Goal: Task Accomplishment & Management: Manage account settings

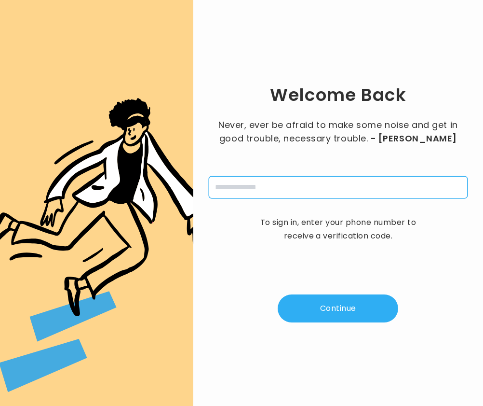
drag, startPoint x: 282, startPoint y: 184, endPoint x: 287, endPoint y: 178, distance: 7.9
click at [287, 178] on input "tel" at bounding box center [338, 187] width 259 height 22
type input "**********"
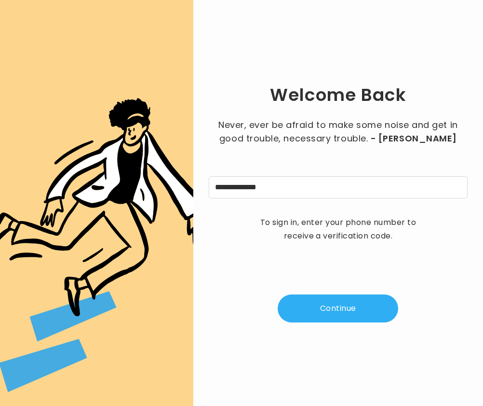
click at [339, 314] on button "Continue" at bounding box center [338, 308] width 121 height 28
type input "*"
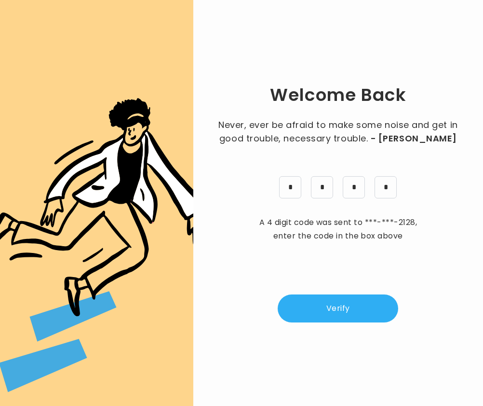
click at [343, 303] on button "Verify" at bounding box center [338, 308] width 121 height 28
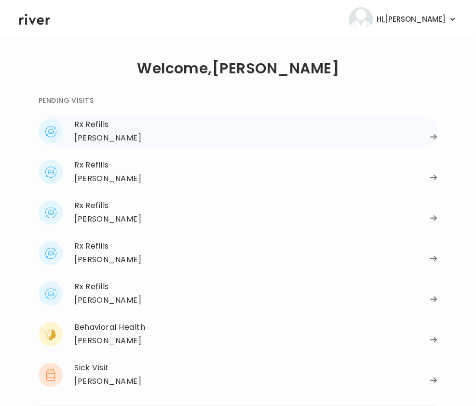
click at [90, 134] on div "[PERSON_NAME]" at bounding box center [107, 138] width 67 height 14
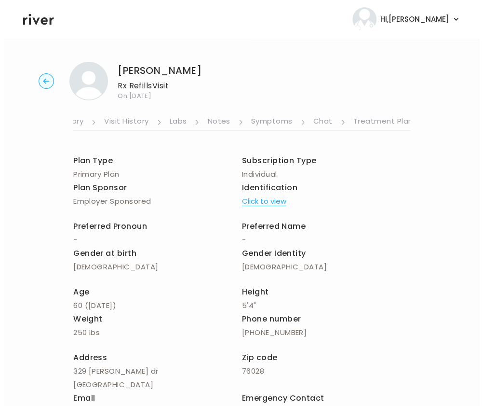
scroll to position [0, 183]
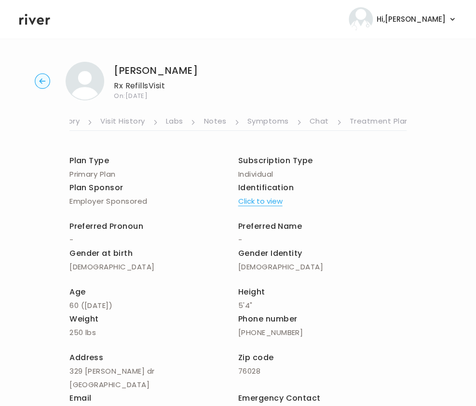
click at [270, 116] on link "Symptoms" at bounding box center [267, 121] width 41 height 15
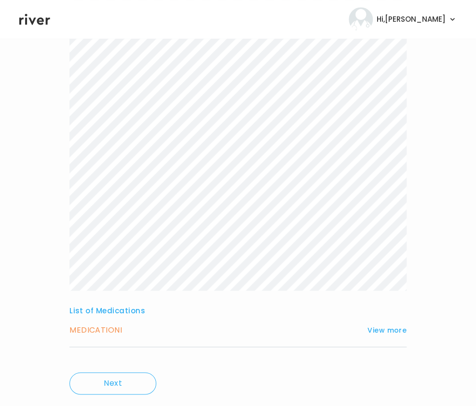
scroll to position [237, 0]
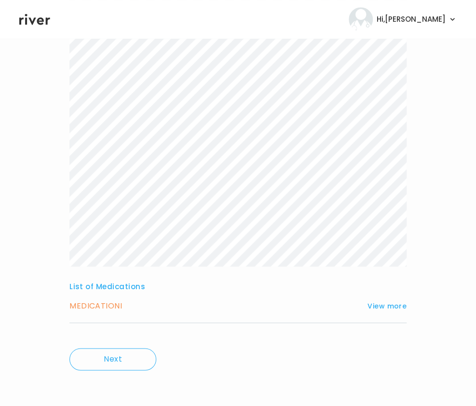
click at [100, 306] on h3 "MEDICATION I" at bounding box center [95, 306] width 53 height 14
click at [395, 305] on button "View more" at bounding box center [387, 306] width 39 height 12
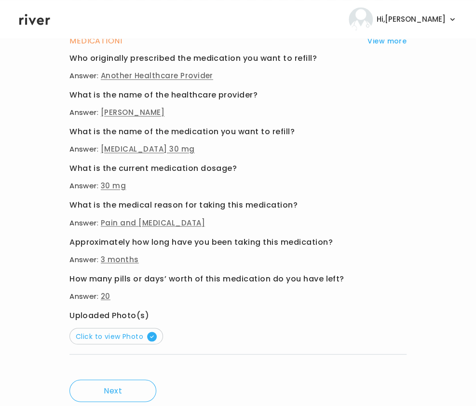
scroll to position [502, 0]
click at [127, 332] on span "Click to view Photo" at bounding box center [116, 335] width 81 height 10
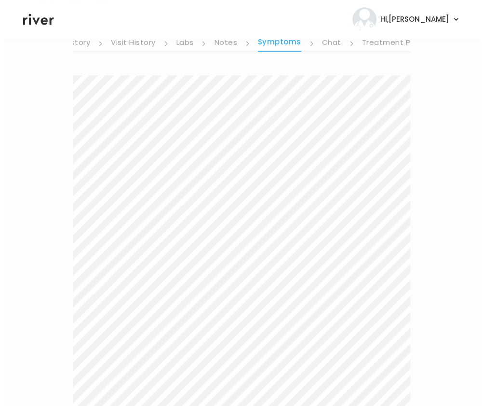
scroll to position [0, 0]
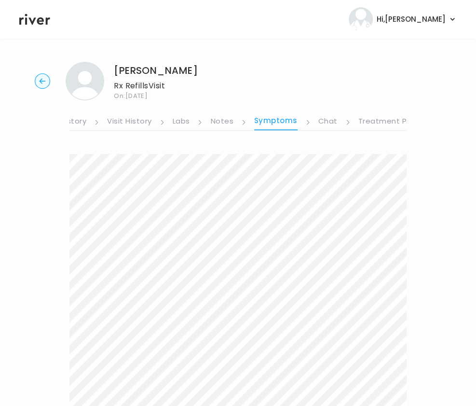
click at [143, 120] on link "Visit History" at bounding box center [129, 121] width 44 height 15
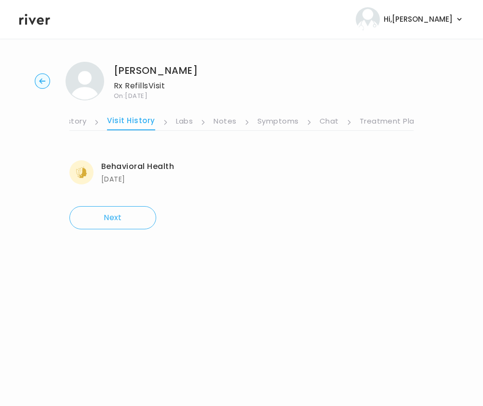
click at [83, 120] on link "Medication History" at bounding box center [51, 121] width 71 height 15
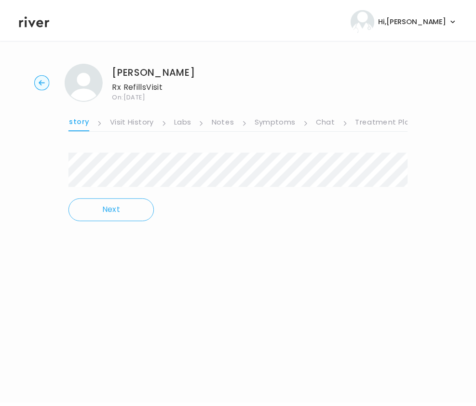
scroll to position [0, 159]
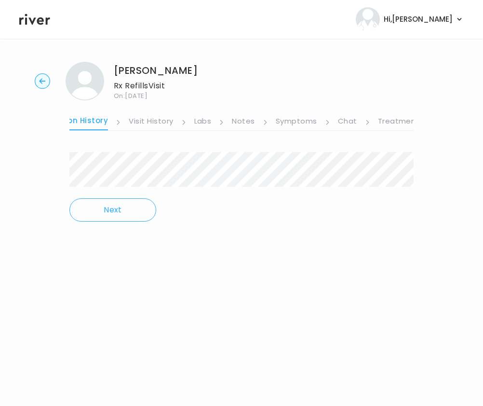
click at [150, 116] on link "Visit History" at bounding box center [151, 121] width 44 height 15
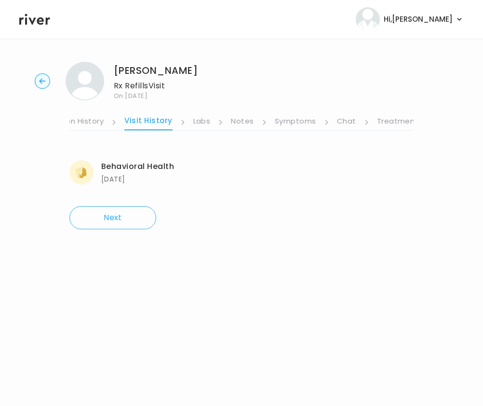
click at [187, 122] on ul "About Medical History Medication History Visit History Labs Notes Symptoms Chat…" at bounding box center [241, 115] width 344 height 30
click at [237, 121] on link "Notes" at bounding box center [242, 121] width 23 height 15
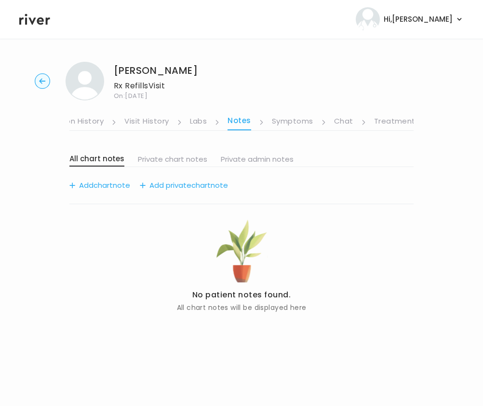
click at [278, 95] on div "Donna Michael Rx Refills Visit On: 09 Oct 2025" at bounding box center [241, 81] width 453 height 39
click at [291, 124] on link "Symptoms" at bounding box center [292, 121] width 41 height 15
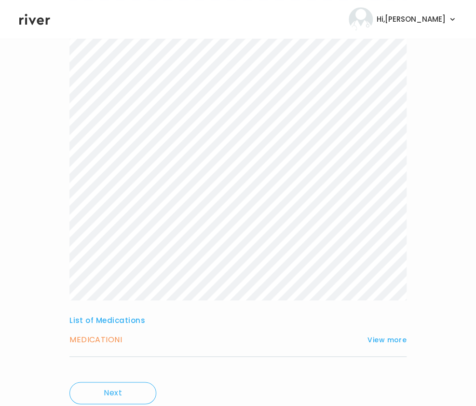
scroll to position [223, 0]
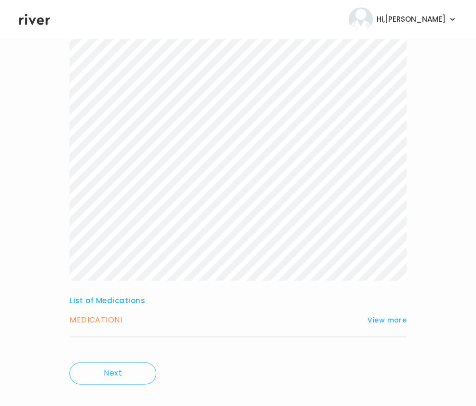
click at [93, 324] on h3 "MEDICATION I" at bounding box center [95, 320] width 53 height 14
click at [94, 331] on div "MEDICATION I View more Who originally prescribed the medication you want to ref…" at bounding box center [237, 325] width 337 height 24
click at [93, 324] on h3 "MEDICATION I" at bounding box center [95, 320] width 53 height 14
click at [93, 322] on h3 "MEDICATION I" at bounding box center [95, 320] width 53 height 14
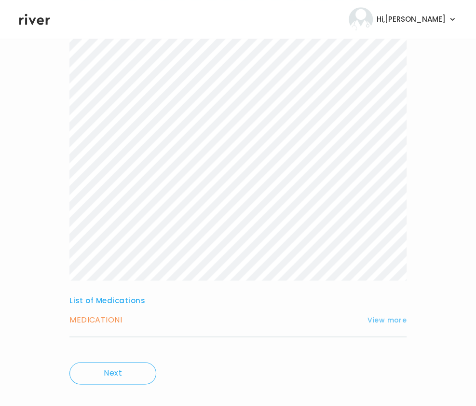
click at [389, 321] on button "View more" at bounding box center [387, 320] width 39 height 12
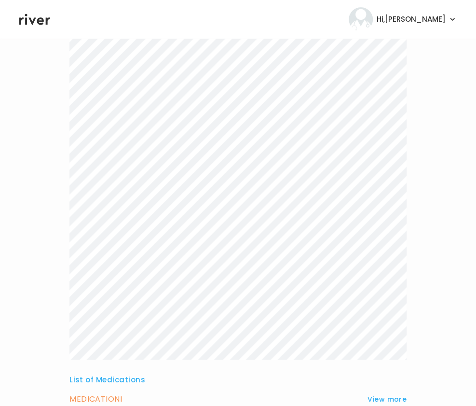
scroll to position [0, 0]
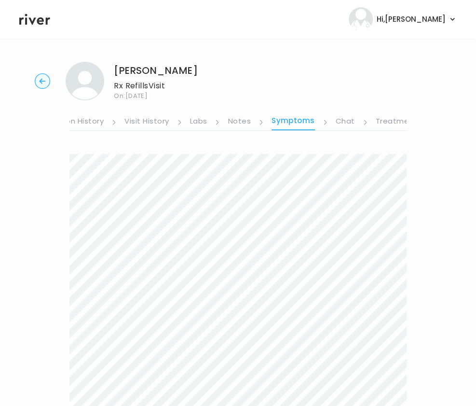
click at [390, 121] on link "Treatment Plan" at bounding box center [406, 121] width 60 height 15
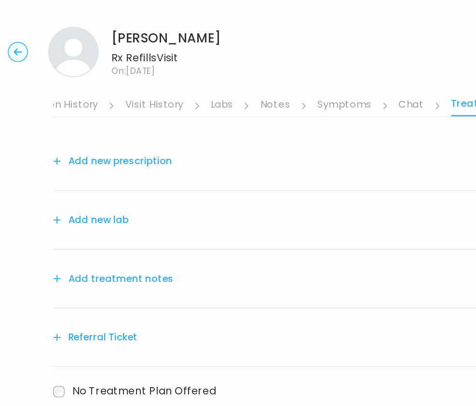
click at [124, 164] on button "Add new prescription" at bounding box center [114, 165] width 91 height 14
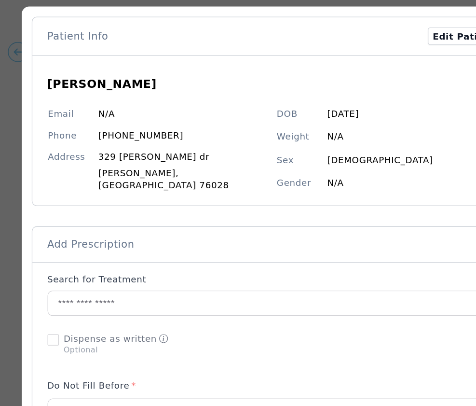
click at [128, 250] on p "Search for Treatment" at bounding box center [103, 255] width 76 height 10
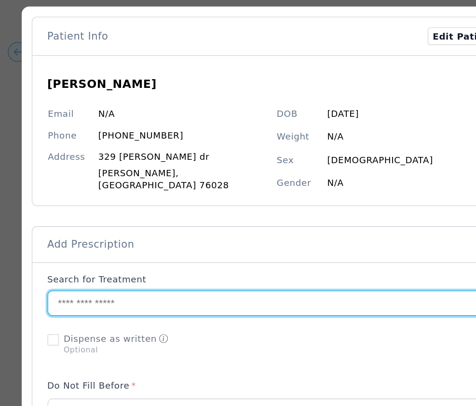
click at [108, 268] on input "text" at bounding box center [231, 273] width 330 height 18
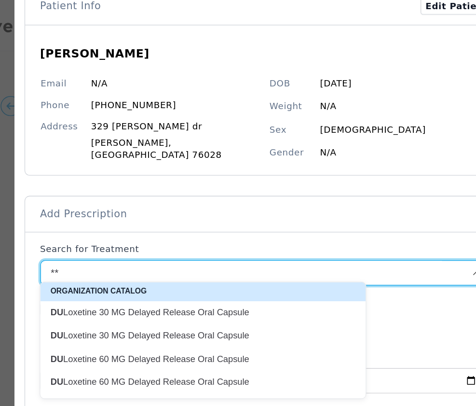
scroll to position [66, 0]
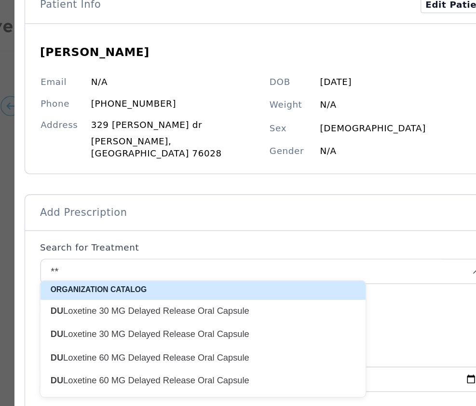
click at [129, 233] on p "DU Loxetine 30 MG Delayed Release Oral Capsule" at bounding box center [184, 237] width 222 height 9
type input "**********"
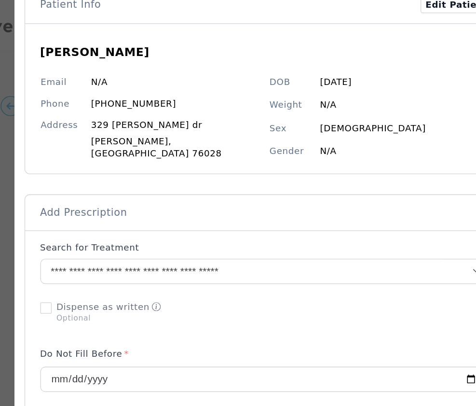
click at [94, 121] on div "Donna Michael Email N/A Phone (682) 305-5345 Address 329 Autry dr Burleson , TX…" at bounding box center [239, 75] width 370 height 115
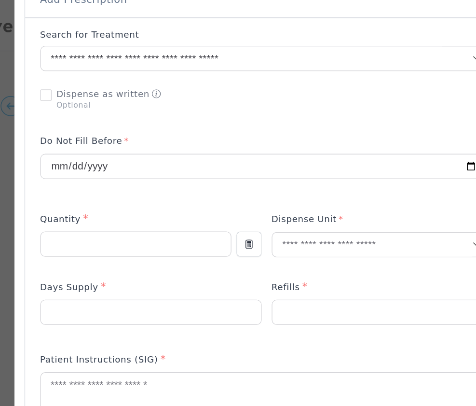
scroll to position [225, 0]
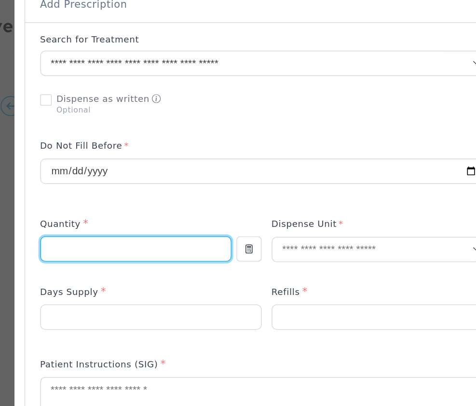
click at [124, 190] on input "number" at bounding box center [138, 190] width 145 height 18
type input "**"
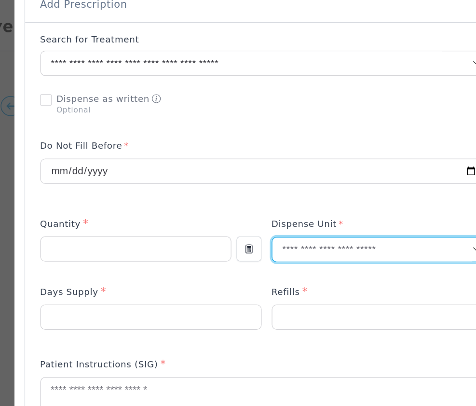
click at [287, 183] on input "text" at bounding box center [319, 190] width 153 height 18
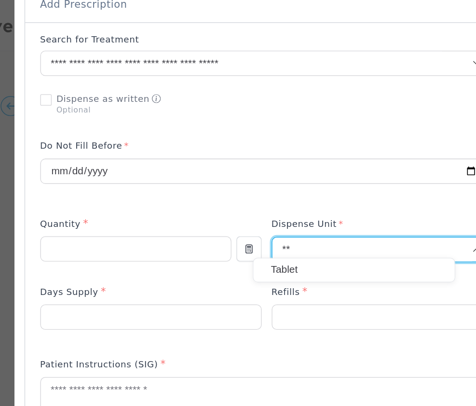
type input "**"
click at [255, 204] on p "Tablet" at bounding box center [305, 206] width 127 height 14
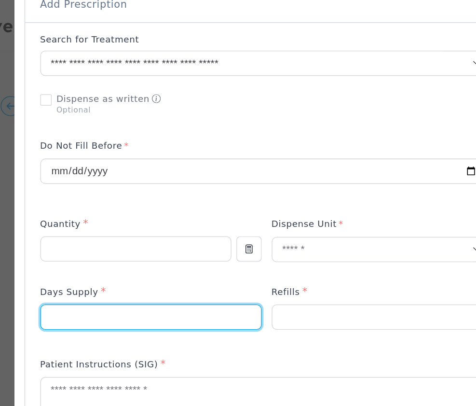
click at [117, 238] on input "number" at bounding box center [150, 242] width 168 height 18
type input "**"
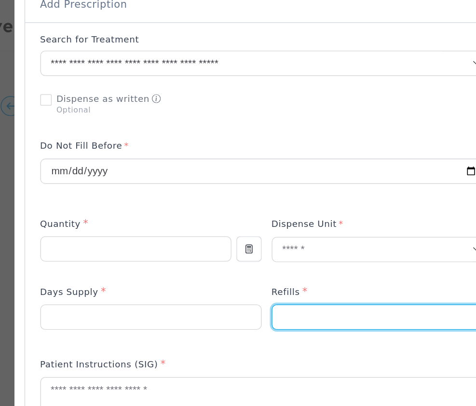
click at [275, 234] on input "number" at bounding box center [327, 242] width 168 height 18
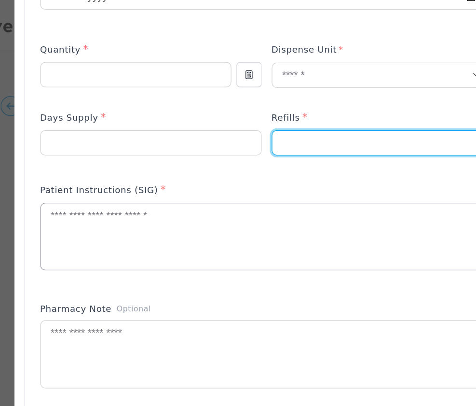
scroll to position [353, 0]
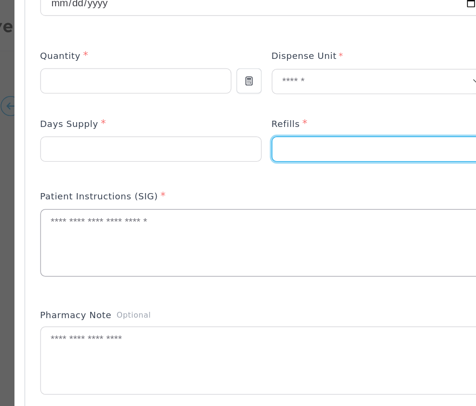
type input "*"
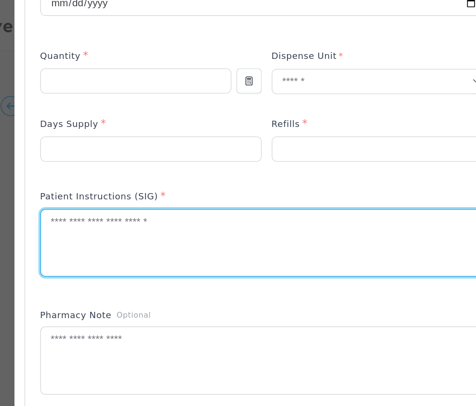
click at [131, 191] on textarea at bounding box center [238, 185] width 345 height 51
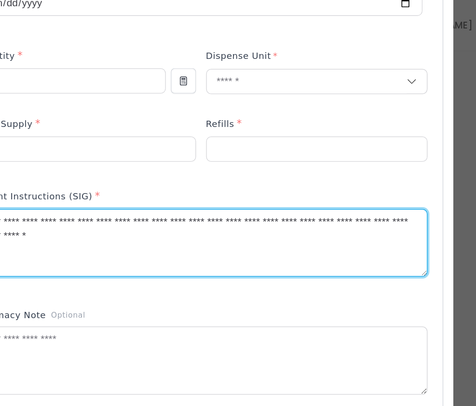
scroll to position [0, 0]
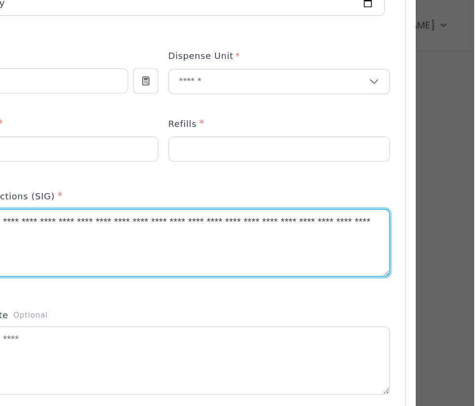
drag, startPoint x: 92, startPoint y: 172, endPoint x: 481, endPoint y: 204, distance: 390.7
click at [476, 204] on html "Hi, Brittney Profile Logout Donna Michael Rx Refills Visit On: 09 Oct 2025 Abou…" at bounding box center [238, 203] width 476 height 406
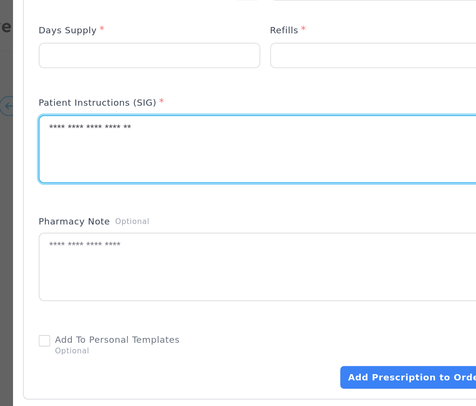
scroll to position [425, 0]
type textarea "**********"
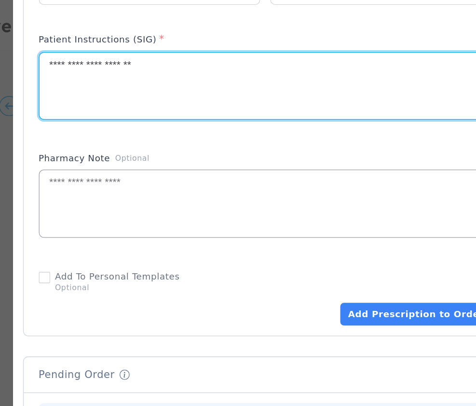
scroll to position [496, 0]
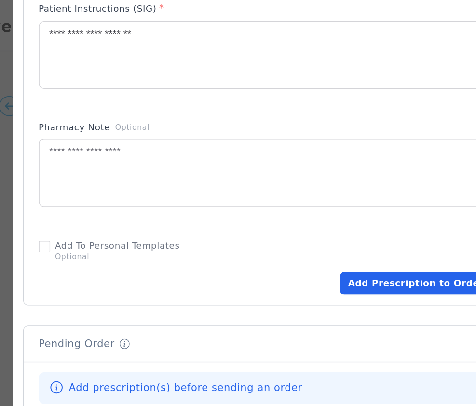
click at [331, 210] on button "Add Prescription to Order" at bounding box center [353, 216] width 115 height 17
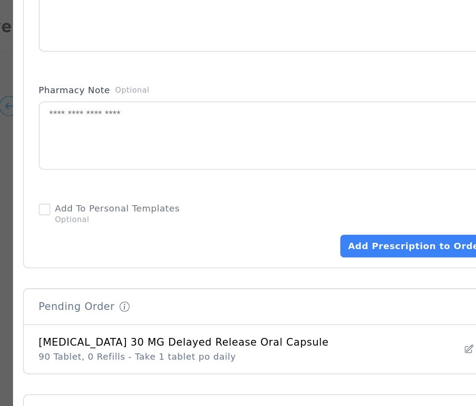
scroll to position [527, 0]
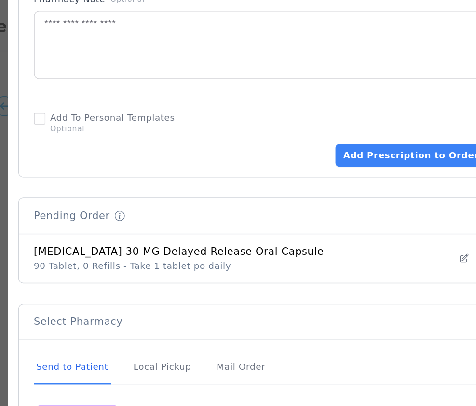
scroll to position [592, 0]
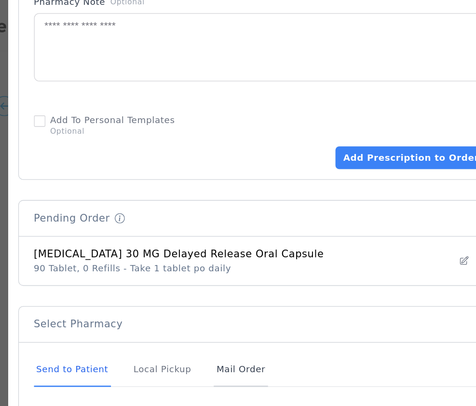
click at [234, 278] on div "Mail Order" at bounding box center [223, 283] width 41 height 26
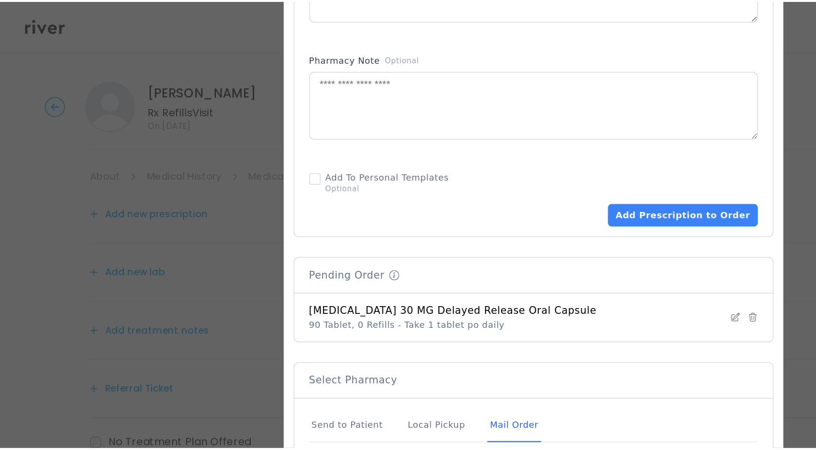
scroll to position [541, 0]
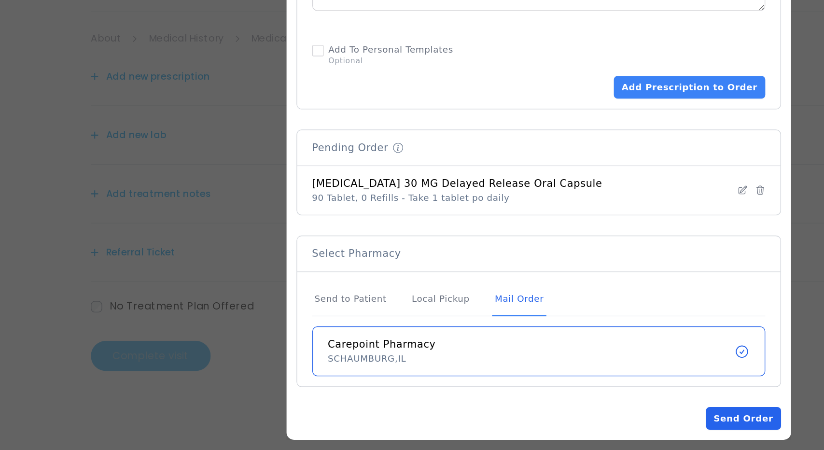
click at [483, 405] on button "Send Order" at bounding box center [568, 424] width 57 height 17
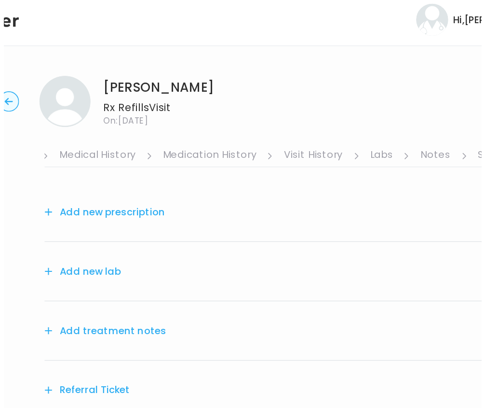
scroll to position [0, 182]
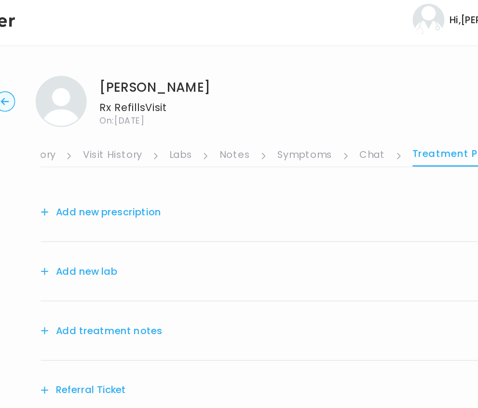
click at [270, 124] on link "Symptoms" at bounding box center [268, 121] width 41 height 15
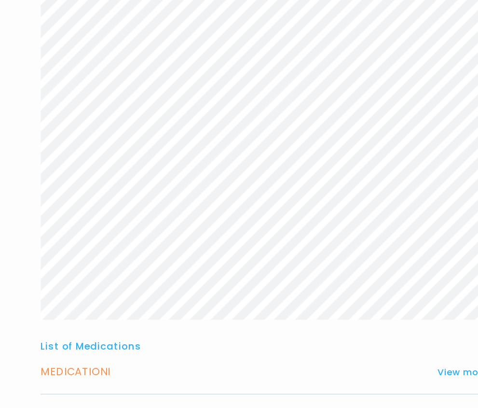
scroll to position [165, 0]
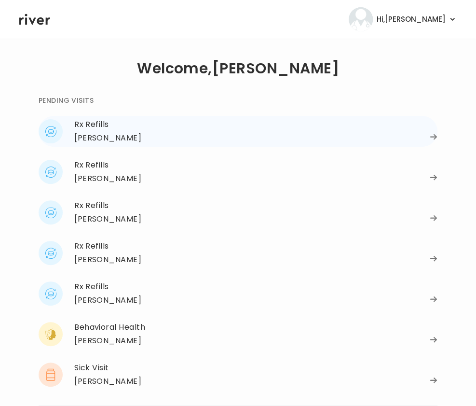
click at [106, 135] on div "[PERSON_NAME]" at bounding box center [107, 138] width 67 height 14
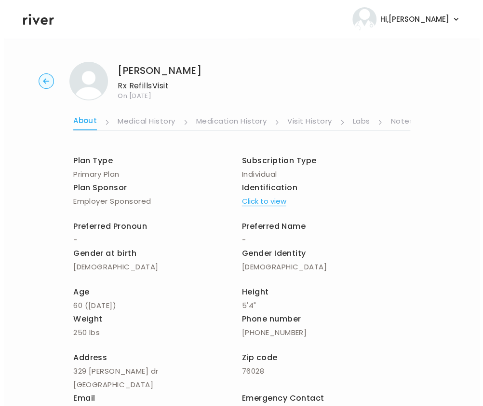
scroll to position [0, 183]
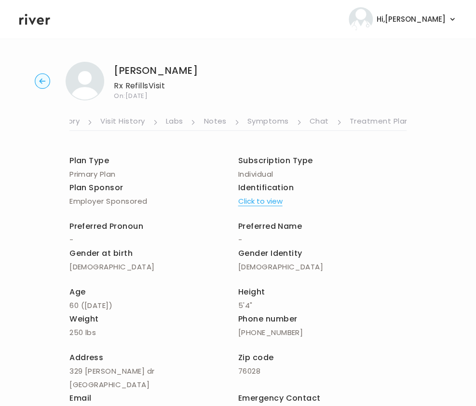
click at [272, 119] on link "Symptoms" at bounding box center [267, 121] width 41 height 15
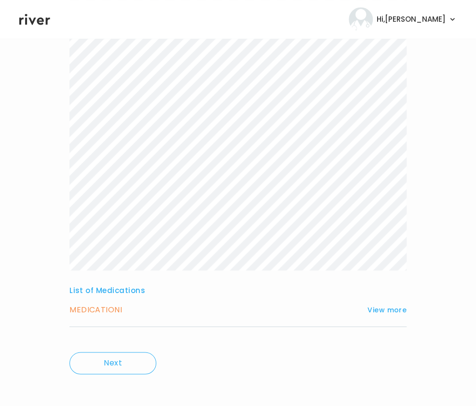
scroll to position [237, 0]
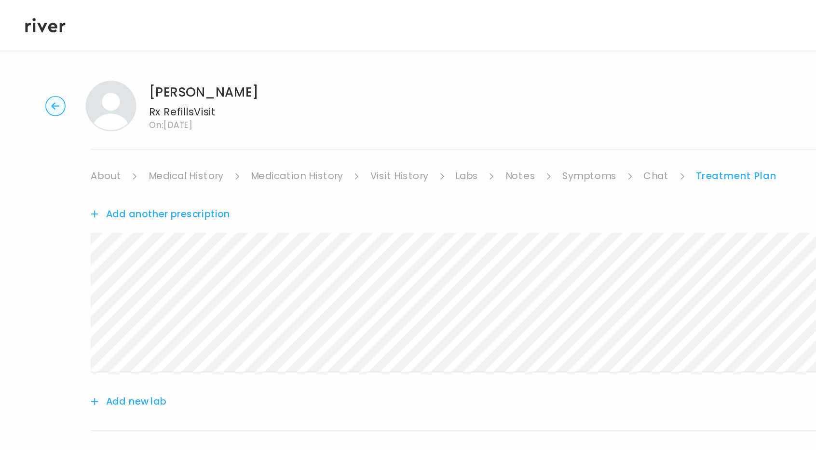
click at [29, 19] on icon at bounding box center [34, 19] width 31 height 11
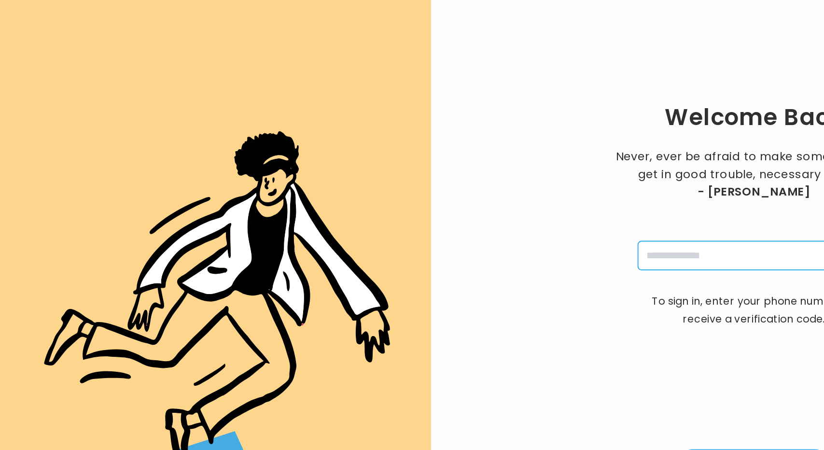
click at [508, 193] on input "tel" at bounding box center [576, 195] width 177 height 22
type input "**********"
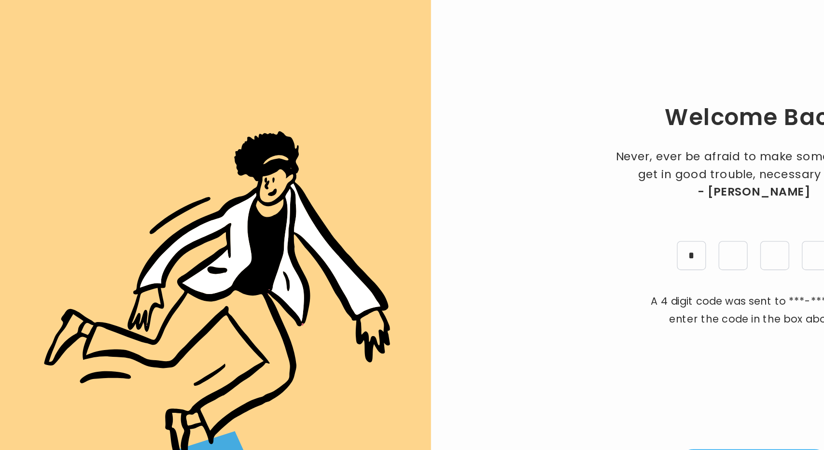
type input "*"
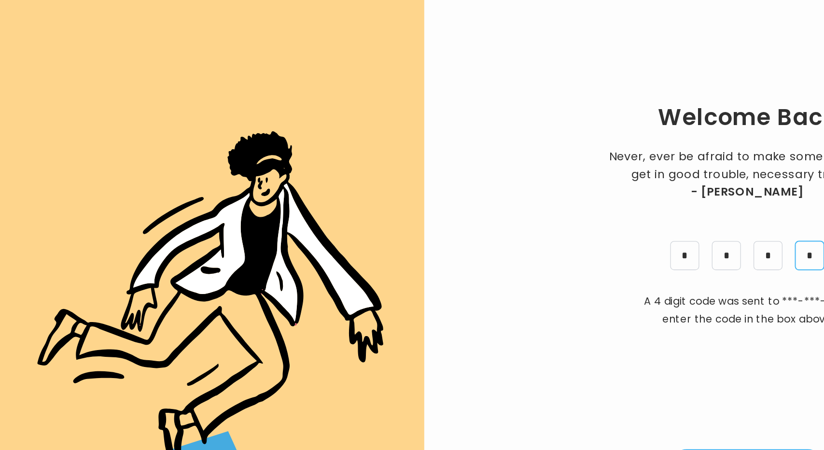
type input "*"
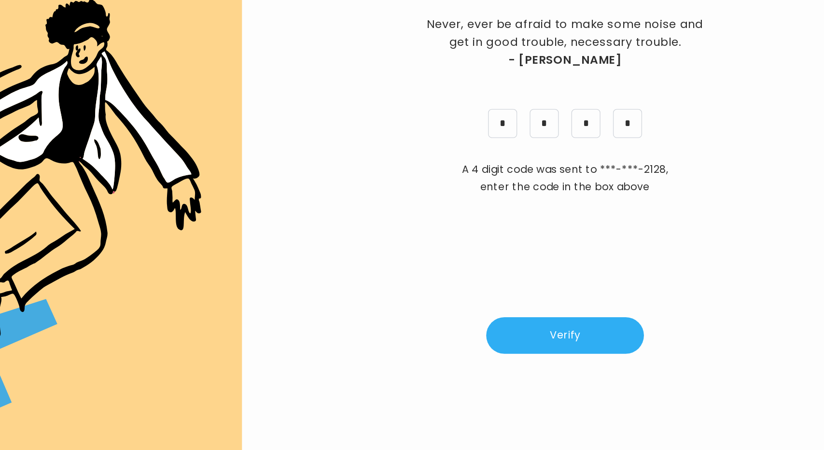
click at [577, 359] on button "Verify" at bounding box center [576, 357] width 121 height 28
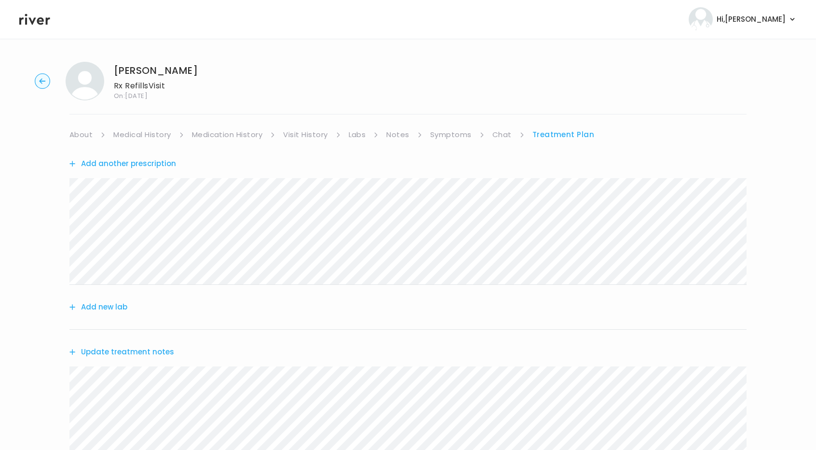
click at [38, 80] on circle "button" at bounding box center [42, 81] width 15 height 15
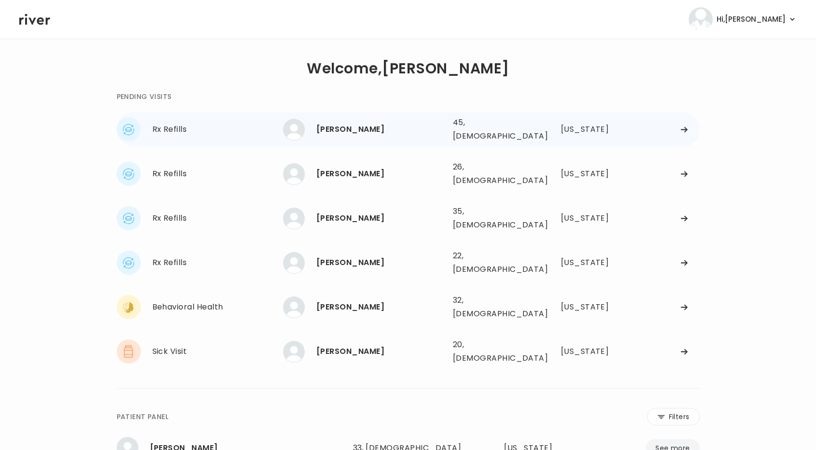
click at [477, 123] on div "45, Female" at bounding box center [491, 129] width 77 height 27
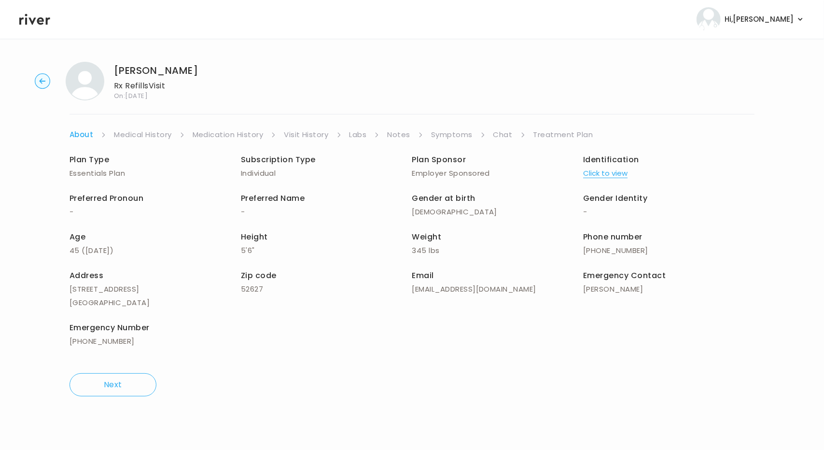
click at [446, 136] on link "Symptoms" at bounding box center [451, 135] width 41 height 14
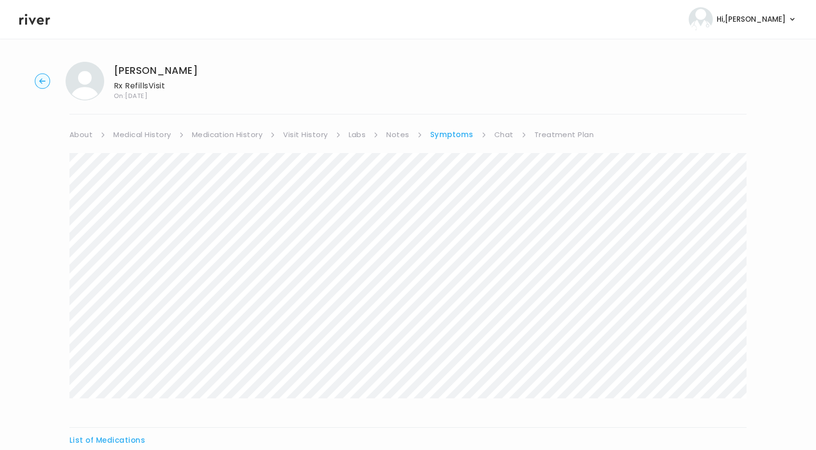
click at [559, 135] on link "Treatment Plan" at bounding box center [565, 135] width 60 height 14
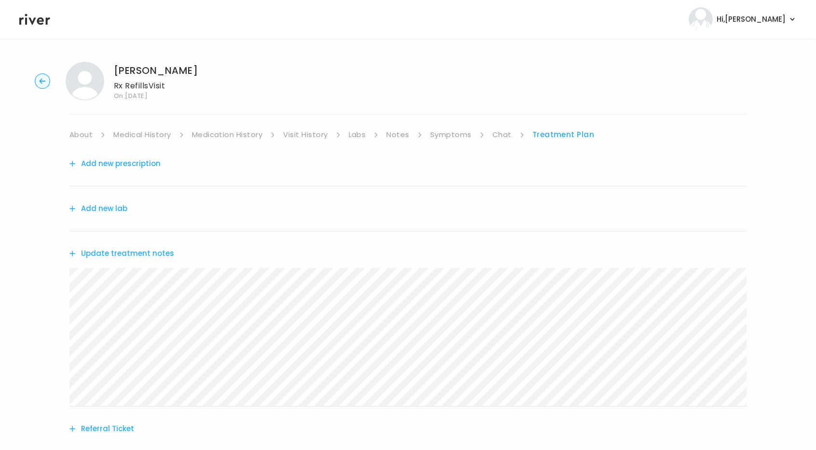
click at [124, 160] on button "Add new prescription" at bounding box center [114, 164] width 91 height 14
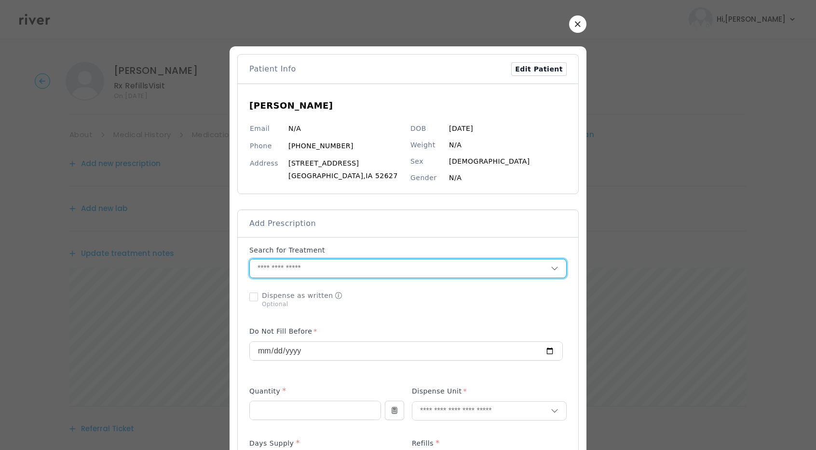
click at [326, 266] on input "text" at bounding box center [400, 268] width 301 height 18
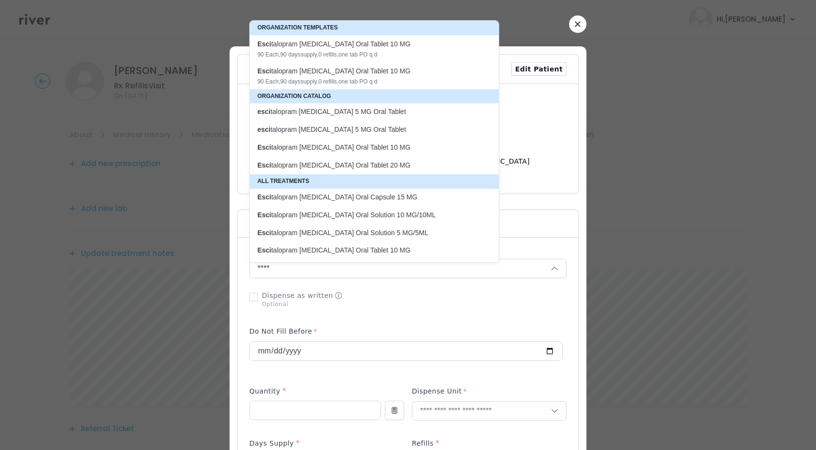
click at [326, 167] on p "Esci talopram Oxalate Oral Tablet 20 MG" at bounding box center [369, 165] width 222 height 9
type input "**********"
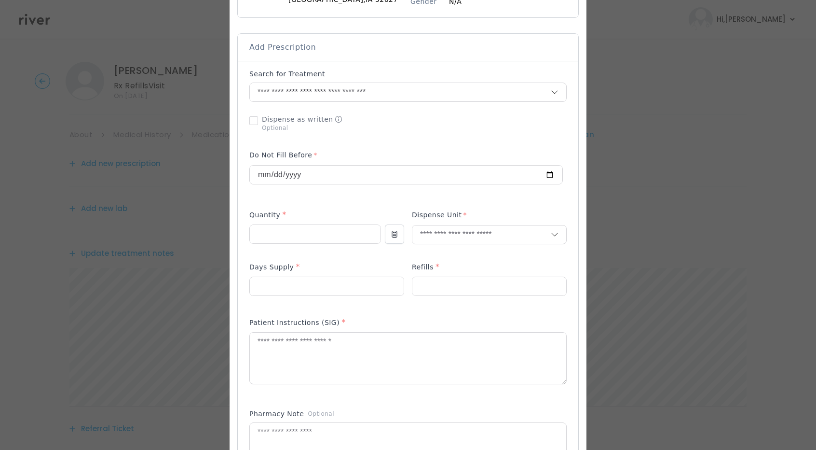
scroll to position [179, 0]
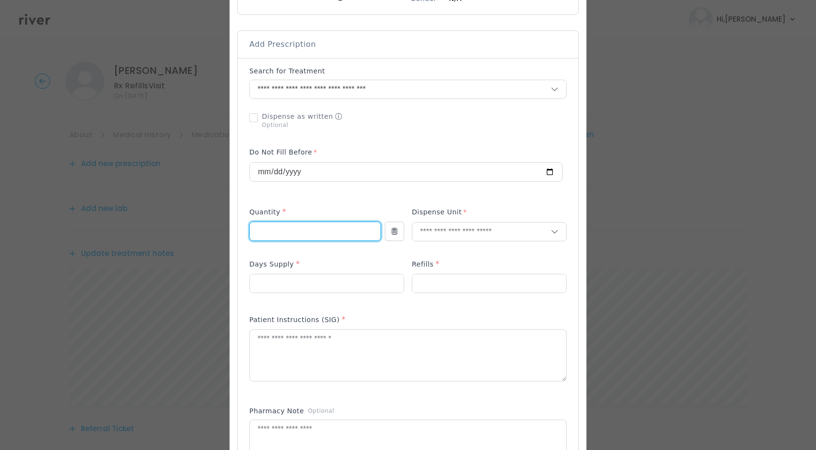
click at [272, 230] on input "number" at bounding box center [315, 231] width 131 height 18
type input "**"
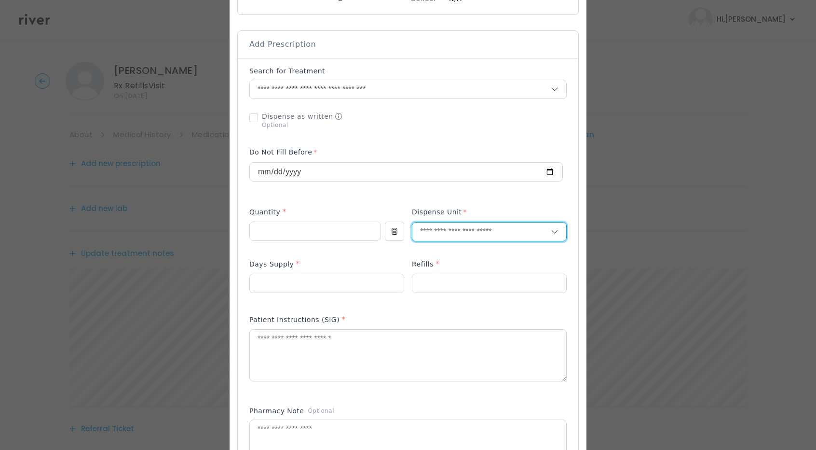
click at [451, 230] on input "text" at bounding box center [481, 231] width 138 height 18
type input "***"
click at [447, 253] on p "Tablet" at bounding box center [489, 252] width 127 height 14
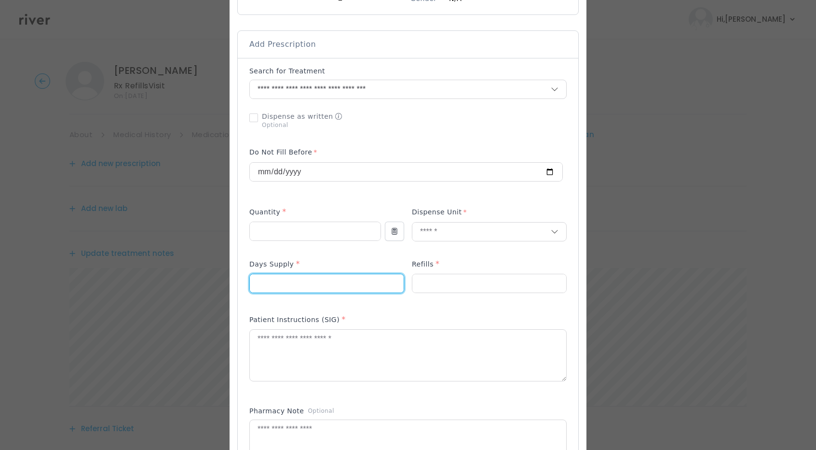
click at [313, 285] on input "number" at bounding box center [327, 283] width 154 height 18
type input "**"
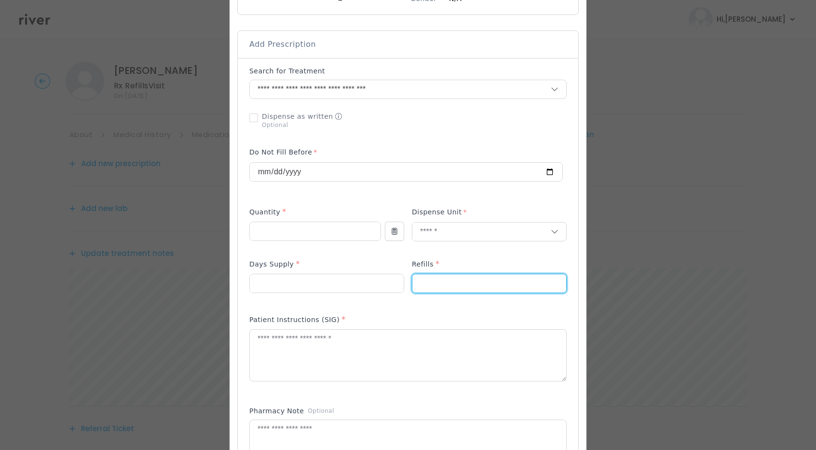
click at [454, 279] on input "number" at bounding box center [489, 283] width 154 height 18
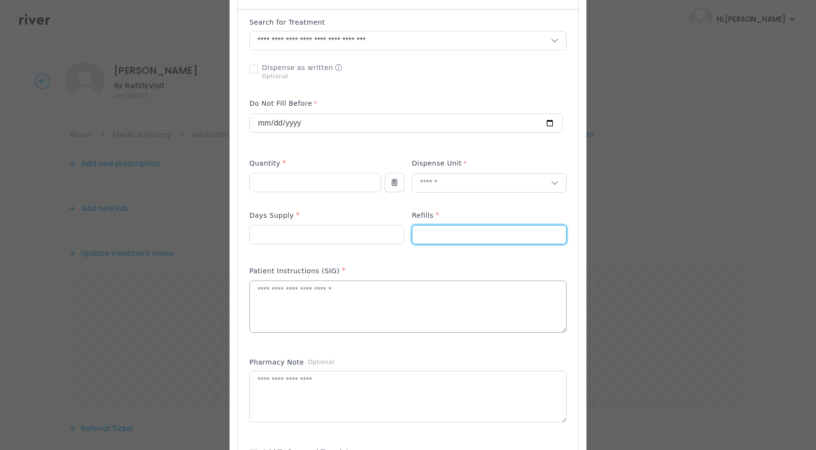
scroll to position [228, 0]
type input "*"
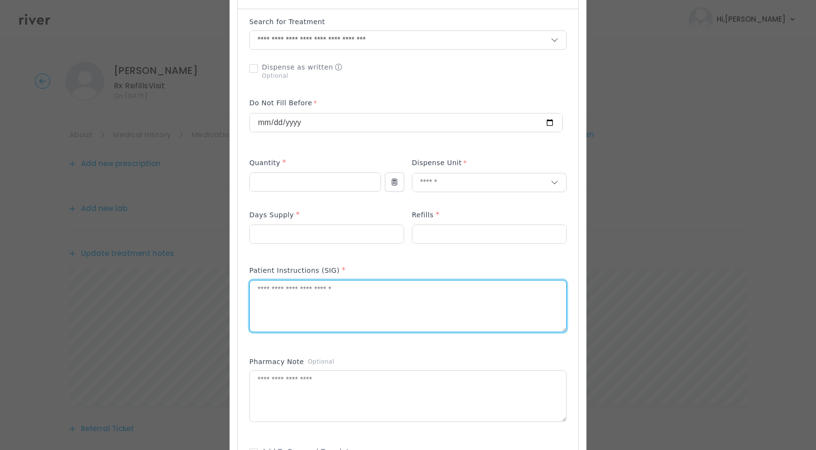
click at [325, 304] on textarea at bounding box center [408, 305] width 316 height 51
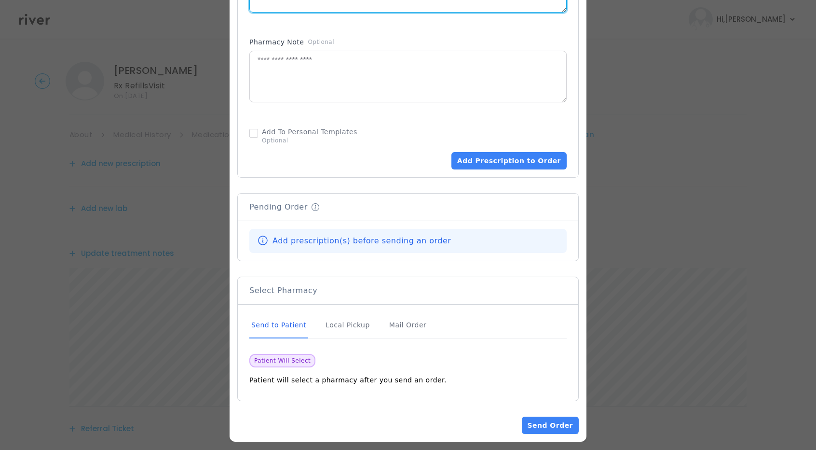
scroll to position [550, 0]
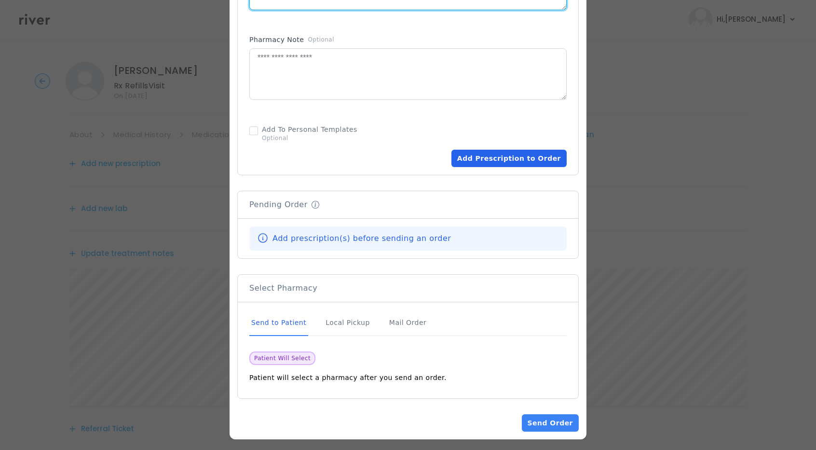
type textarea "**********"
click at [501, 158] on button "Add Prescription to Order" at bounding box center [509, 158] width 115 height 17
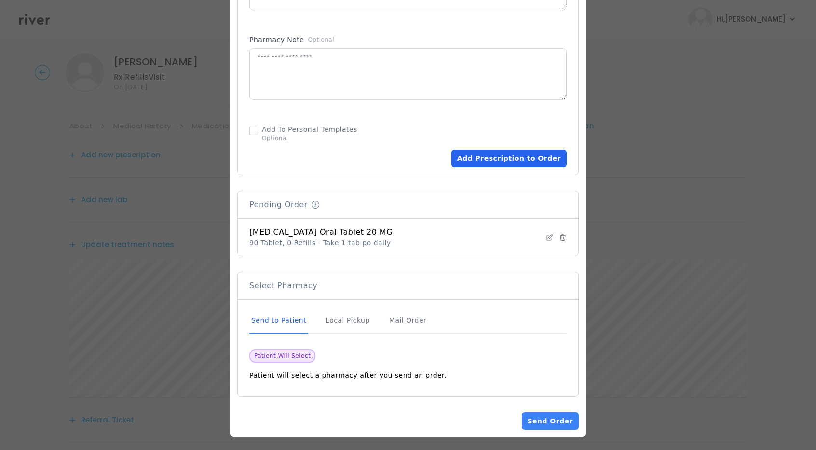
scroll to position [16, 0]
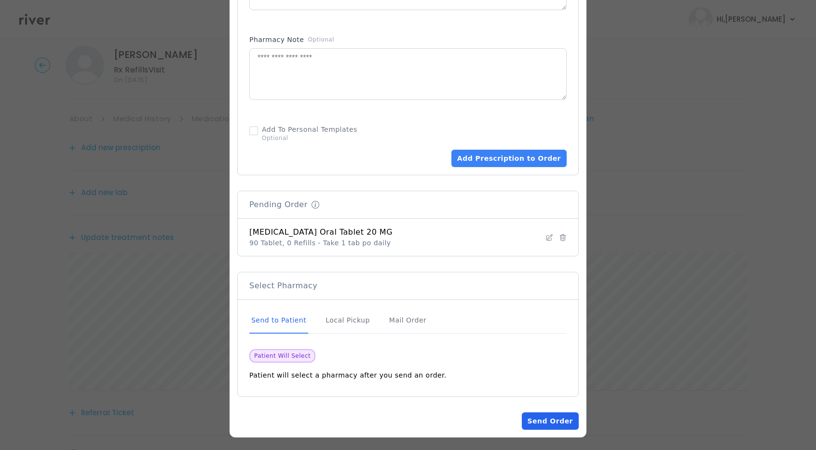
click at [539, 418] on button "Send Order" at bounding box center [550, 420] width 57 height 17
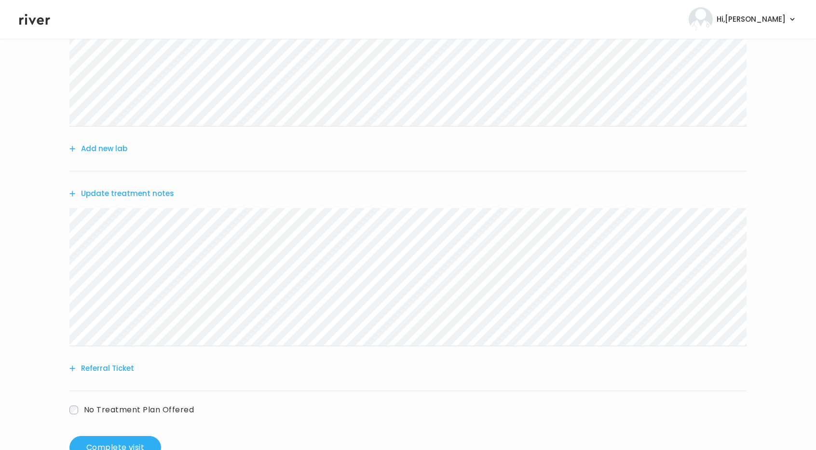
scroll to position [160, 0]
click at [97, 146] on button "Add new lab" at bounding box center [98, 147] width 58 height 14
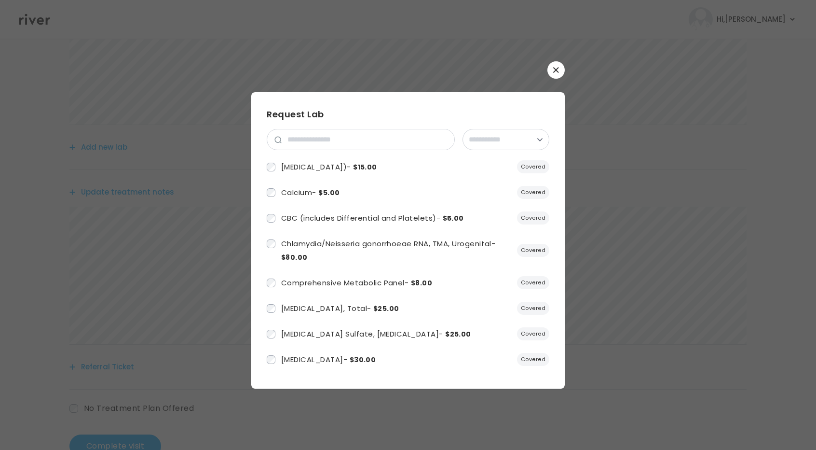
click at [553, 72] on icon "button" at bounding box center [556, 70] width 6 height 6
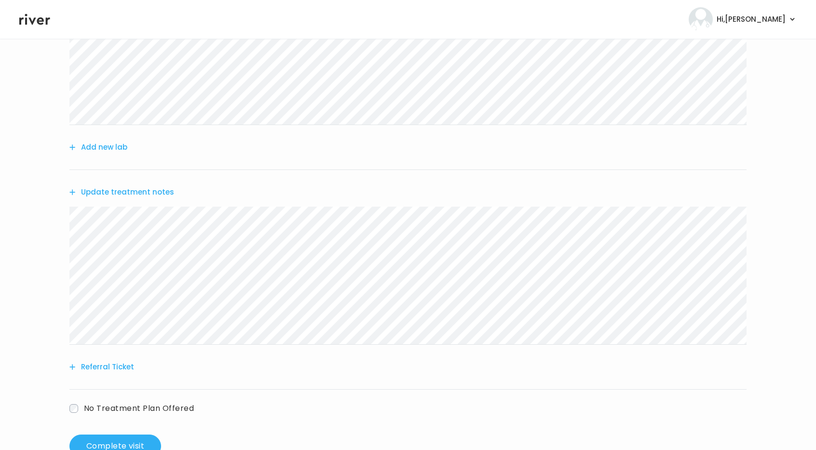
click at [101, 193] on button "Update treatment notes" at bounding box center [121, 192] width 105 height 14
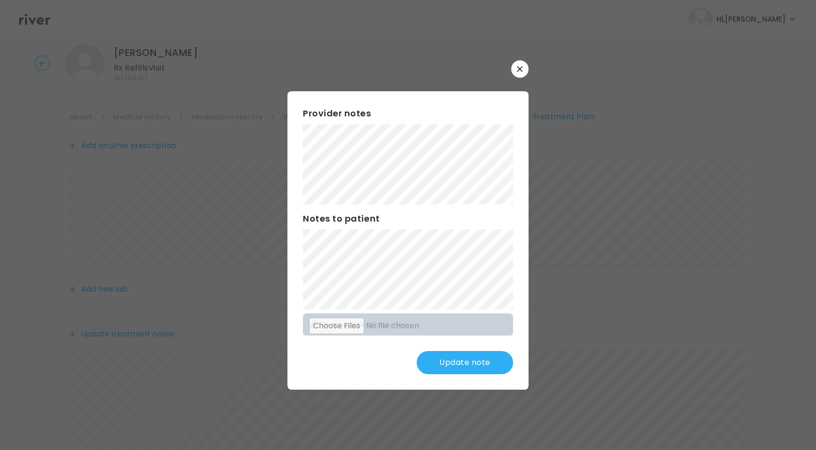
scroll to position [0, 0]
click at [440, 370] on button "Update note" at bounding box center [465, 362] width 96 height 23
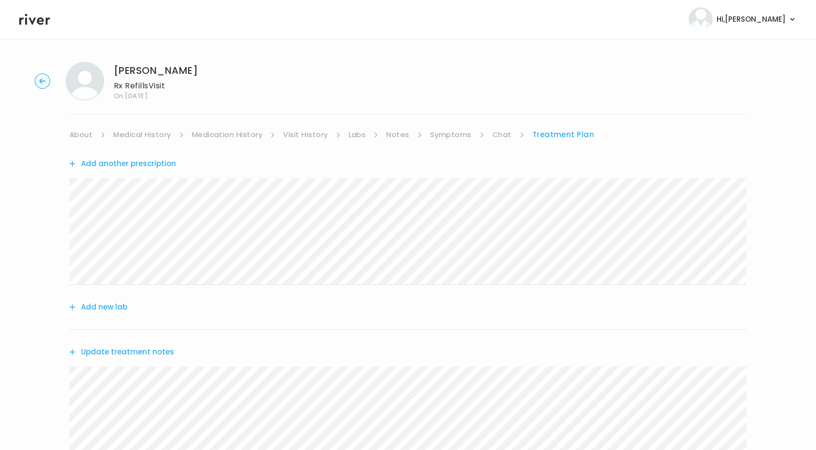
scroll to position [190, 0]
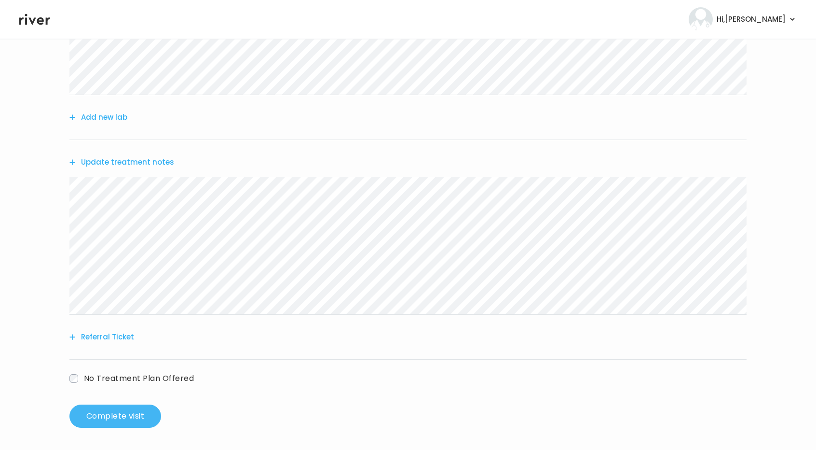
click at [109, 410] on button "Complete visit" at bounding box center [115, 415] width 92 height 23
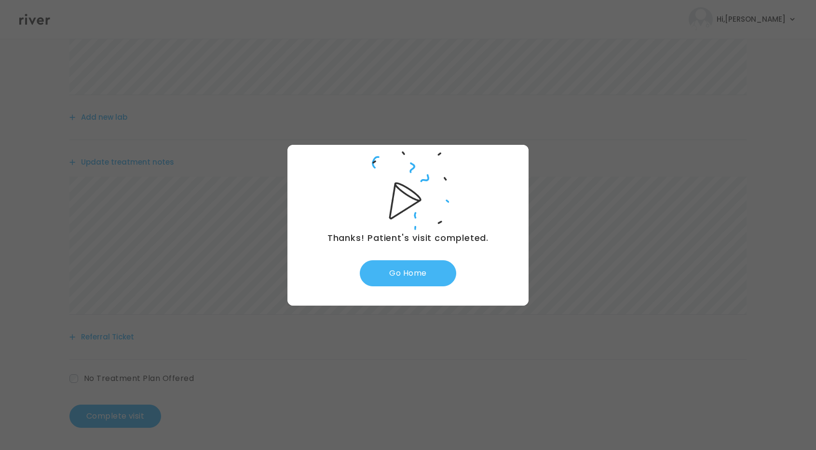
click at [411, 276] on button "Go Home" at bounding box center [408, 273] width 96 height 26
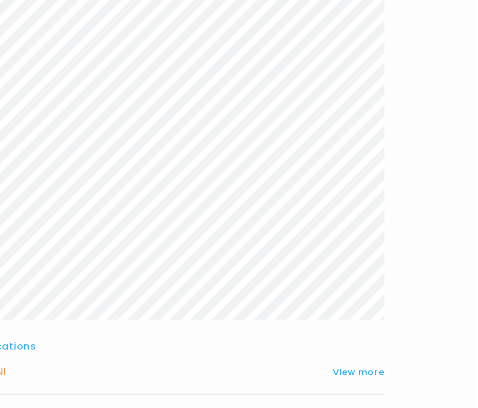
scroll to position [0, 174]
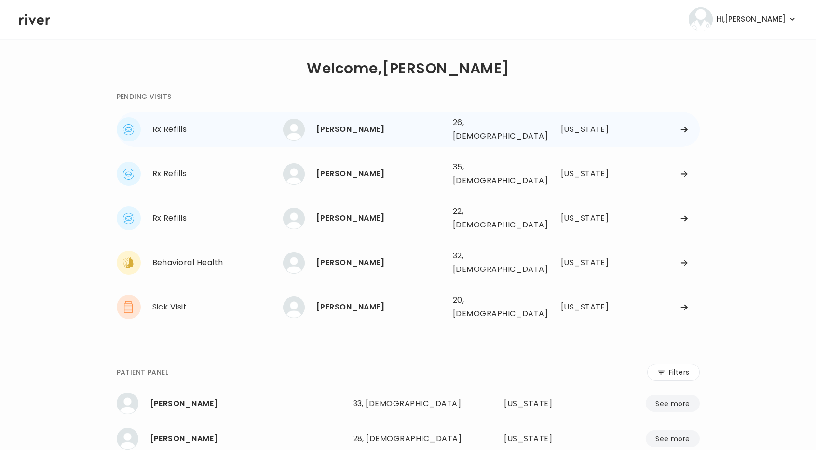
click at [379, 125] on div "PAYTON ELLSWORTH" at bounding box center [380, 130] width 129 height 14
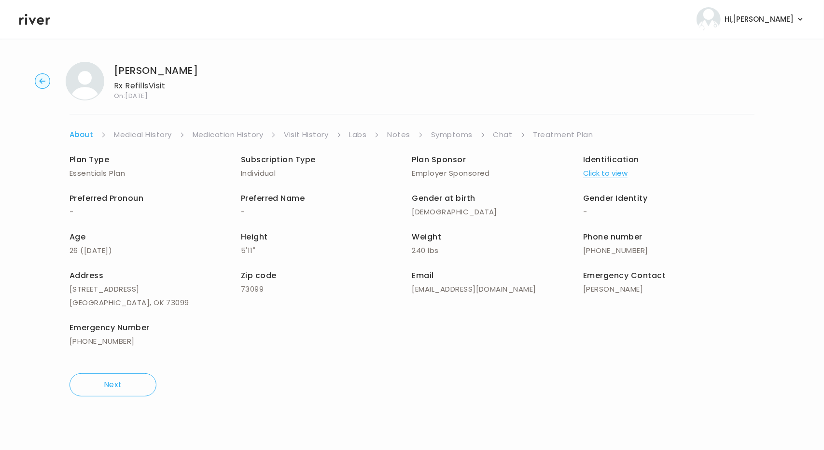
click at [442, 130] on link "Symptoms" at bounding box center [451, 135] width 41 height 14
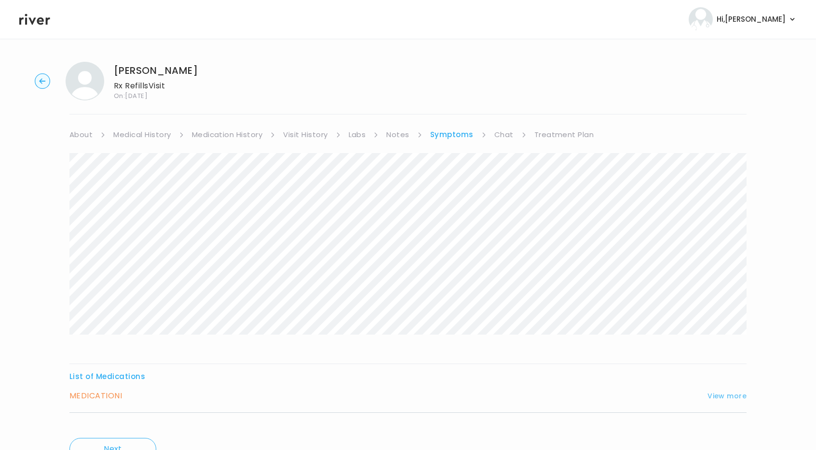
click at [720, 397] on button "View more" at bounding box center [727, 396] width 39 height 12
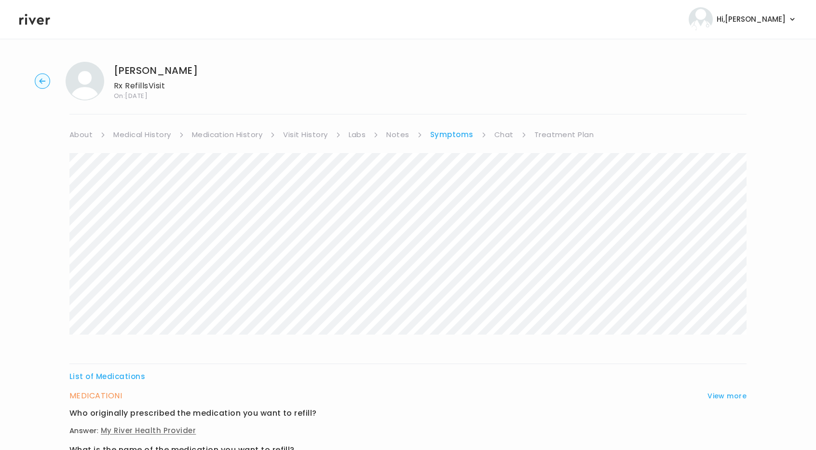
click at [305, 132] on link "Visit History" at bounding box center [305, 135] width 44 height 14
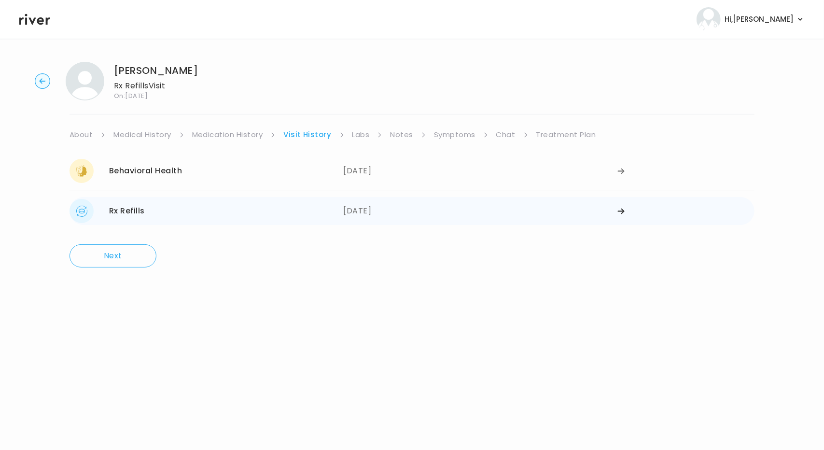
click at [375, 211] on div "08/29/2025" at bounding box center [480, 211] width 274 height 24
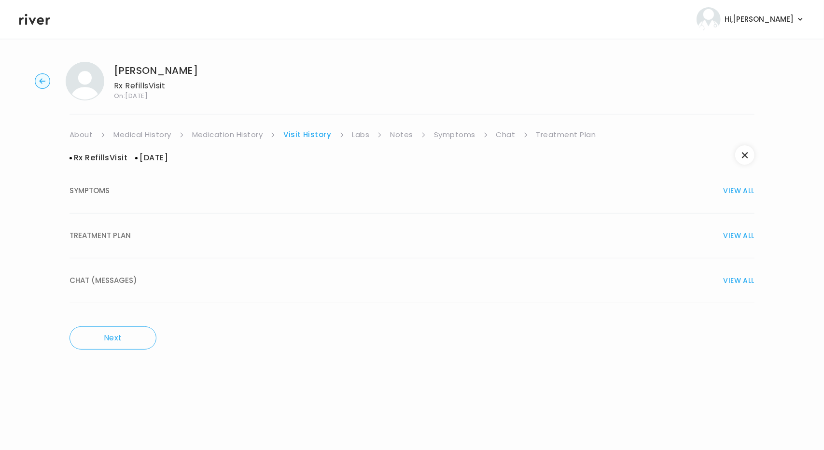
click at [115, 238] on span "TREATMENT PLAN" at bounding box center [99, 236] width 61 height 14
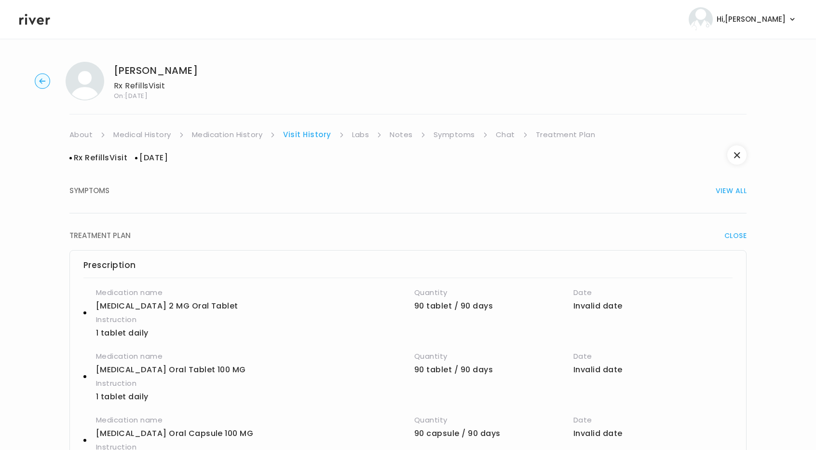
click at [450, 137] on link "Symptoms" at bounding box center [454, 135] width 41 height 14
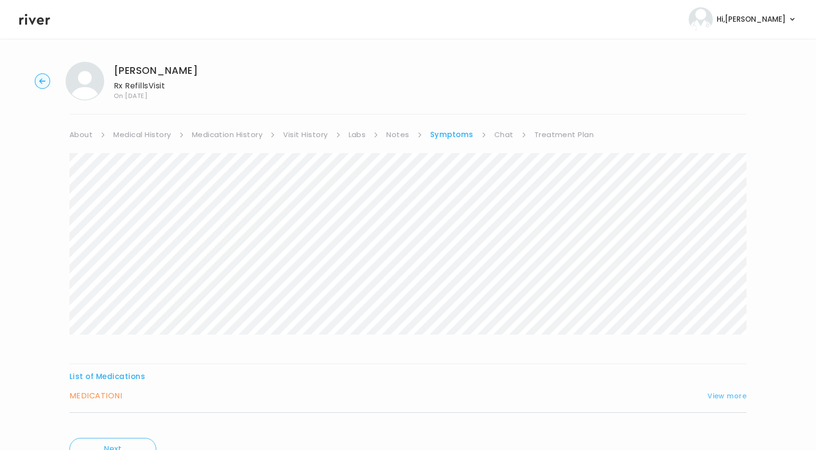
click at [715, 392] on button "View more" at bounding box center [727, 396] width 39 height 12
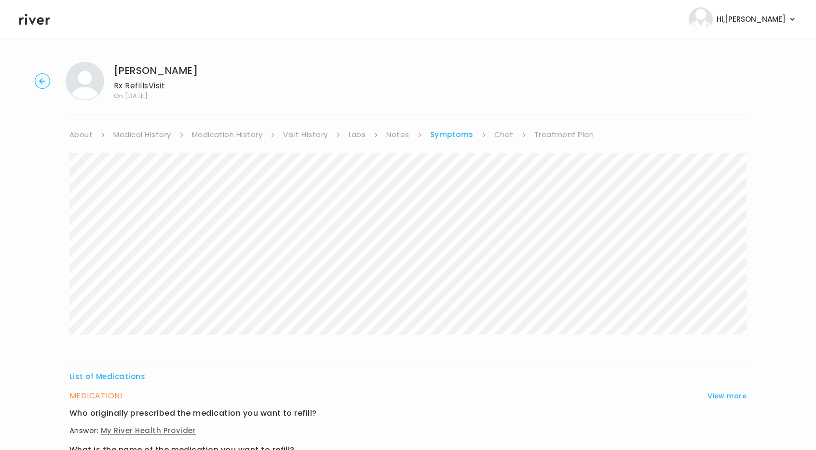
click at [317, 132] on link "Visit History" at bounding box center [305, 135] width 44 height 14
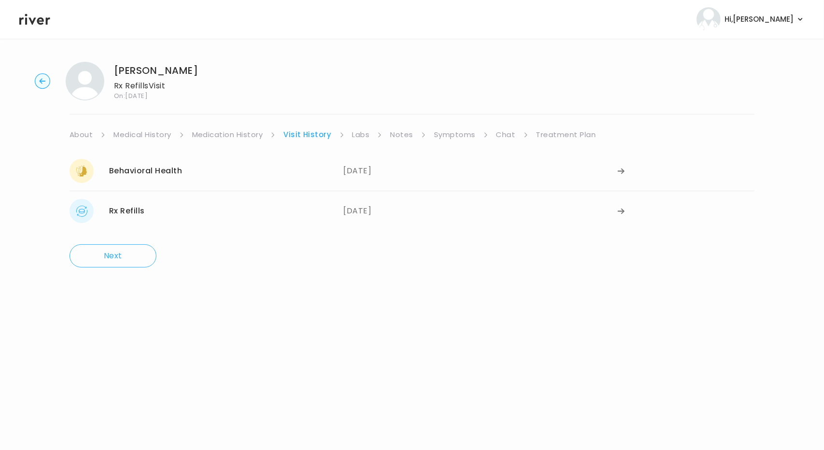
click at [250, 129] on link "Medication History" at bounding box center [227, 135] width 71 height 14
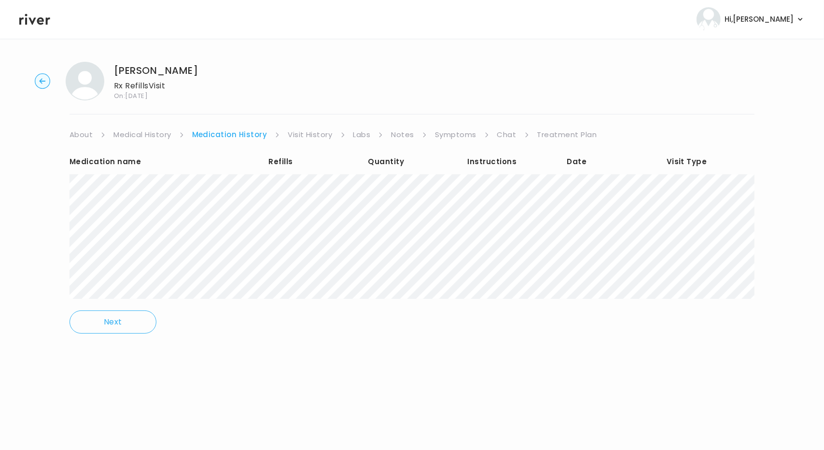
click at [544, 130] on link "Treatment Plan" at bounding box center [567, 135] width 60 height 14
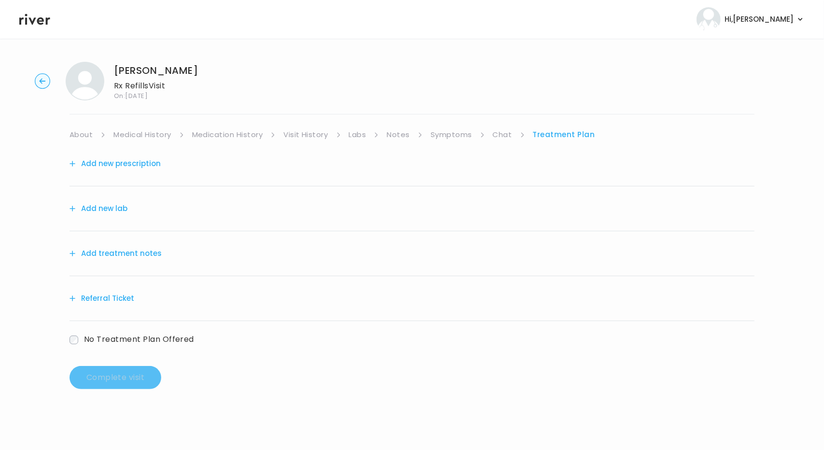
click at [126, 251] on button "Add treatment notes" at bounding box center [115, 254] width 92 height 14
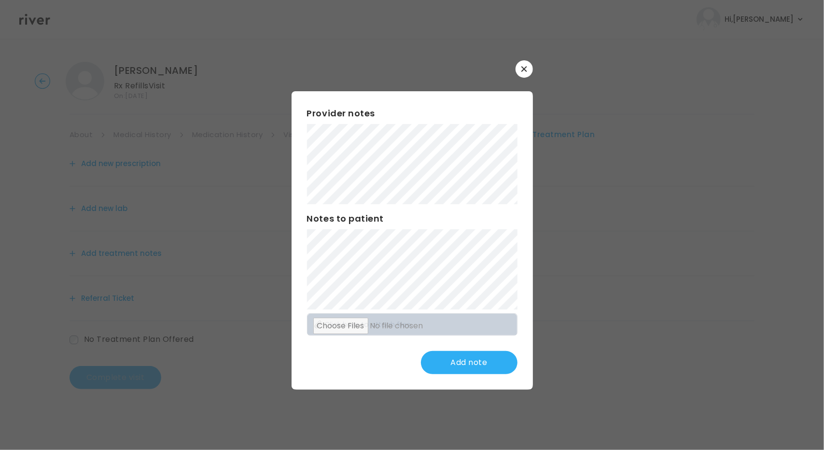
click at [520, 66] on button "button" at bounding box center [523, 68] width 17 height 17
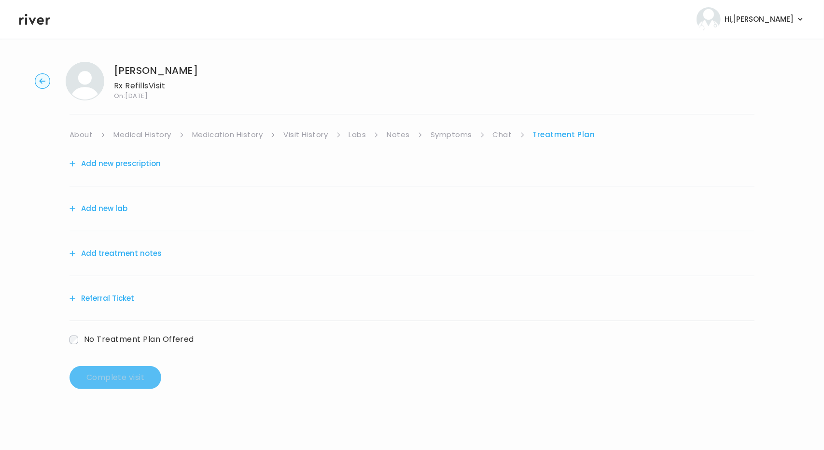
click at [132, 130] on link "Medical History" at bounding box center [141, 135] width 57 height 14
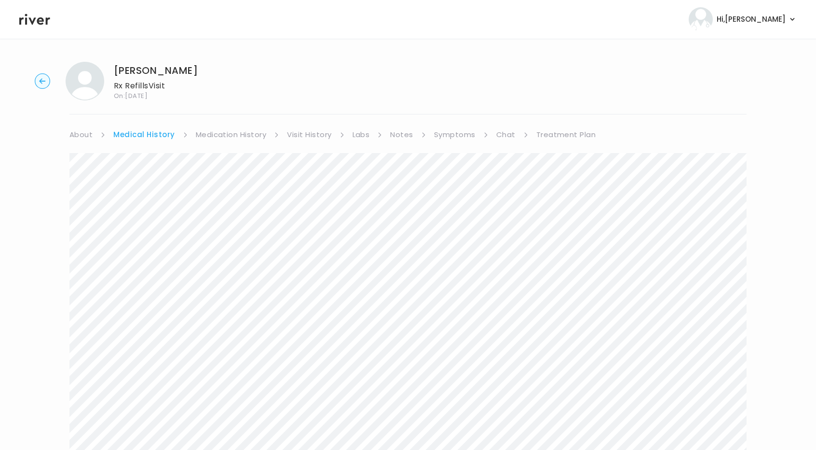
click at [549, 132] on link "Treatment Plan" at bounding box center [566, 135] width 60 height 14
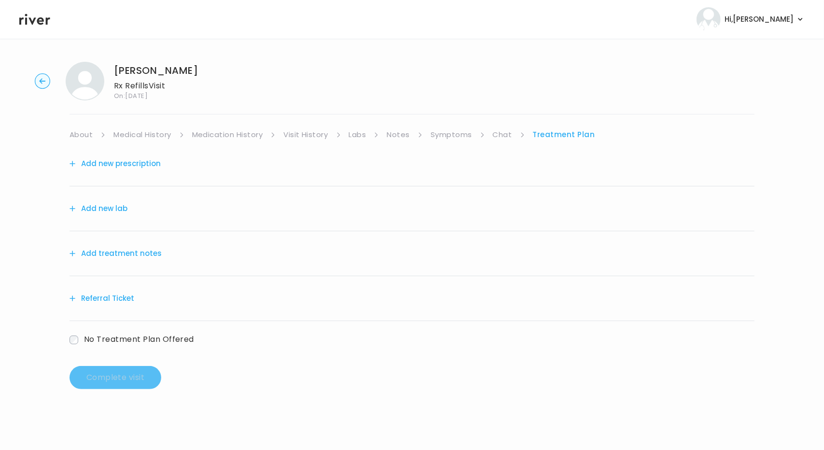
click at [118, 249] on button "Add treatment notes" at bounding box center [115, 254] width 92 height 14
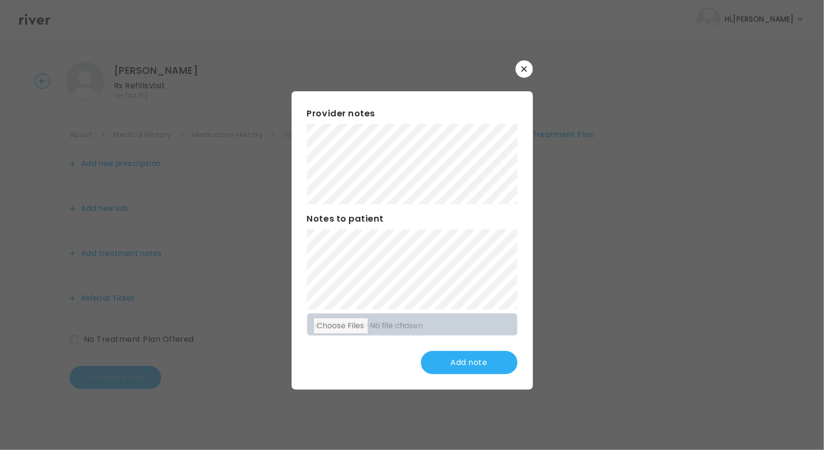
click at [527, 69] on button "button" at bounding box center [523, 68] width 17 height 17
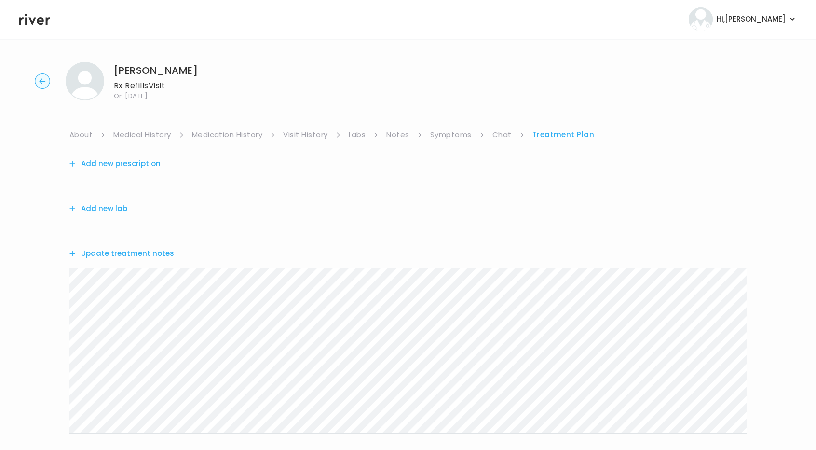
click at [79, 137] on link "About" at bounding box center [80, 135] width 23 height 14
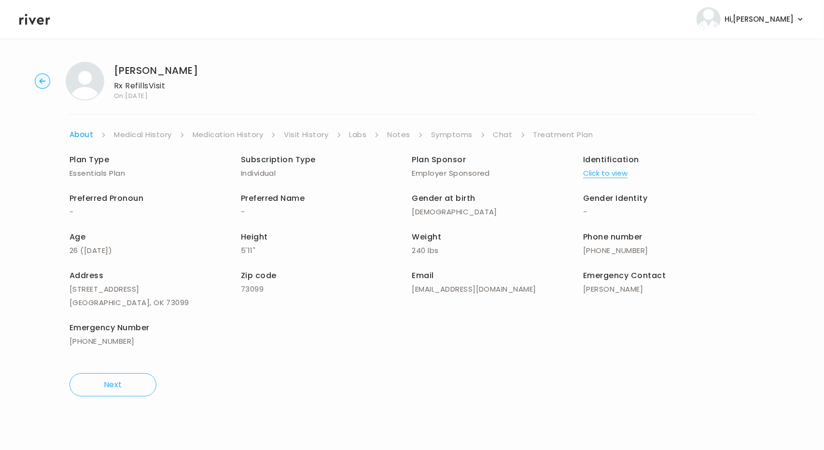
click at [447, 134] on link "Symptoms" at bounding box center [451, 135] width 41 height 14
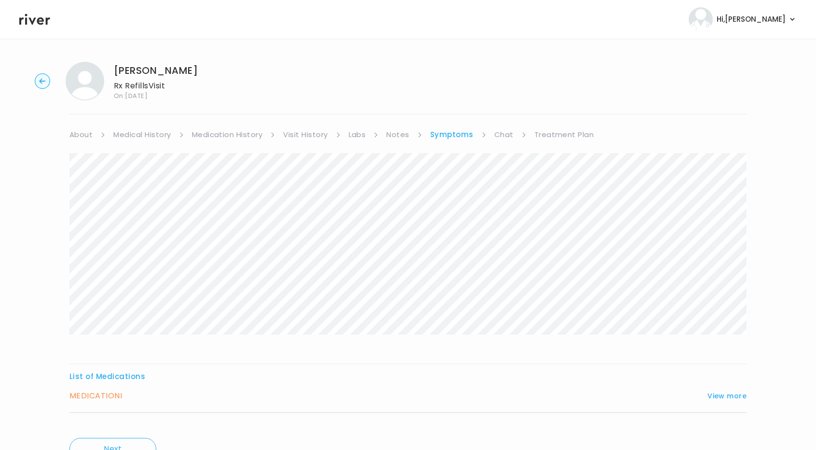
click at [569, 136] on link "Treatment Plan" at bounding box center [565, 135] width 60 height 14
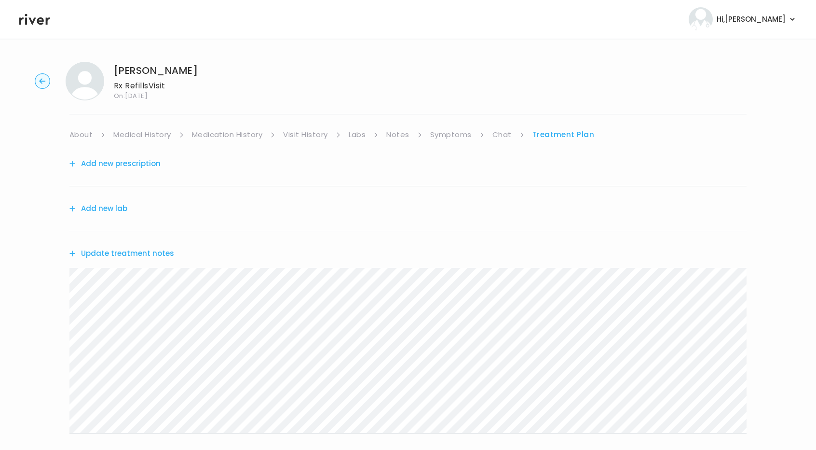
click at [113, 163] on button "Add new prescription" at bounding box center [114, 164] width 91 height 14
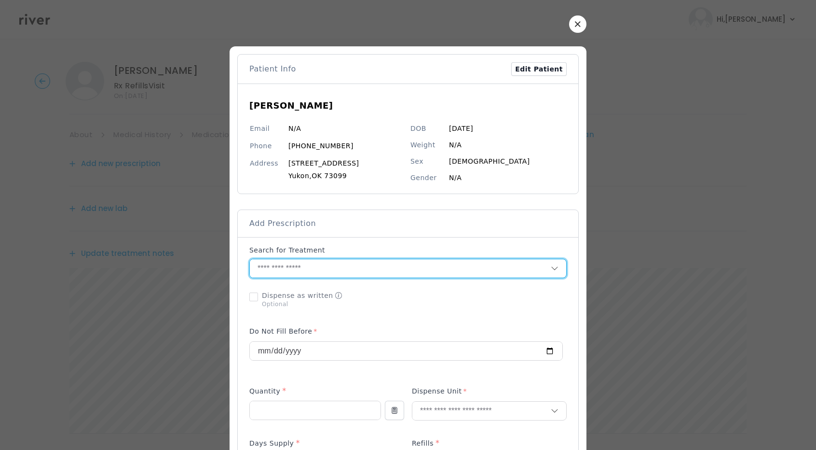
click at [312, 267] on input "text" at bounding box center [400, 268] width 301 height 18
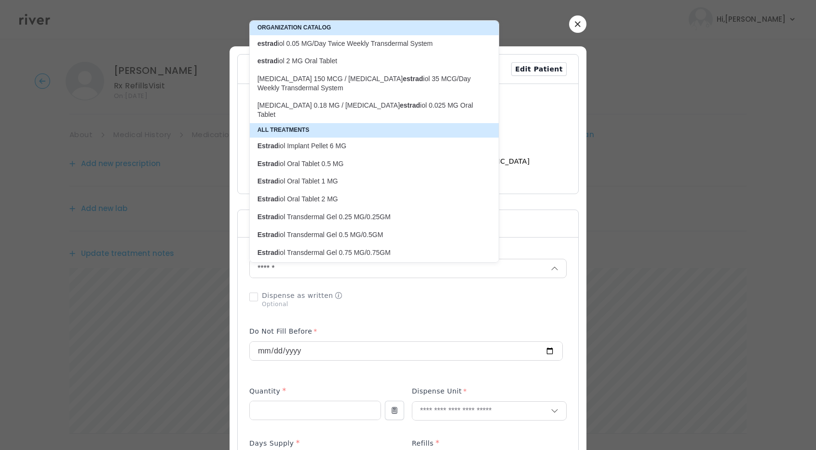
click at [298, 194] on p "Estrad iol Oral Tablet 2 MG" at bounding box center [369, 198] width 222 height 9
type input "**********"
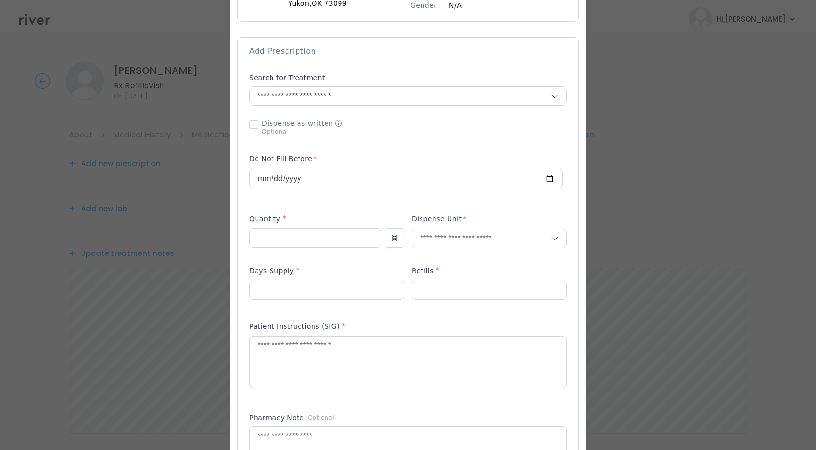
scroll to position [175, 0]
click at [295, 242] on input "number" at bounding box center [315, 235] width 131 height 18
type input "**"
click at [443, 229] on input "text" at bounding box center [481, 236] width 138 height 18
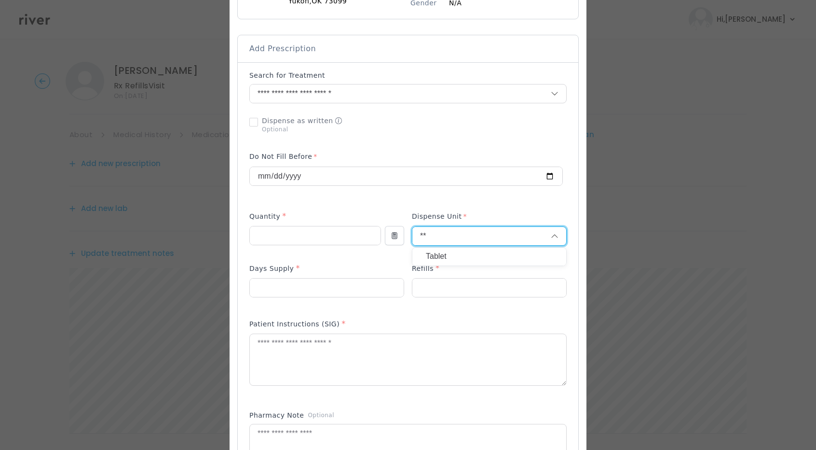
type input "**"
click at [443, 256] on p "Tablet" at bounding box center [489, 256] width 127 height 14
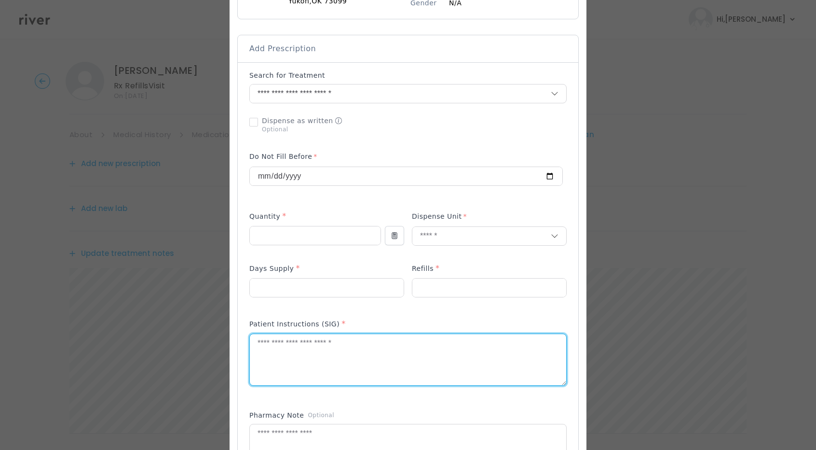
click at [351, 362] on textarea at bounding box center [408, 359] width 316 height 51
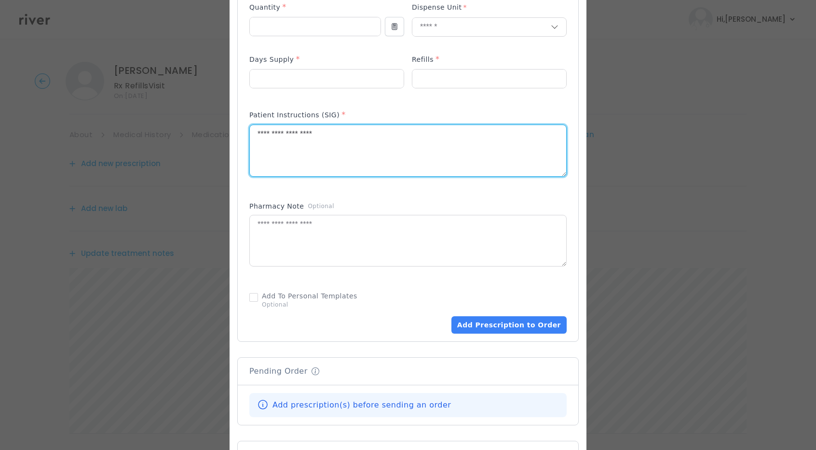
scroll to position [385, 0]
type textarea "**********"
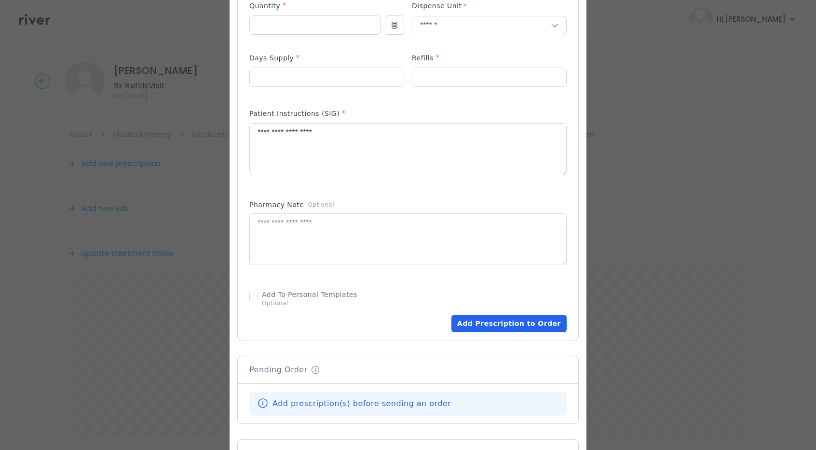
click at [509, 327] on button "Add Prescription to Order" at bounding box center [509, 323] width 115 height 17
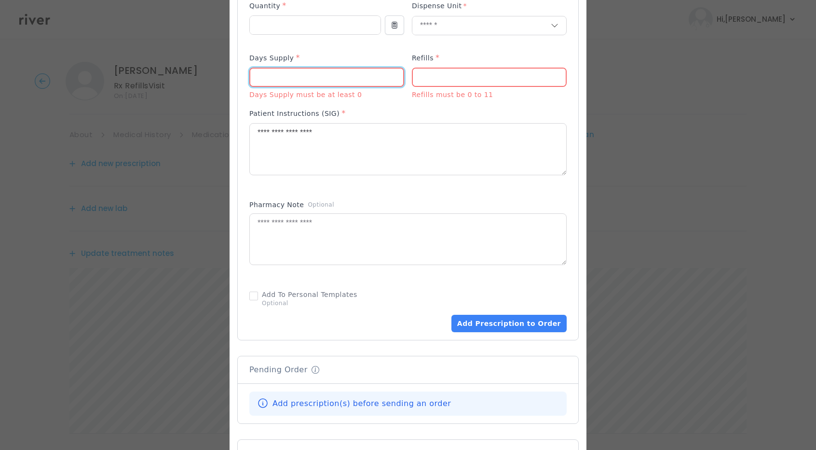
click at [304, 76] on input "number" at bounding box center [326, 78] width 153 height 18
type input "**"
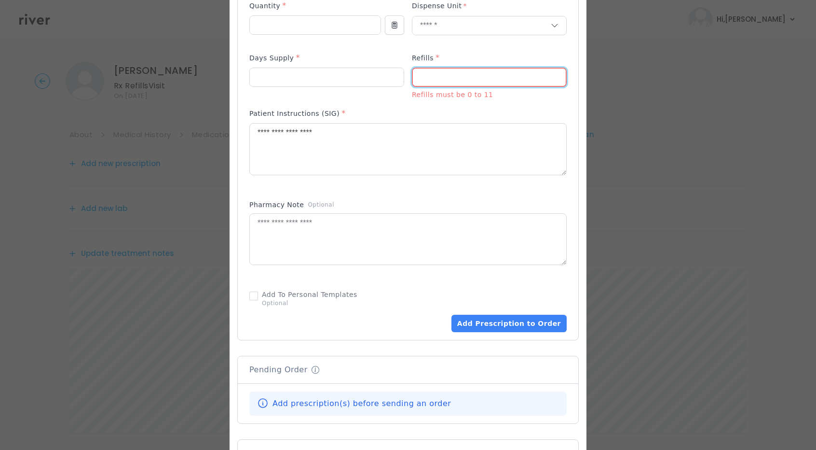
click at [429, 83] on input "number" at bounding box center [489, 78] width 153 height 18
type input "*"
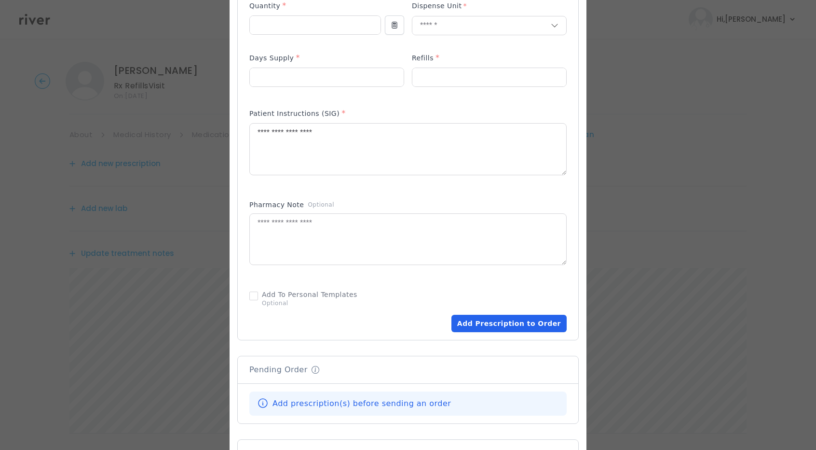
click at [512, 320] on button "Add Prescription to Order" at bounding box center [509, 323] width 115 height 17
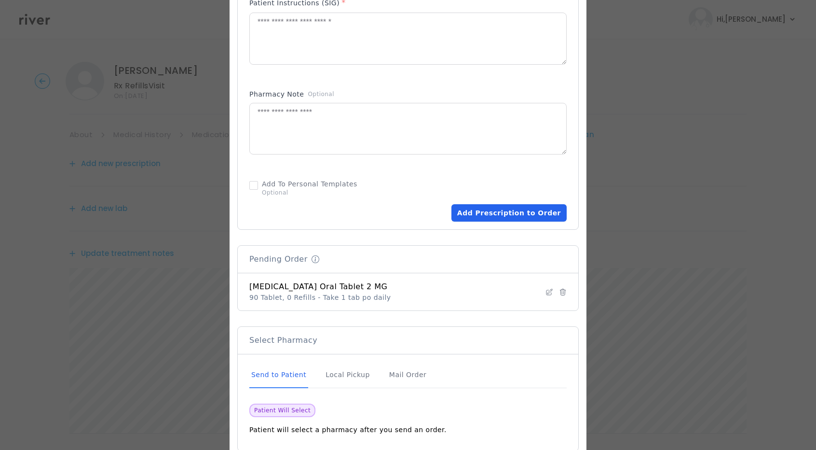
scroll to position [551, 0]
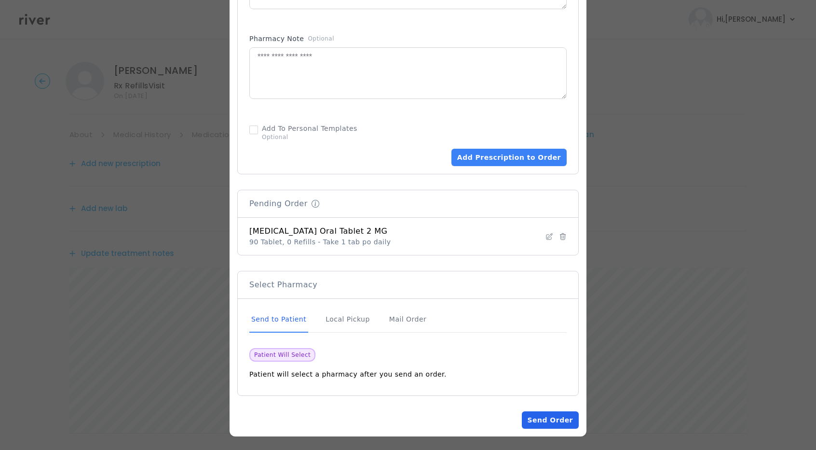
click at [561, 420] on button "Send Order" at bounding box center [550, 419] width 57 height 17
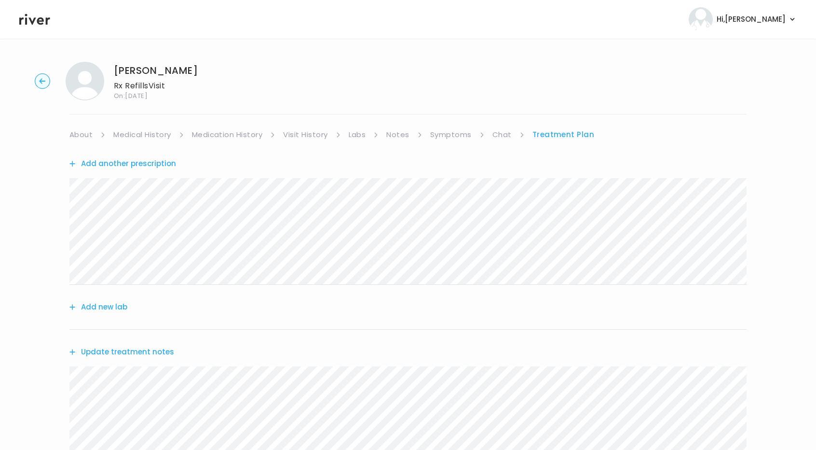
click at [146, 166] on button "Add another prescription" at bounding box center [122, 164] width 107 height 14
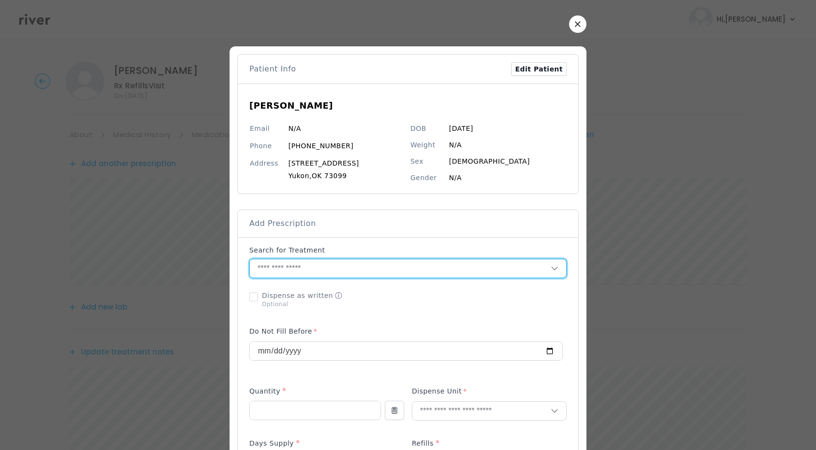
click at [336, 269] on input "text" at bounding box center [400, 268] width 301 height 18
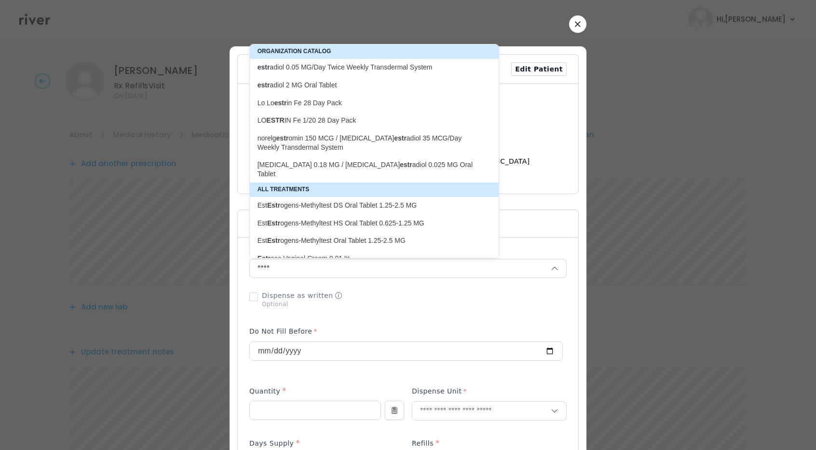
click at [270, 88] on p "estr adiol 2 MG Oral Tablet" at bounding box center [369, 85] width 222 height 9
type input "**********"
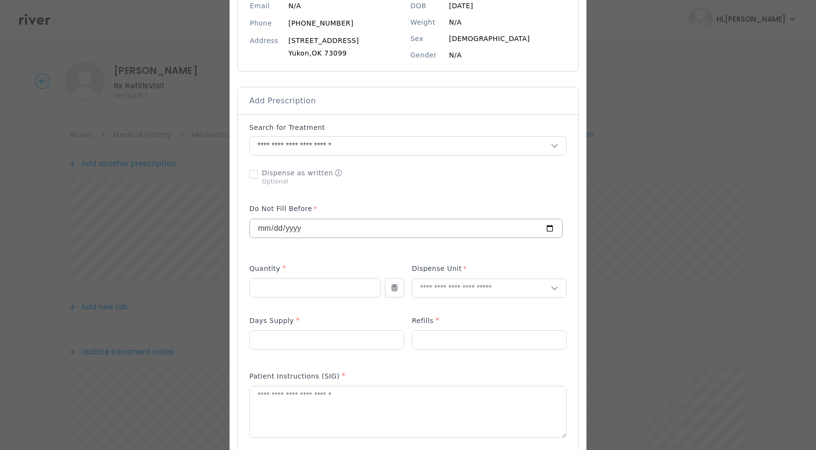
scroll to position [123, 0]
click at [272, 286] on input "number" at bounding box center [315, 287] width 131 height 18
type input "**"
click at [456, 289] on input "text" at bounding box center [481, 287] width 138 height 18
type input "***"
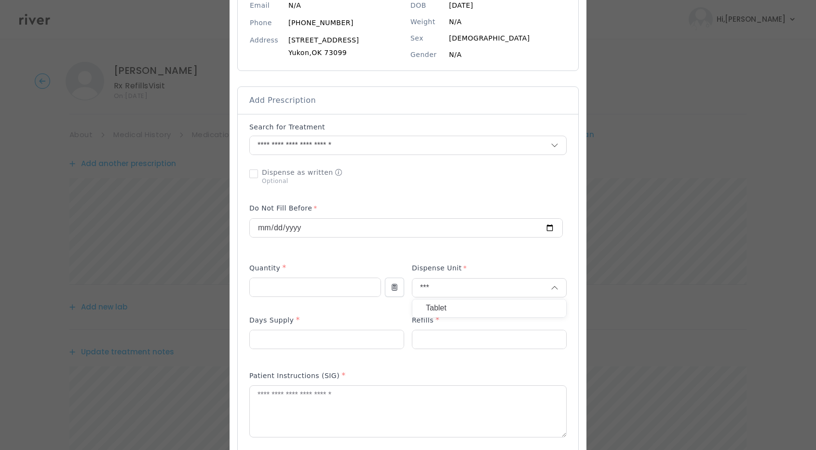
click at [446, 309] on p "Tablet" at bounding box center [489, 308] width 127 height 14
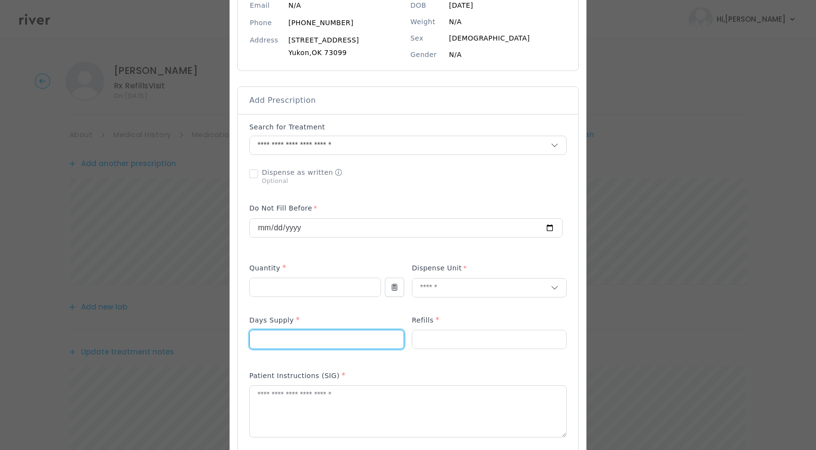
click at [341, 339] on input "number" at bounding box center [327, 339] width 154 height 18
type input "**"
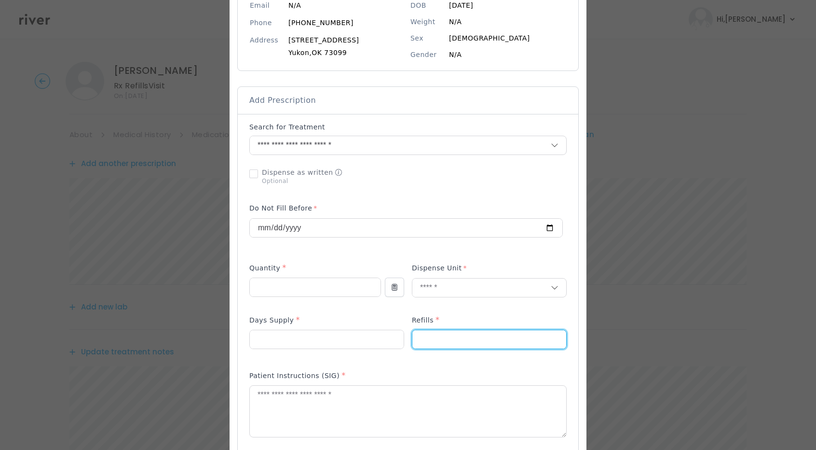
click at [431, 337] on input "number" at bounding box center [489, 339] width 154 height 18
type input "*"
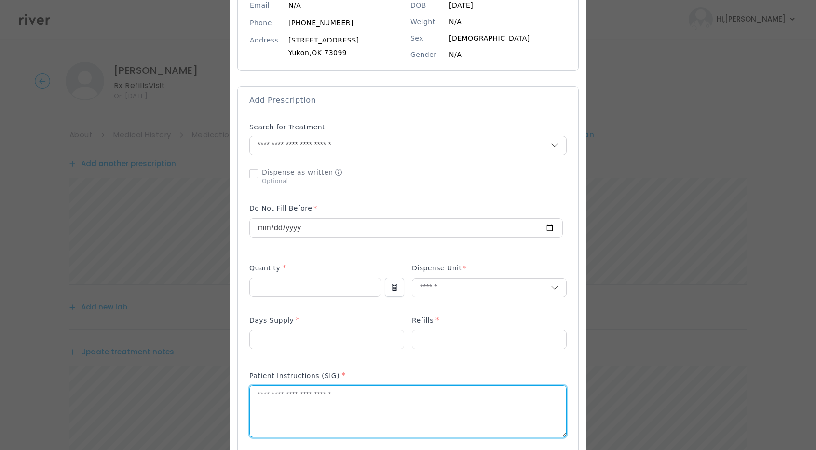
click at [314, 401] on textarea at bounding box center [408, 410] width 316 height 51
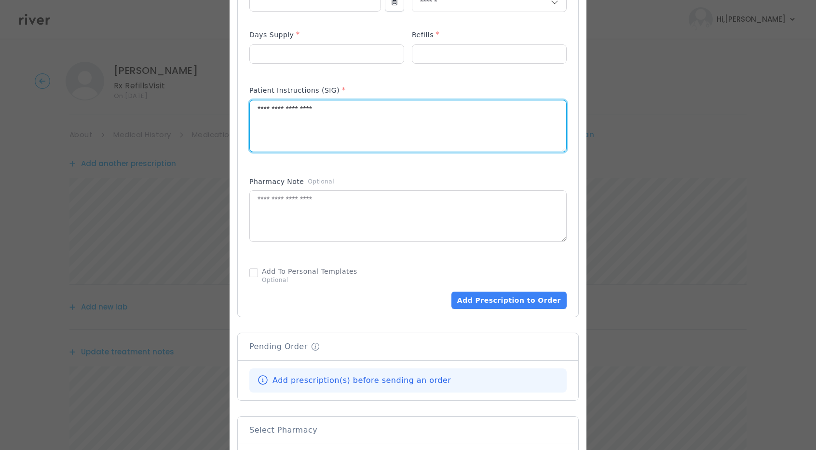
scroll to position [412, 0]
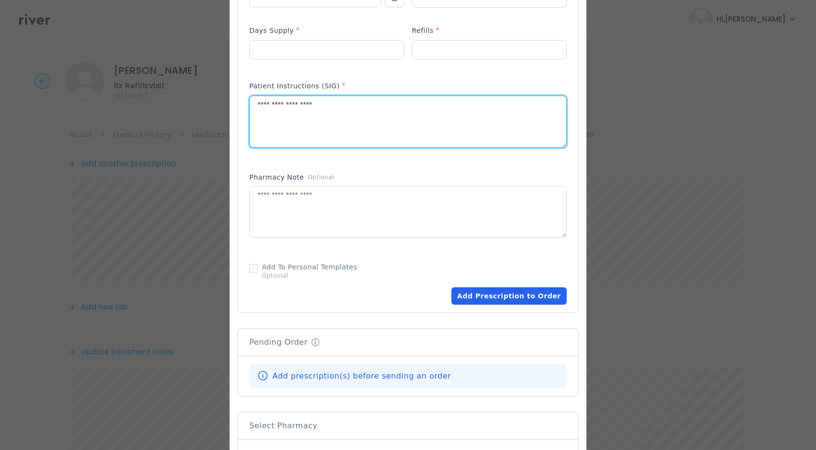
type textarea "**********"
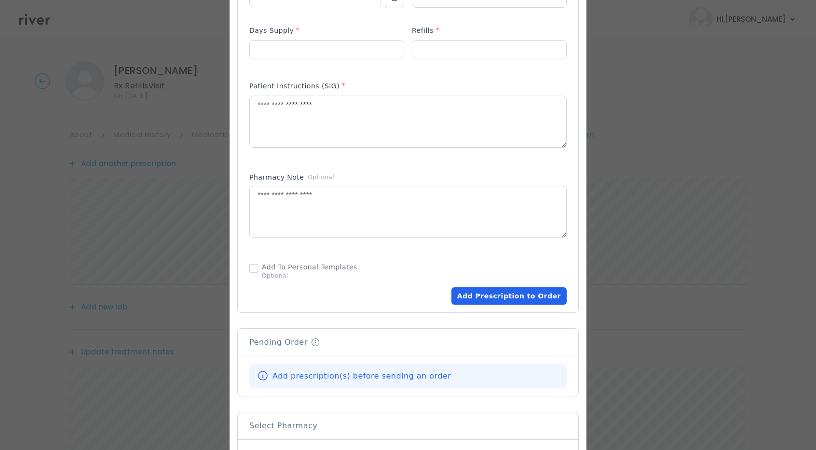
click at [509, 299] on button "Add Prescription to Order" at bounding box center [509, 295] width 115 height 17
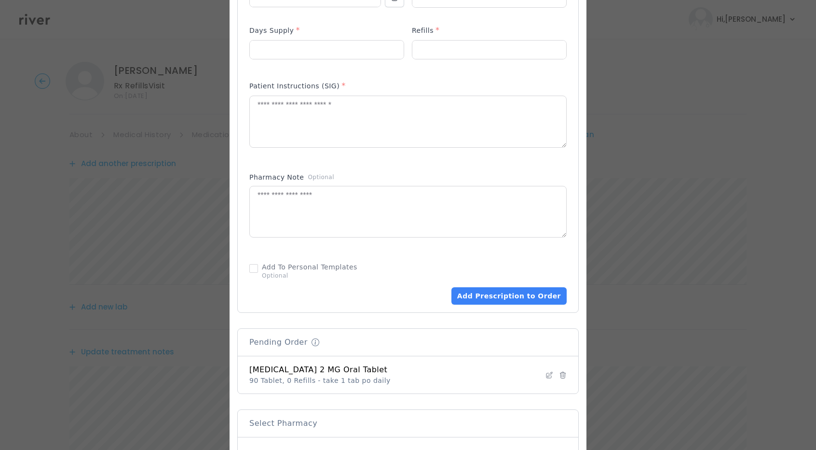
scroll to position [551, 0]
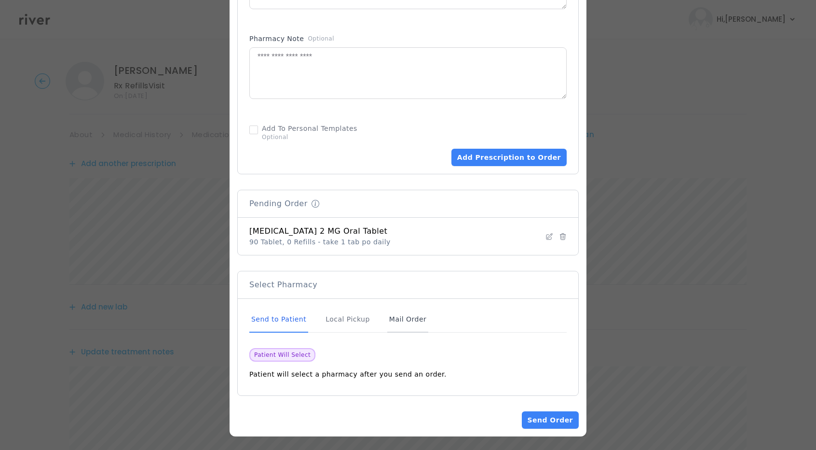
click at [392, 316] on div "Mail Order" at bounding box center [407, 319] width 41 height 26
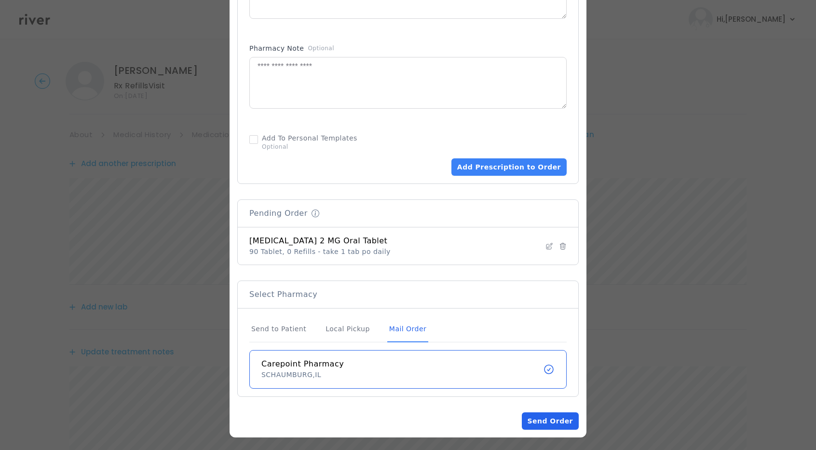
click at [563, 424] on button "Send Order" at bounding box center [550, 420] width 57 height 17
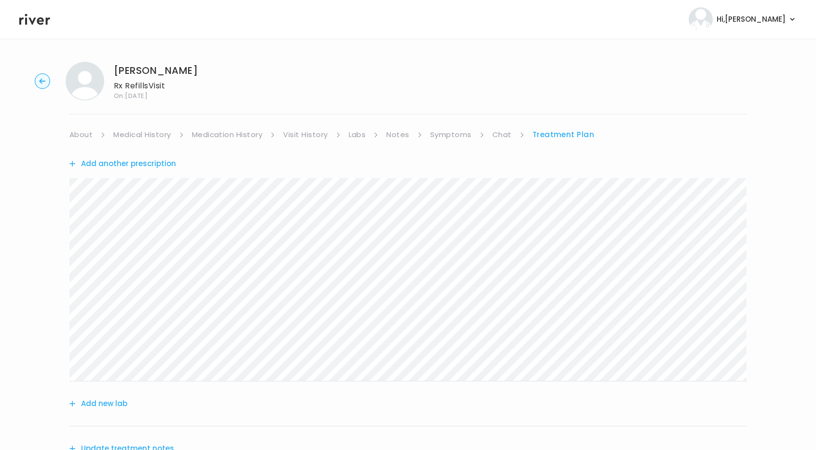
click at [82, 136] on link "About" at bounding box center [80, 135] width 23 height 14
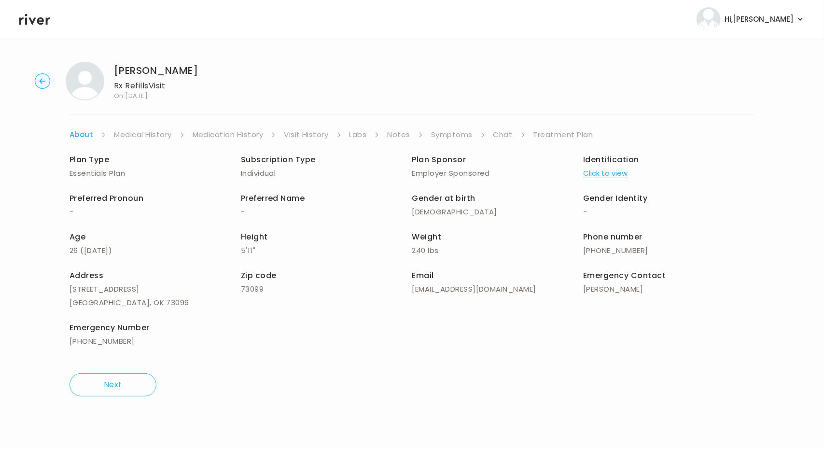
click at [557, 135] on link "Treatment Plan" at bounding box center [563, 135] width 60 height 14
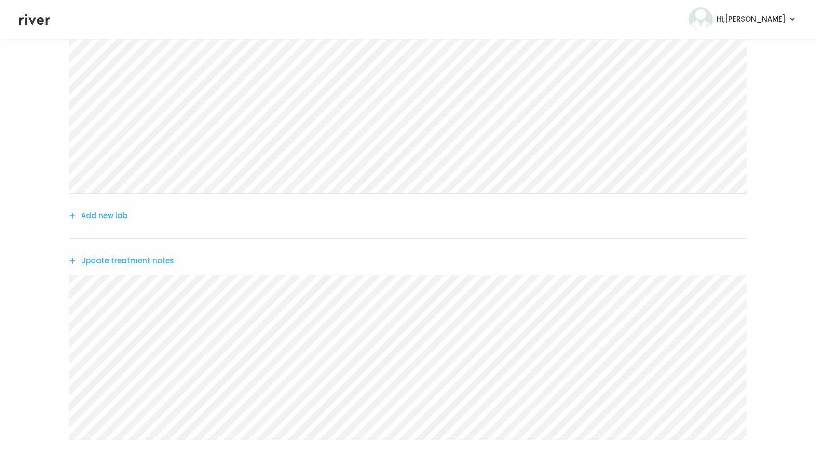
scroll to position [313, 0]
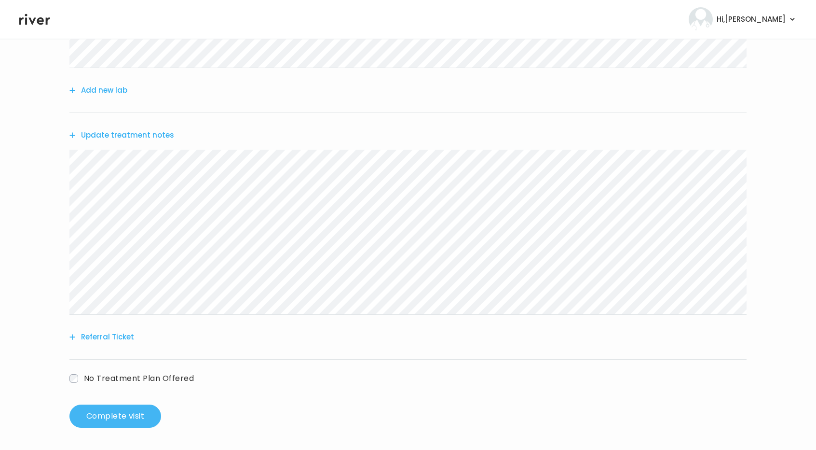
click at [126, 409] on button "Complete visit" at bounding box center [115, 415] width 92 height 23
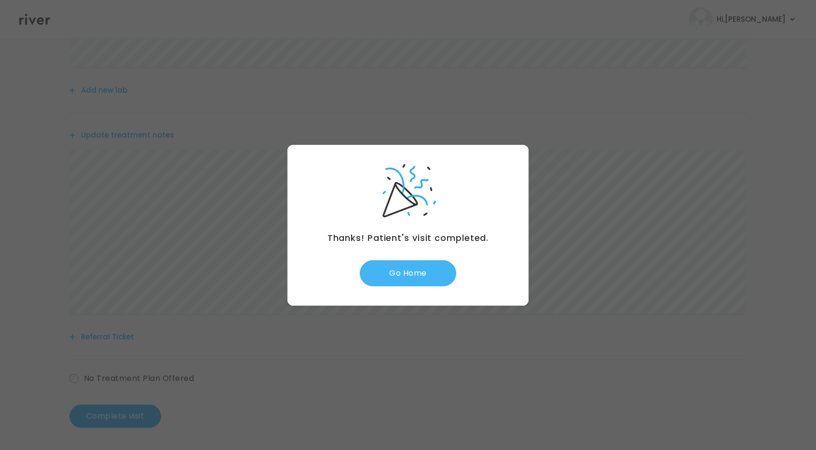
click at [406, 265] on button "Go Home" at bounding box center [408, 273] width 96 height 26
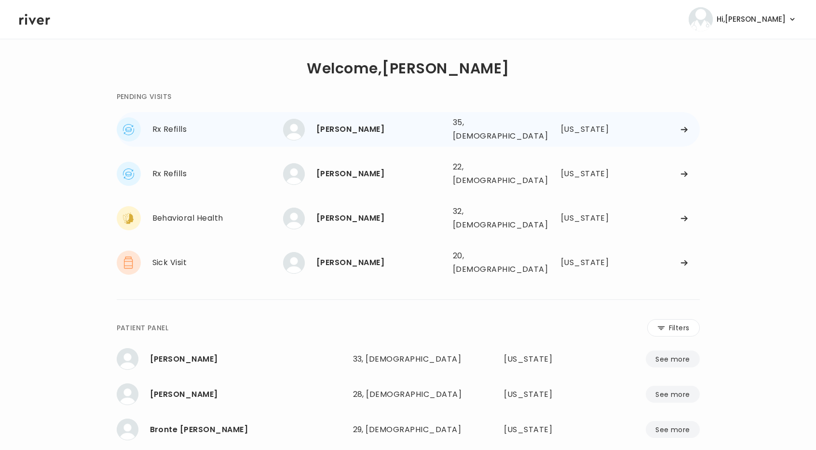
click at [682, 131] on div "[PERSON_NAME] 35, [DEMOGRAPHIC_DATA] See more 35, [DEMOGRAPHIC_DATA] [US_STATE]" at bounding box center [491, 129] width 417 height 31
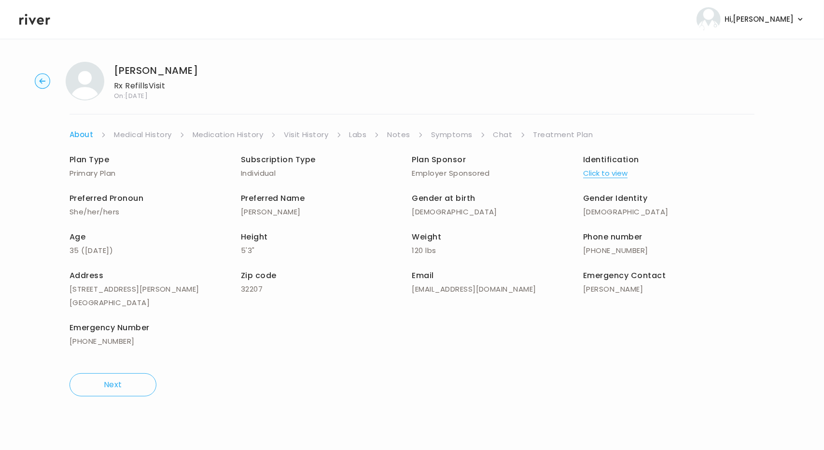
click at [452, 134] on link "Symptoms" at bounding box center [451, 135] width 41 height 14
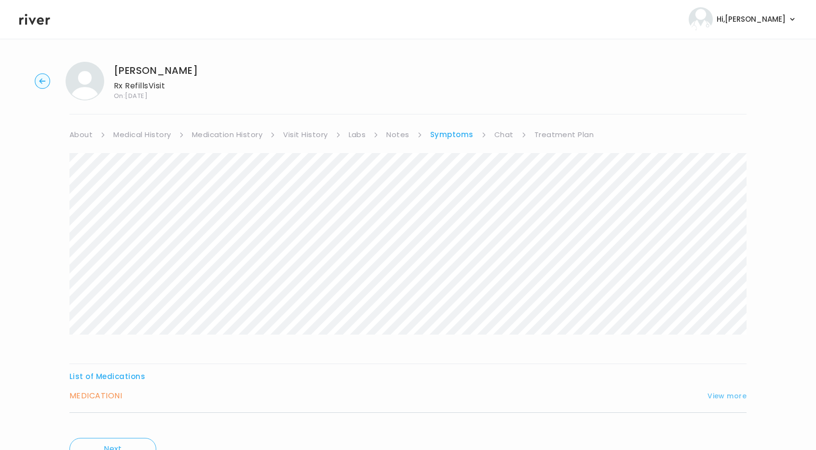
click at [728, 391] on button "View more" at bounding box center [727, 396] width 39 height 12
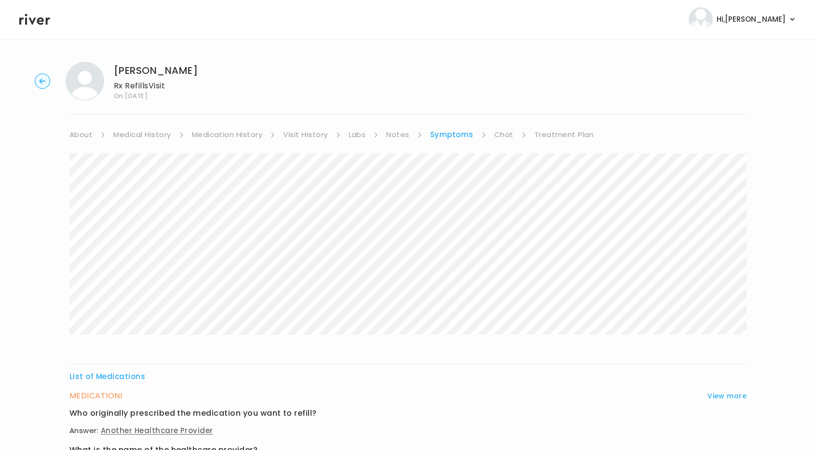
click at [353, 136] on link "Labs" at bounding box center [357, 135] width 17 height 14
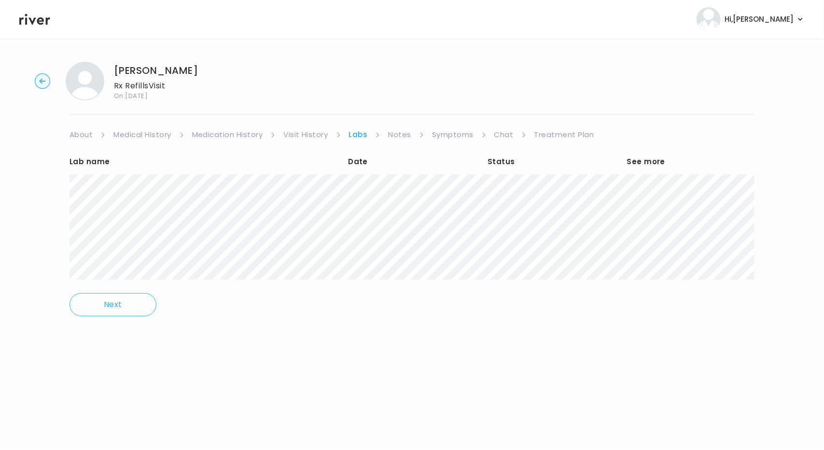
click at [319, 133] on link "Visit History" at bounding box center [305, 135] width 44 height 14
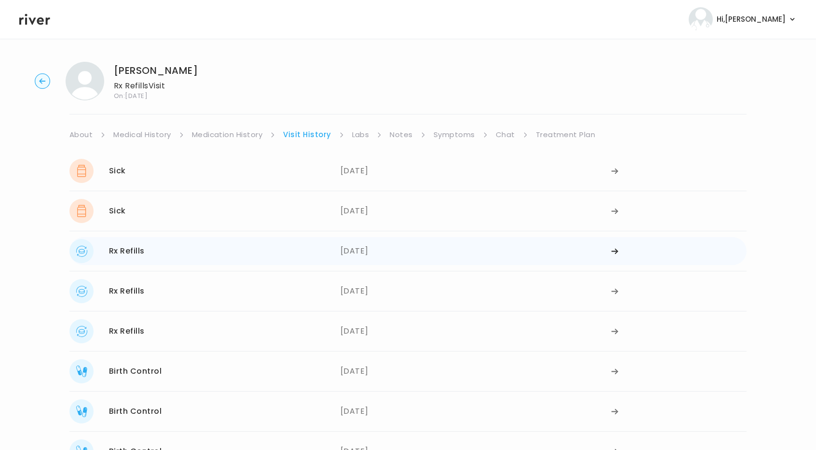
click at [369, 257] on div "[DATE]" at bounding box center [476, 251] width 271 height 24
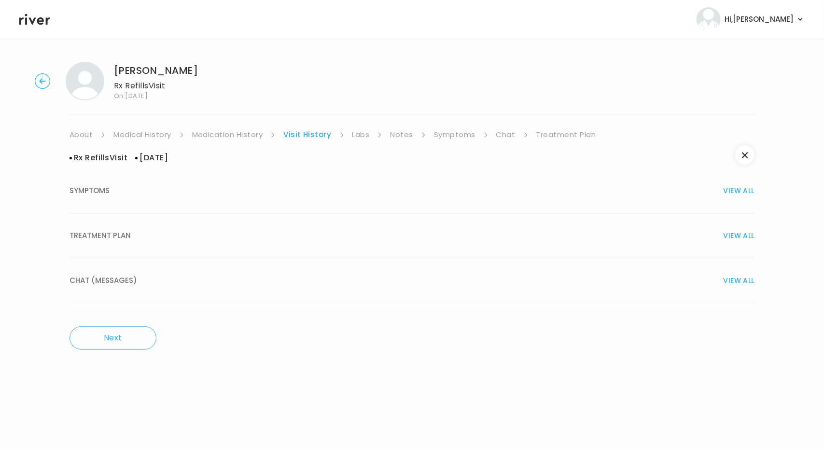
click at [291, 240] on div "TREATMENT PLAN VIEW ALL" at bounding box center [411, 236] width 685 height 14
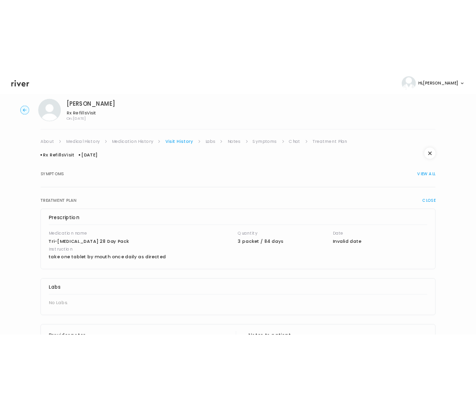
scroll to position [17, 0]
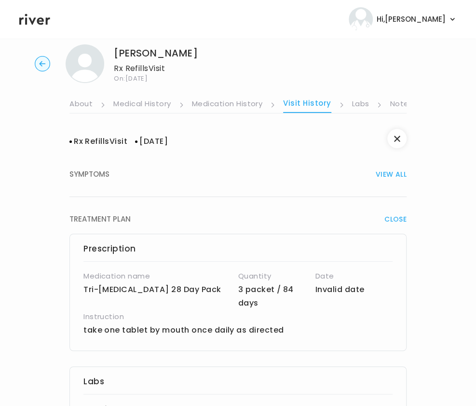
click at [216, 235] on div "Prescription Medication name Tri-Sprintec 28 Day Pack Quantity 3 packet / 84 da…" at bounding box center [237, 291] width 337 height 117
click at [369, 99] on link "Treatment Plan" at bounding box center [382, 104] width 60 height 15
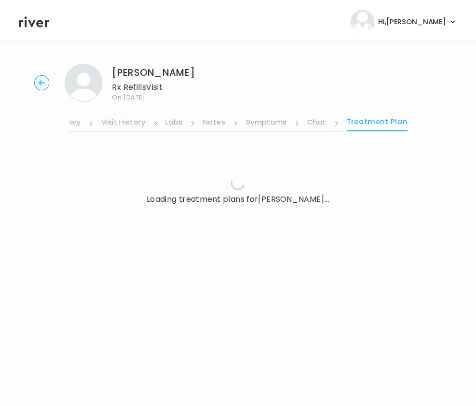
scroll to position [0, 177]
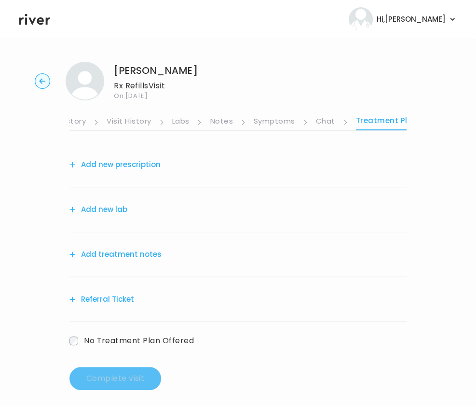
click at [137, 124] on link "Visit History" at bounding box center [129, 121] width 44 height 15
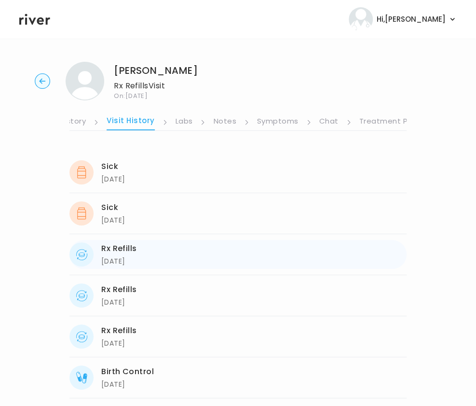
click at [125, 246] on div "Rx Refills" at bounding box center [119, 249] width 36 height 14
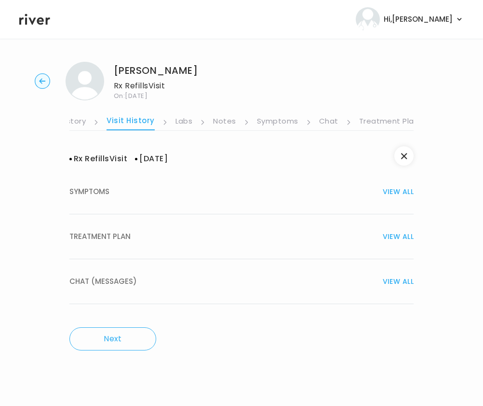
click at [116, 232] on span "TREATMENT PLAN" at bounding box center [99, 237] width 61 height 14
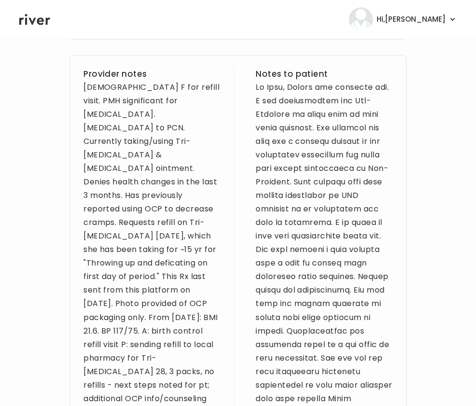
scroll to position [408, 0]
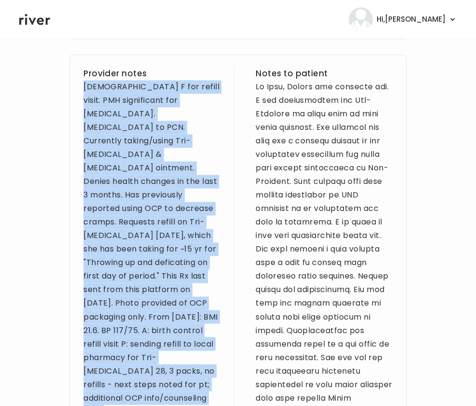
drag, startPoint x: 79, startPoint y: 74, endPoint x: 155, endPoint y: 371, distance: 306.3
copy div "34 yo F for refill visit. PMH significant for eczema. Drug allergy to PCN. Curr…"
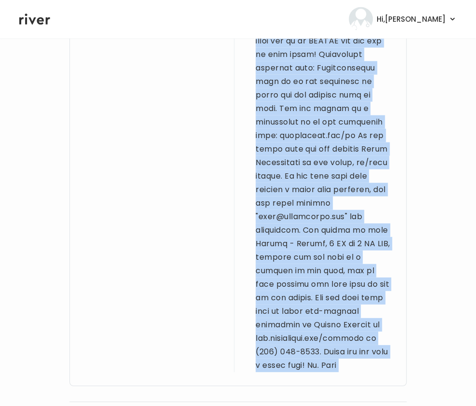
scroll to position [2212, 0]
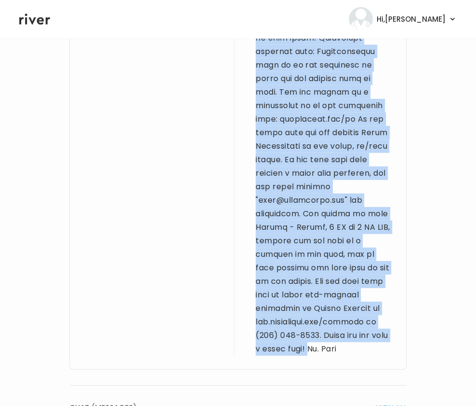
drag, startPoint x: 257, startPoint y: 73, endPoint x: 336, endPoint y: 310, distance: 249.9
copy div "Hi Alex, Thanks for reaching out. A new prescription for Tri-Sprintec is being …"
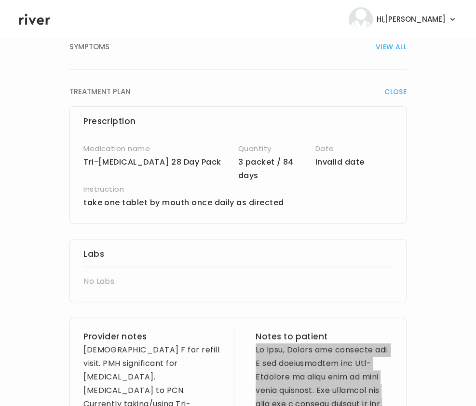
scroll to position [137, 0]
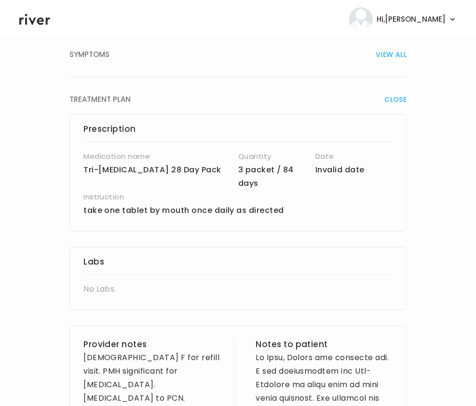
click at [139, 204] on p "take one tablet by mouth once daily as directed" at bounding box center [212, 211] width 258 height 14
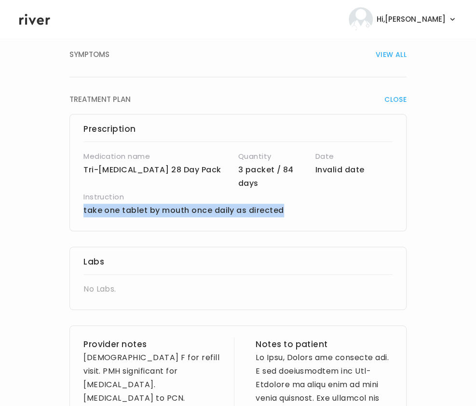
drag, startPoint x: 79, startPoint y: 196, endPoint x: 306, endPoint y: 197, distance: 227.2
click at [306, 197] on div "Prescription Medication name Tri-Sprintec 28 Day Pack Quantity 3 packet / 84 da…" at bounding box center [237, 172] width 337 height 117
copy p "take one tablet by mouth once daily as directed"
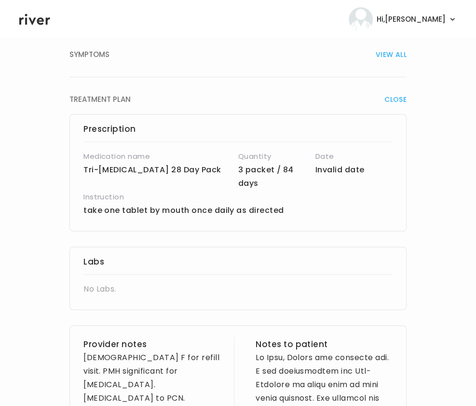
click at [145, 255] on h3 "Labs" at bounding box center [237, 262] width 309 height 14
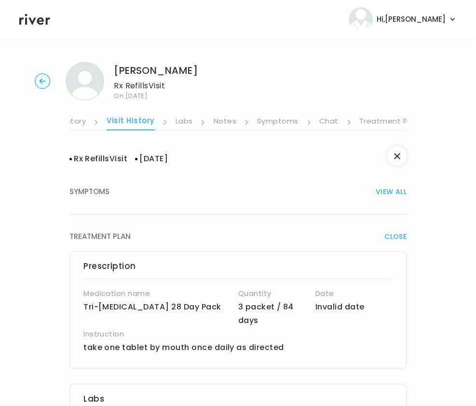
scroll to position [0, 184]
click at [313, 123] on link "Chat" at bounding box center [321, 121] width 19 height 15
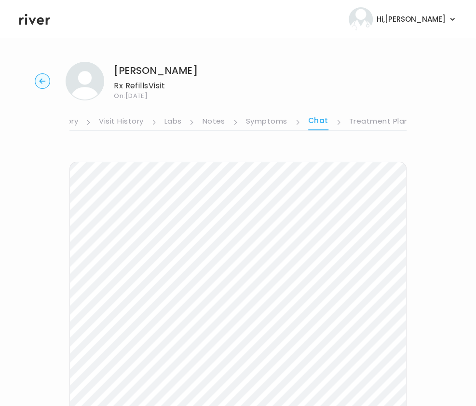
scroll to position [0, 183]
click at [277, 119] on link "Symptoms" at bounding box center [267, 121] width 41 height 15
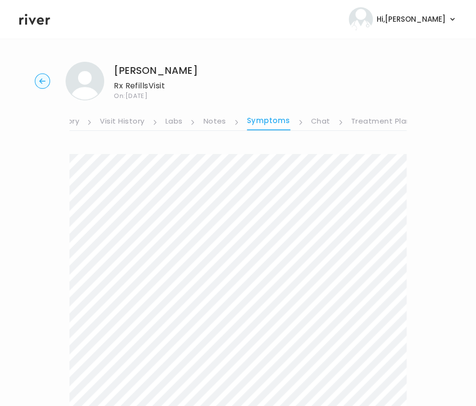
click at [41, 83] on circle "button" at bounding box center [42, 81] width 15 height 15
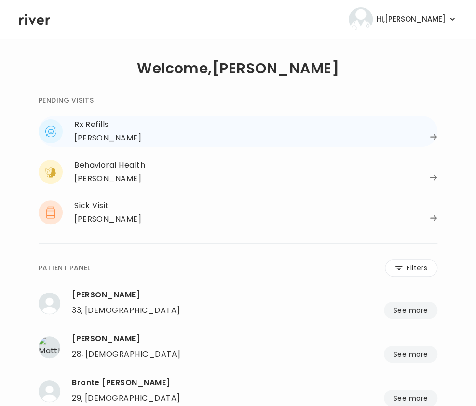
click at [112, 140] on div "Amanda Luis" at bounding box center [107, 138] width 67 height 14
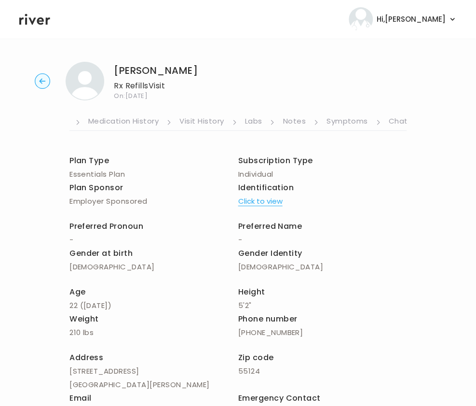
scroll to position [0, 106]
click at [292, 117] on link "Notes" at bounding box center [292, 121] width 23 height 15
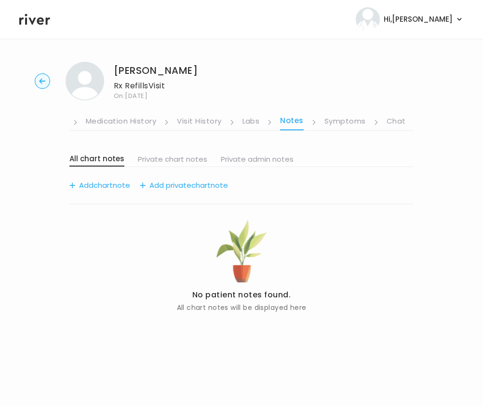
click at [248, 121] on link "Labs" at bounding box center [251, 121] width 17 height 15
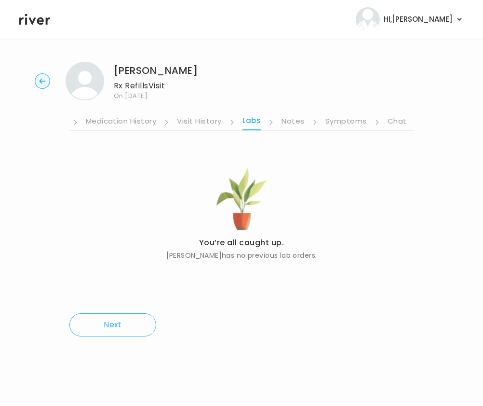
click at [344, 124] on link "Symptoms" at bounding box center [346, 121] width 41 height 15
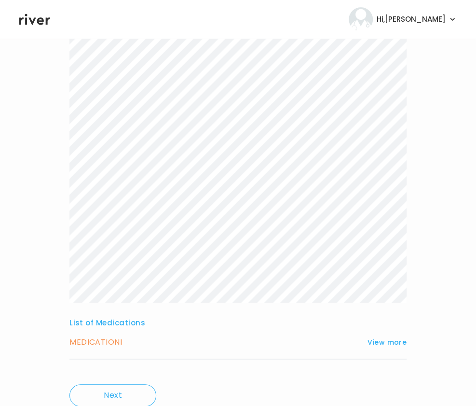
scroll to position [187, 0]
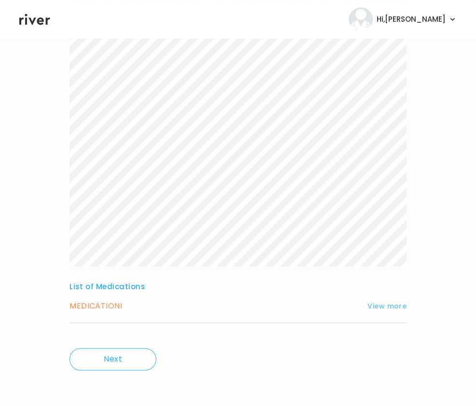
click at [386, 305] on button "View more" at bounding box center [387, 306] width 39 height 12
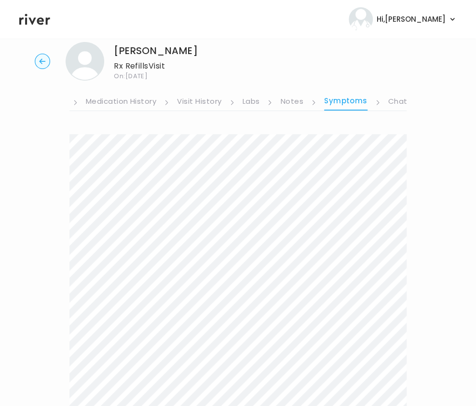
scroll to position [0, 0]
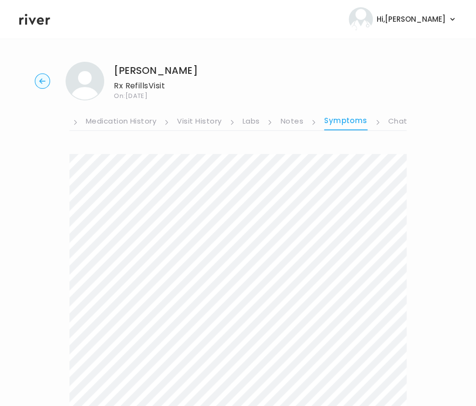
click at [206, 127] on link "Visit History" at bounding box center [199, 121] width 44 height 15
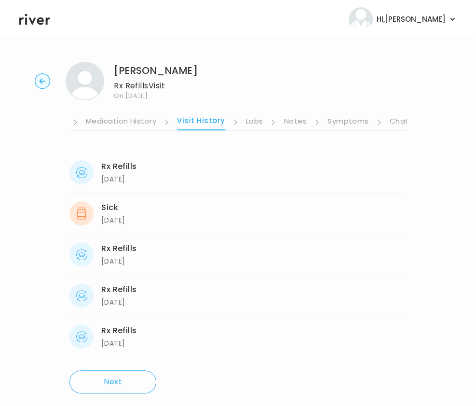
click at [141, 122] on link "Medication History" at bounding box center [121, 121] width 71 height 15
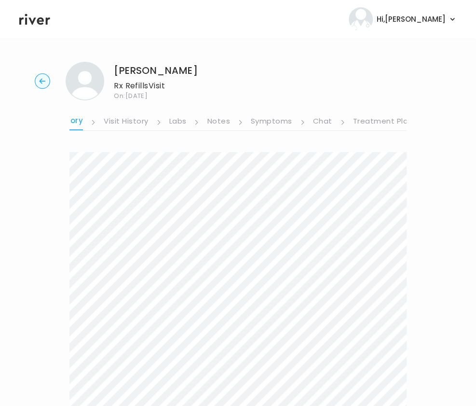
scroll to position [0, 184]
click at [269, 123] on link "Symptoms" at bounding box center [270, 121] width 41 height 15
click at [320, 121] on link "Chat" at bounding box center [320, 121] width 19 height 15
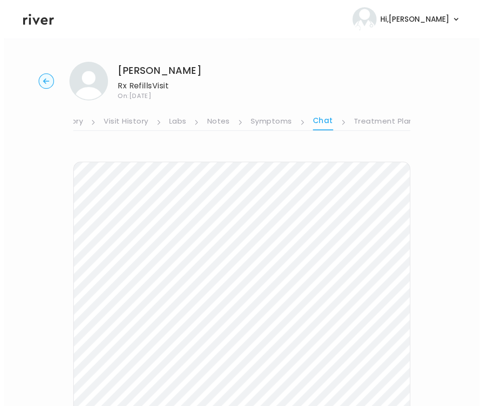
scroll to position [0, 183]
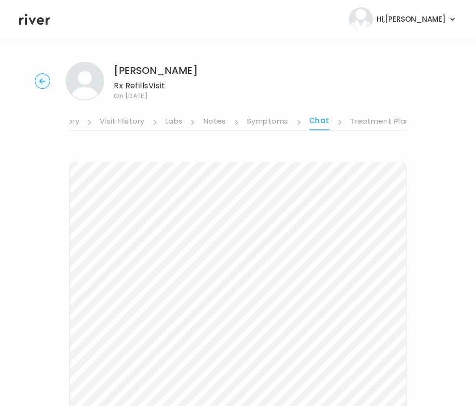
click at [275, 124] on link "Symptoms" at bounding box center [267, 121] width 41 height 15
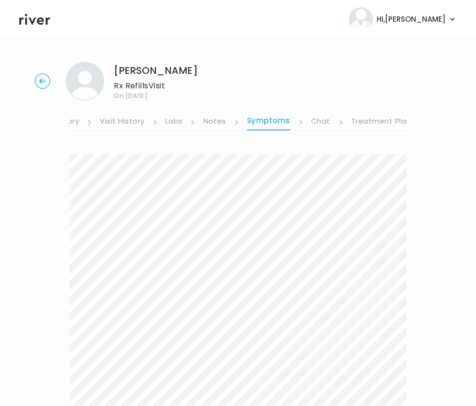
click at [214, 122] on link "Notes" at bounding box center [214, 121] width 23 height 15
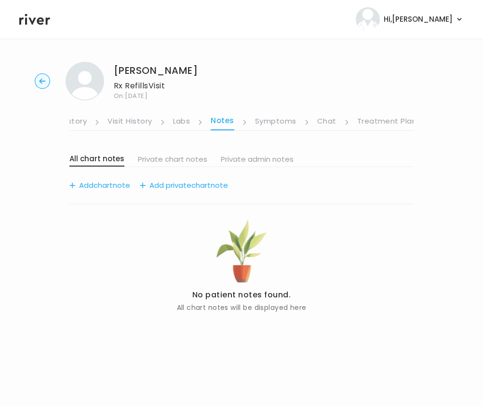
click at [179, 118] on link "Labs" at bounding box center [181, 121] width 17 height 15
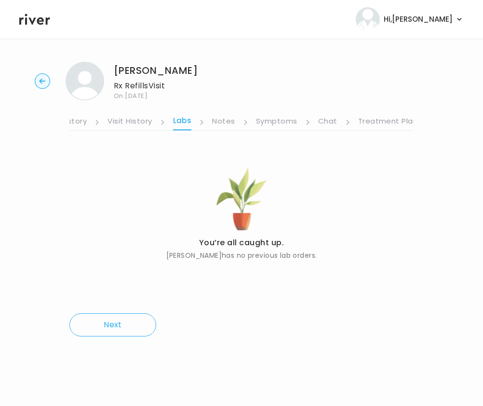
click at [137, 123] on link "Visit History" at bounding box center [130, 121] width 44 height 15
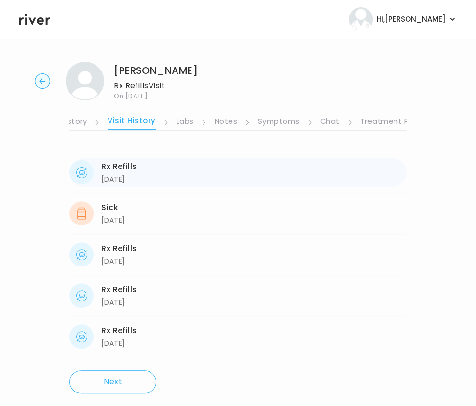
click at [106, 180] on div "09/19/2025" at bounding box center [119, 179] width 36 height 12
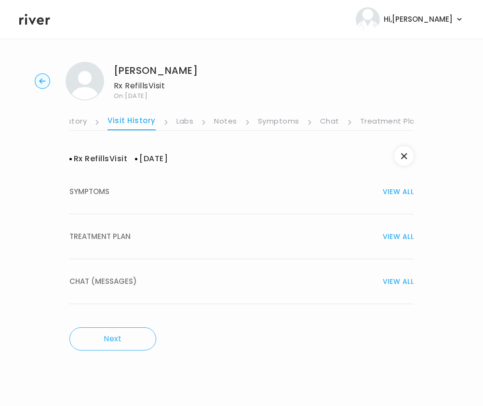
click at [109, 235] on span "TREATMENT PLAN" at bounding box center [99, 237] width 61 height 14
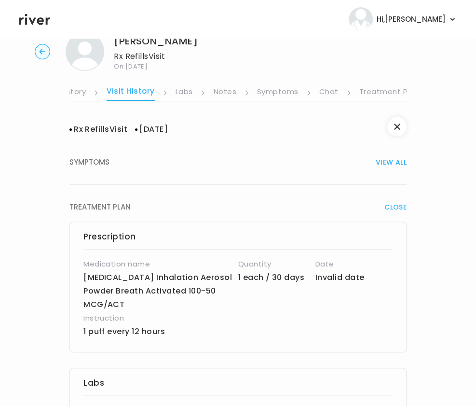
scroll to position [0, 177]
click at [370, 88] on link "Treatment Plan" at bounding box center [389, 92] width 60 height 15
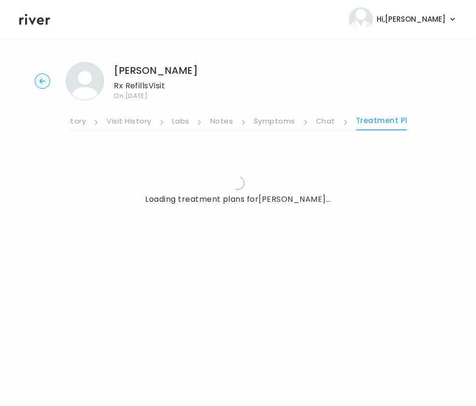
scroll to position [0, 177]
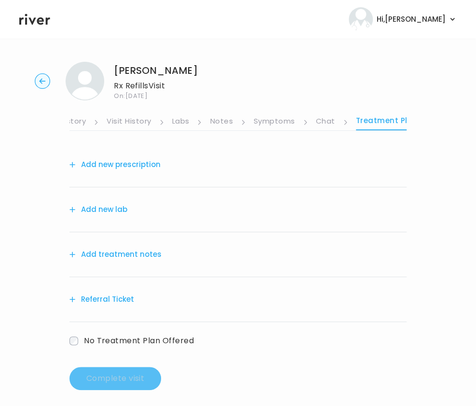
click at [279, 123] on link "Symptoms" at bounding box center [274, 121] width 41 height 15
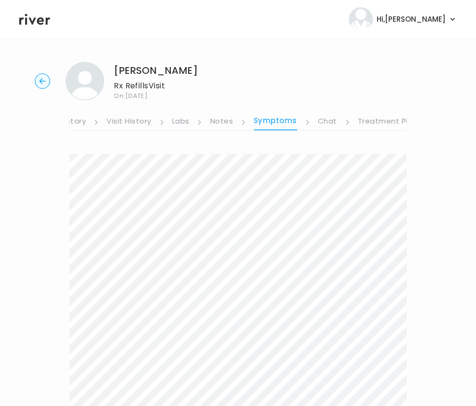
click at [81, 121] on link "Medication History" at bounding box center [50, 121] width 71 height 15
click at [124, 122] on link "Visit History" at bounding box center [133, 121] width 44 height 15
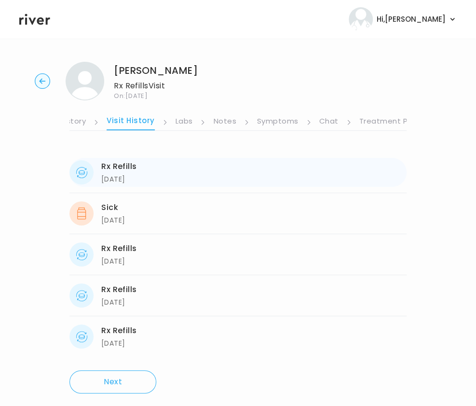
click at [124, 166] on div "Rx Refills" at bounding box center [119, 167] width 36 height 14
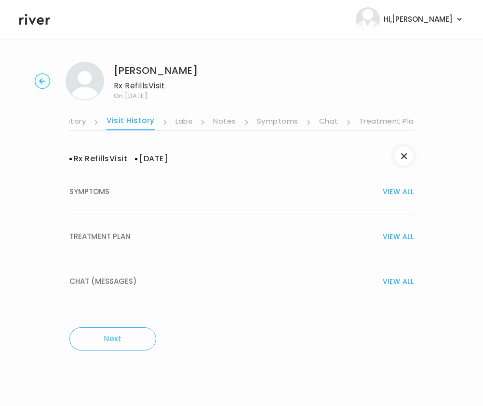
click at [98, 232] on span "TREATMENT PLAN" at bounding box center [99, 237] width 61 height 14
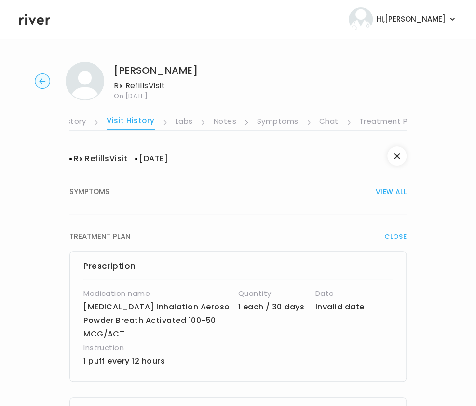
click at [264, 121] on link "Symptoms" at bounding box center [277, 121] width 41 height 15
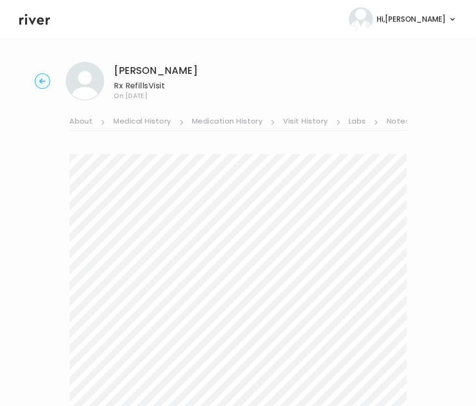
click at [87, 121] on link "About" at bounding box center [80, 121] width 23 height 15
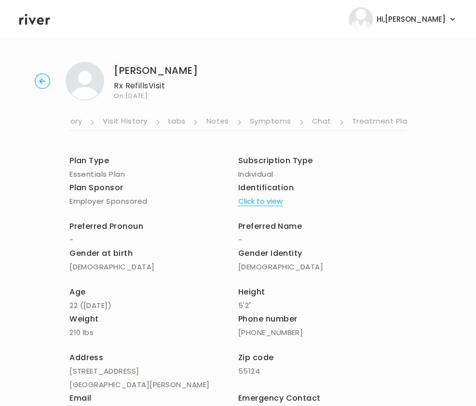
scroll to position [0, 183]
click at [372, 122] on link "Treatment Plan" at bounding box center [380, 121] width 60 height 15
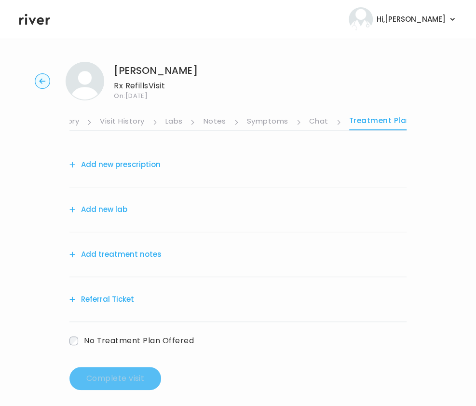
click at [114, 159] on button "Add new prescription" at bounding box center [114, 165] width 91 height 14
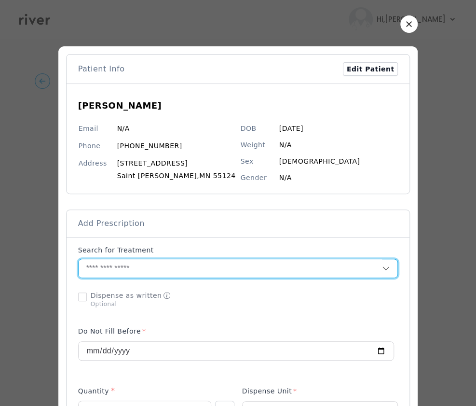
click at [105, 270] on input "text" at bounding box center [231, 268] width 304 height 18
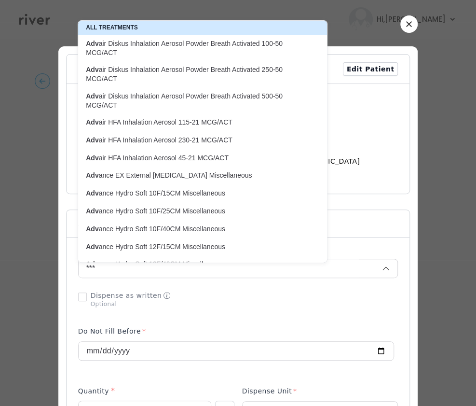
click at [164, 46] on p "Adv air Diskus Inhalation Aerosol Powder Breath Activated 100-50 MCG/ACT" at bounding box center [197, 48] width 222 height 19
type input "**********"
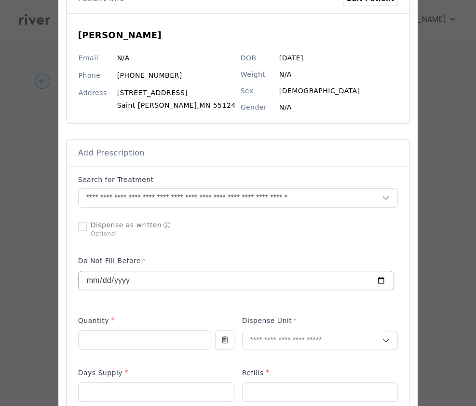
scroll to position [81, 0]
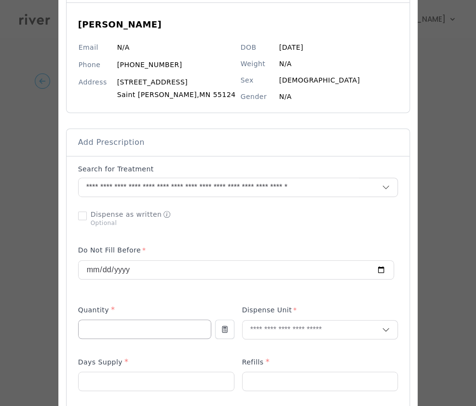
click at [126, 332] on input "number" at bounding box center [145, 329] width 132 height 18
type input "*"
click at [261, 329] on input "text" at bounding box center [313, 329] width 140 height 18
type input "**"
click at [272, 351] on p "Each" at bounding box center [318, 350] width 127 height 14
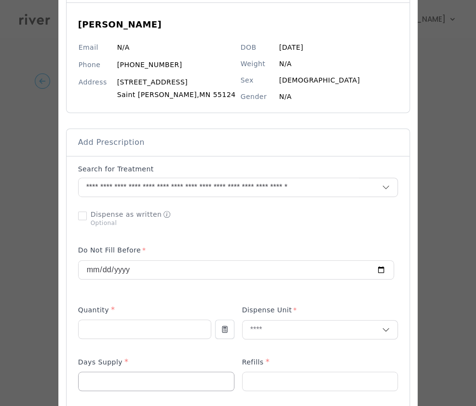
click at [192, 380] on input "number" at bounding box center [156, 381] width 155 height 18
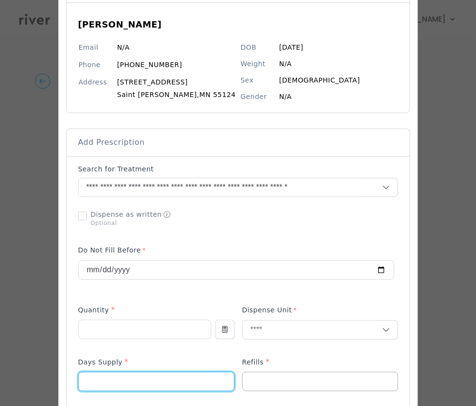
type input "**"
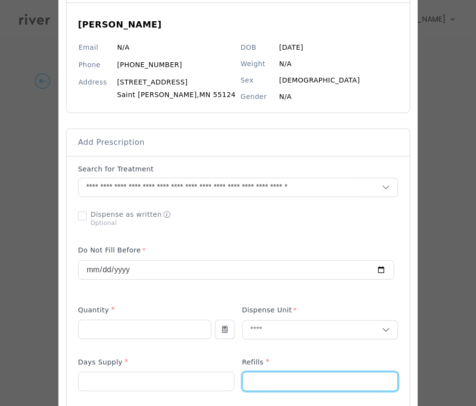
click at [282, 384] on input "number" at bounding box center [320, 381] width 155 height 18
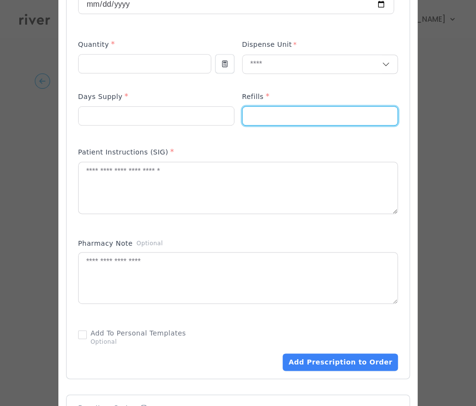
scroll to position [332, 0]
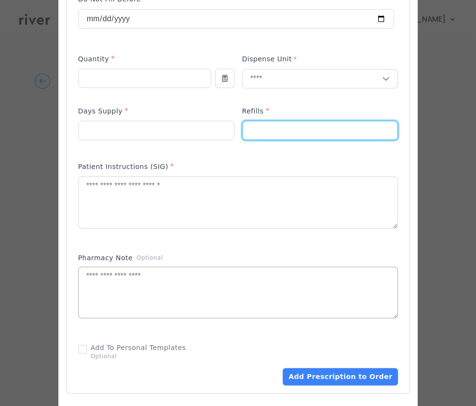
type input "*"
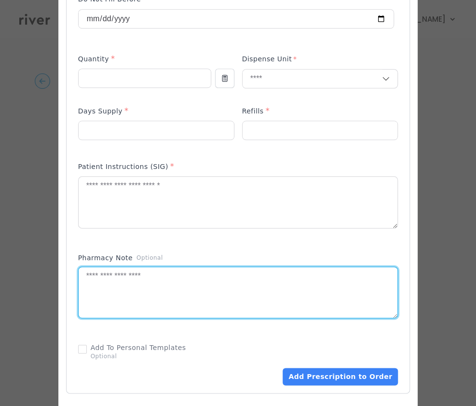
click at [216, 297] on textarea at bounding box center [238, 292] width 319 height 51
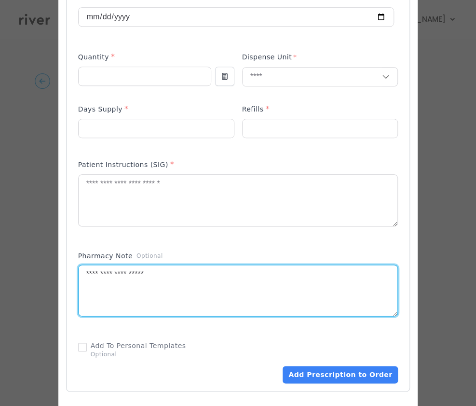
type textarea "**********"
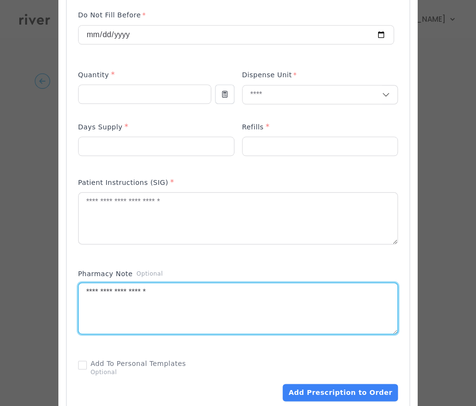
scroll to position [316, 0]
drag, startPoint x: 176, startPoint y: 294, endPoint x: 76, endPoint y: 296, distance: 99.9
click at [79, 296] on textarea "**********" at bounding box center [238, 308] width 319 height 51
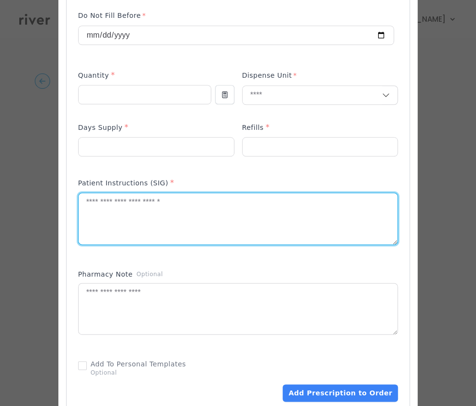
click at [109, 200] on textarea at bounding box center [238, 218] width 319 height 51
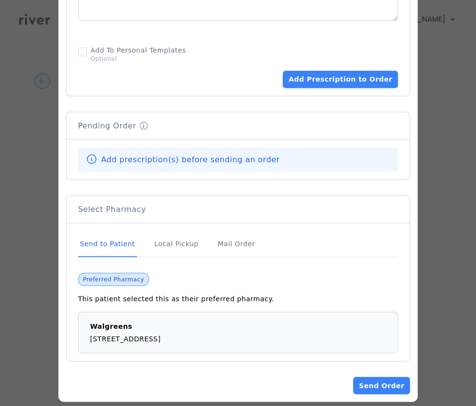
scroll to position [618, 0]
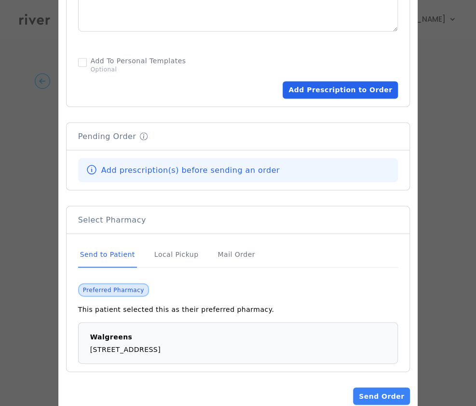
type textarea "**********"
click at [327, 89] on button "Add Prescription to Order" at bounding box center [340, 89] width 115 height 17
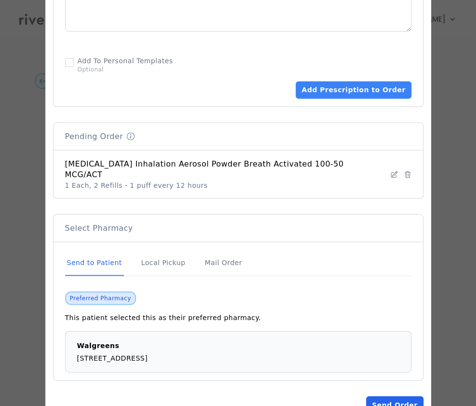
click at [386, 398] on button "Send Order" at bounding box center [394, 404] width 57 height 17
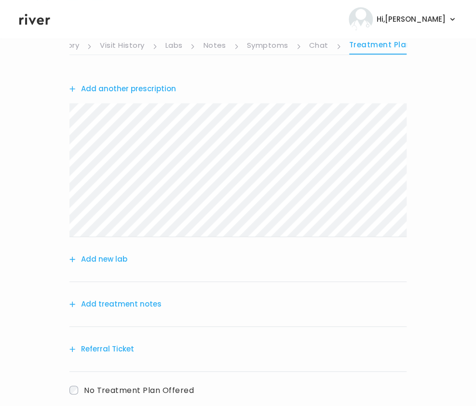
scroll to position [78, 0]
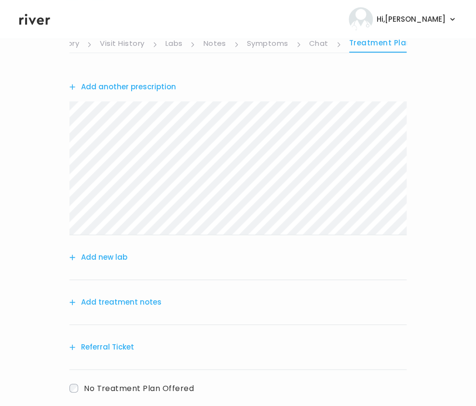
click at [124, 303] on button "Add treatment notes" at bounding box center [115, 302] width 92 height 14
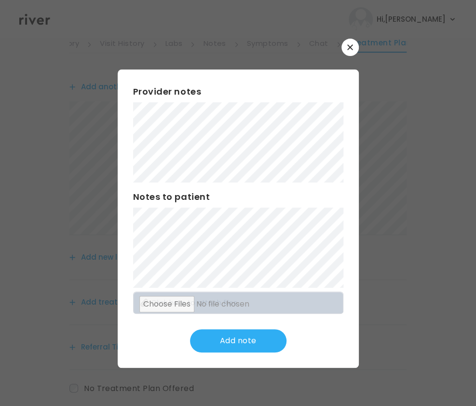
click at [345, 44] on button "button" at bounding box center [350, 47] width 17 height 17
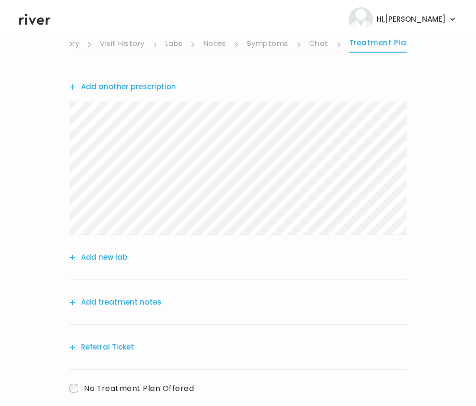
click at [124, 49] on link "Visit History" at bounding box center [122, 44] width 44 height 15
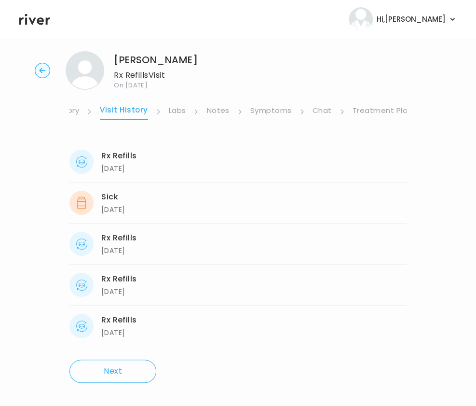
scroll to position [9, 0]
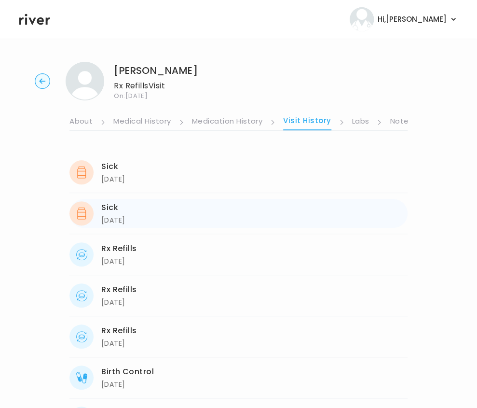
click at [297, 199] on div "Sick [DATE] [DATE]" at bounding box center [238, 213] width 338 height 29
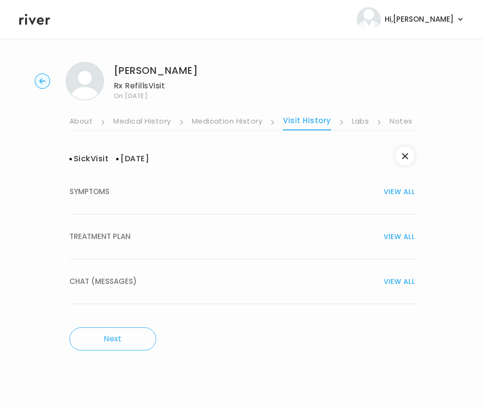
scroll to position [0, 176]
click at [376, 123] on link "Treatment Plan" at bounding box center [390, 121] width 60 height 15
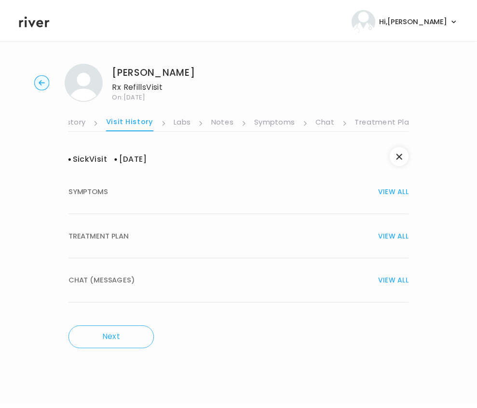
scroll to position [0, 176]
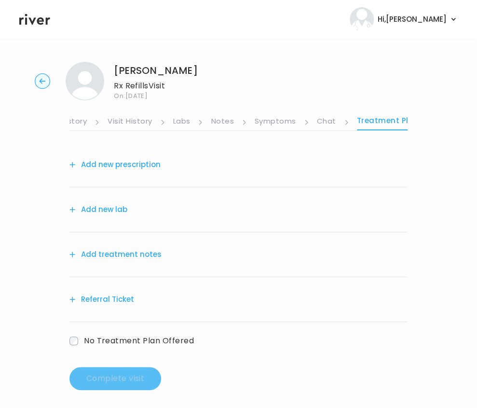
click at [123, 253] on button "Add treatment notes" at bounding box center [115, 254] width 92 height 14
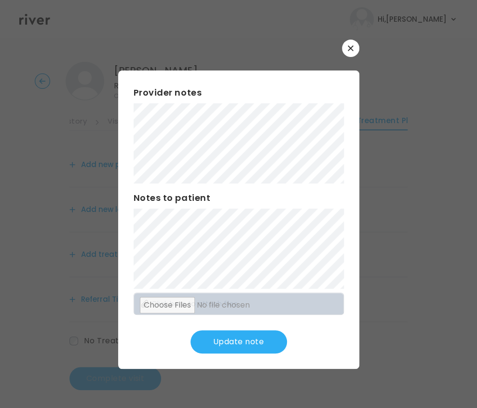
scroll to position [4, 0]
click at [253, 341] on button "Update note" at bounding box center [239, 341] width 96 height 23
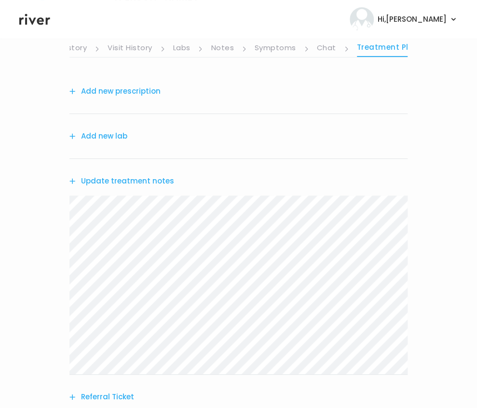
scroll to position [71, 0]
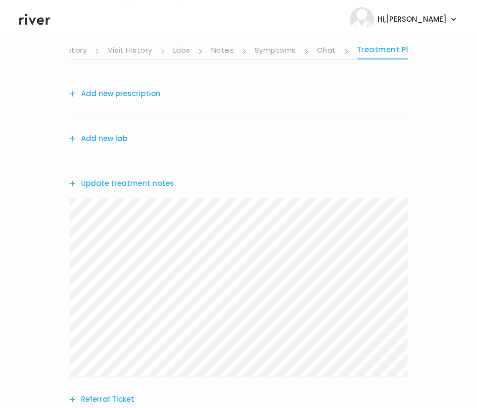
drag, startPoint x: 134, startPoint y: 244, endPoint x: 93, endPoint y: 131, distance: 119.8
click at [93, 131] on div "Add new lab" at bounding box center [238, 138] width 338 height 45
click at [114, 93] on button "Add new prescription" at bounding box center [114, 94] width 91 height 14
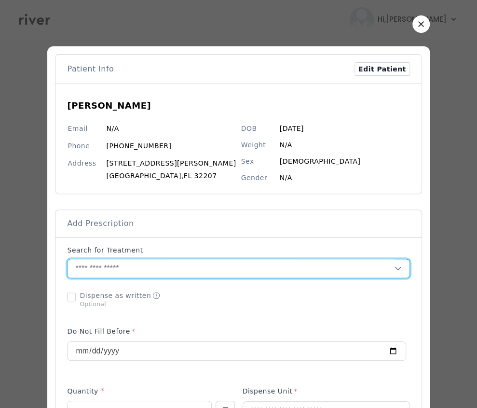
click at [116, 268] on input "text" at bounding box center [231, 268] width 326 height 18
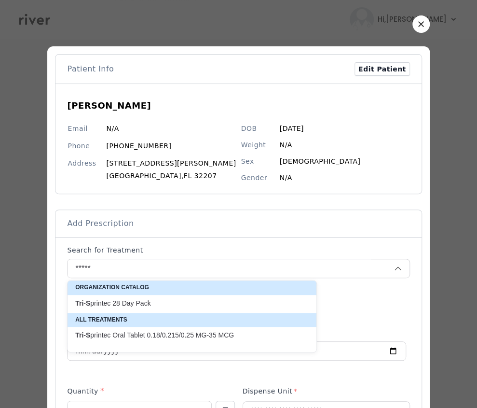
click at [122, 303] on p "Tri-S printec 28 Day Pack" at bounding box center [186, 303] width 222 height 9
type input "**********"
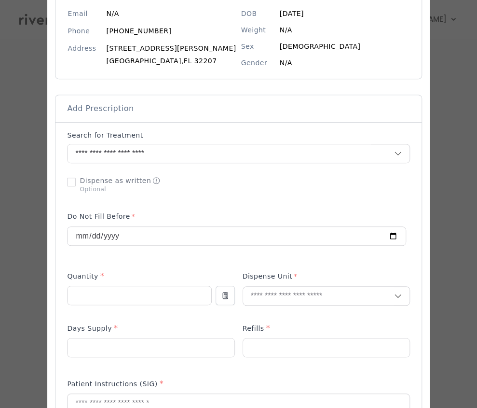
scroll to position [115, 0]
click at [92, 286] on input "number" at bounding box center [139, 295] width 143 height 18
click at [290, 293] on input "text" at bounding box center [318, 295] width 151 height 18
drag, startPoint x: 98, startPoint y: 295, endPoint x: 60, endPoint y: 297, distance: 38.2
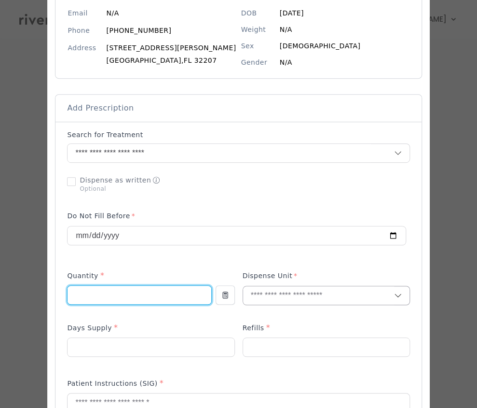
type input "*"
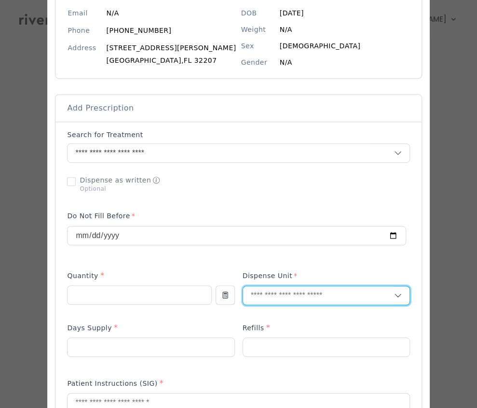
click at [297, 288] on input "text" at bounding box center [318, 295] width 151 height 18
type input "***"
click at [270, 314] on p "Packet" at bounding box center [307, 316] width 127 height 14
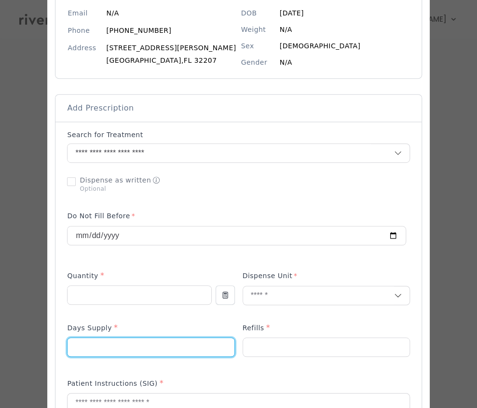
click at [145, 343] on input "number" at bounding box center [151, 347] width 166 height 18
type input "**"
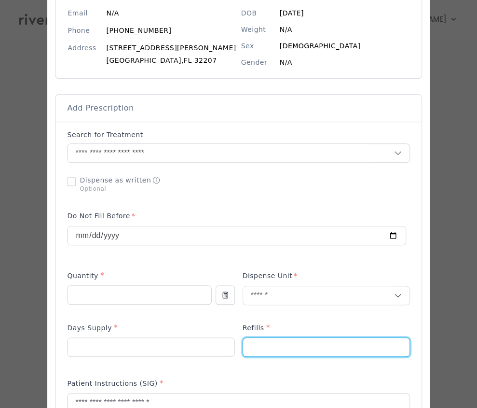
click at [276, 346] on input "number" at bounding box center [326, 347] width 166 height 18
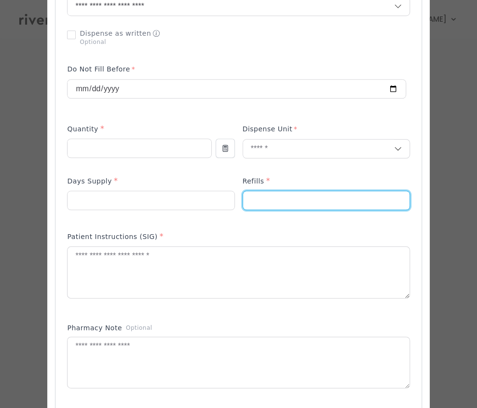
scroll to position [270, 0]
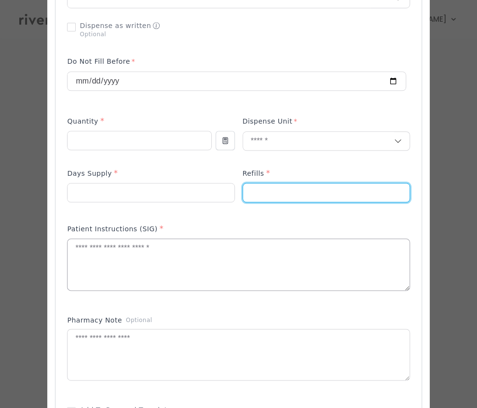
type input "*"
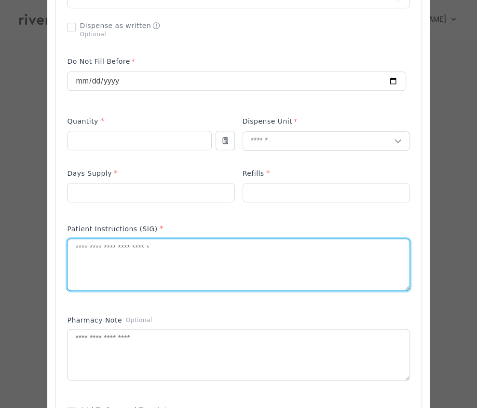
click at [187, 259] on textarea at bounding box center [239, 264] width 342 height 51
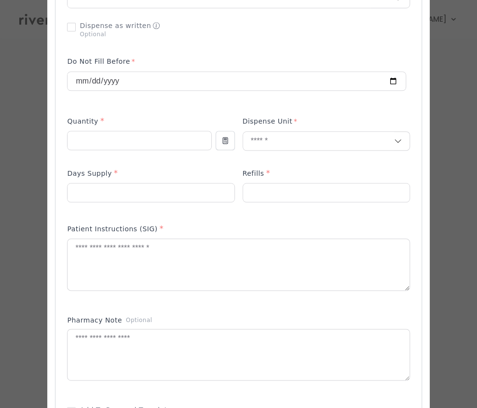
click at [282, 203] on p at bounding box center [326, 208] width 167 height 10
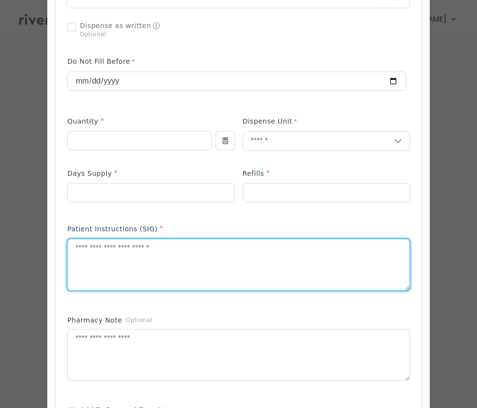
click at [199, 257] on textarea at bounding box center [239, 264] width 342 height 51
paste textarea "**********"
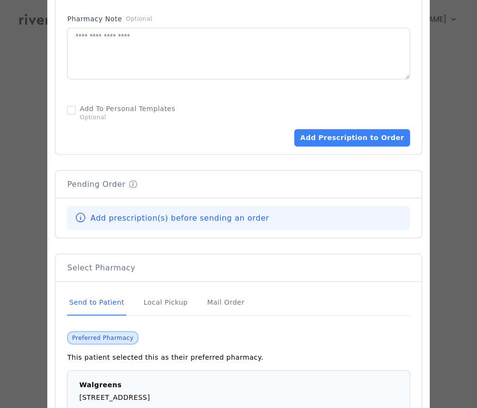
scroll to position [573, 0]
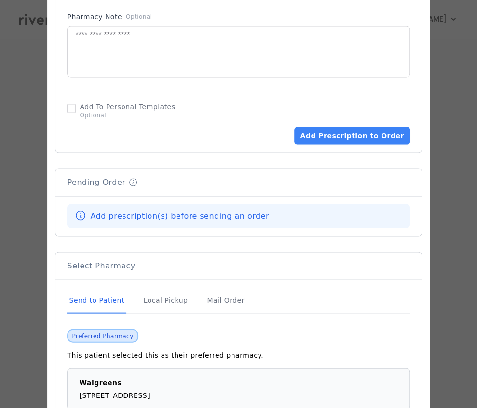
type textarea "**********"
click at [283, 107] on div "Add To Personal Templates Optional" at bounding box center [238, 110] width 343 height 25
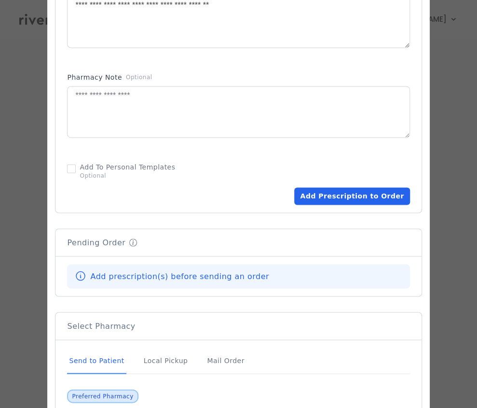
scroll to position [535, 0]
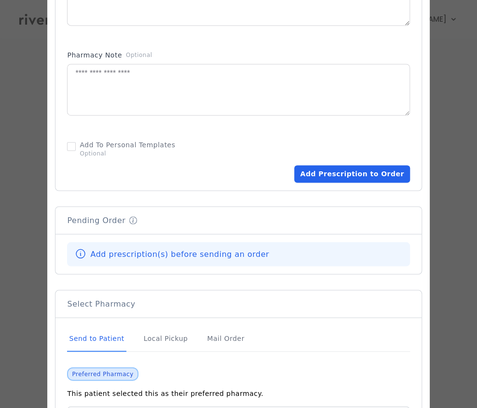
click at [327, 177] on button "Add Prescription to Order" at bounding box center [351, 173] width 115 height 17
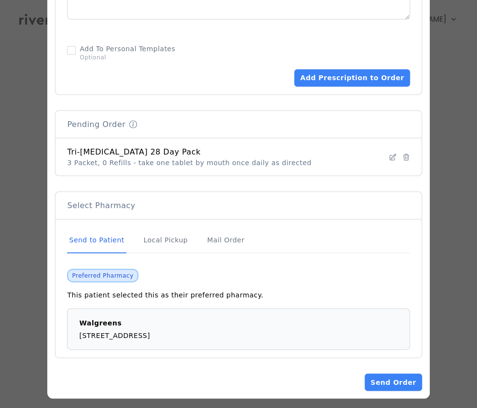
scroll to position [630, 0]
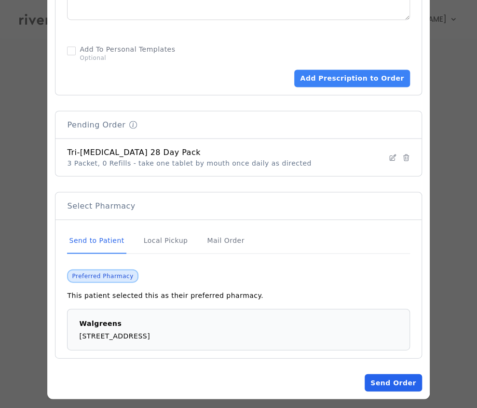
click at [395, 378] on button "Send Order" at bounding box center [393, 381] width 57 height 17
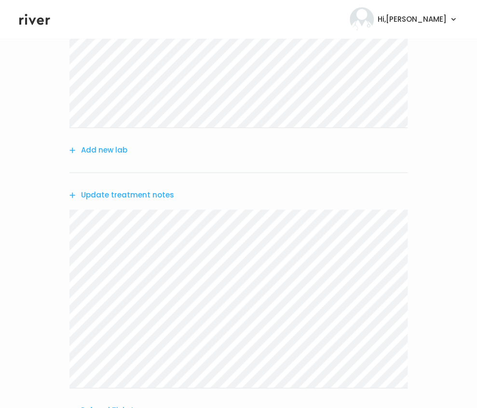
click at [102, 192] on button "Update treatment notes" at bounding box center [121, 195] width 105 height 14
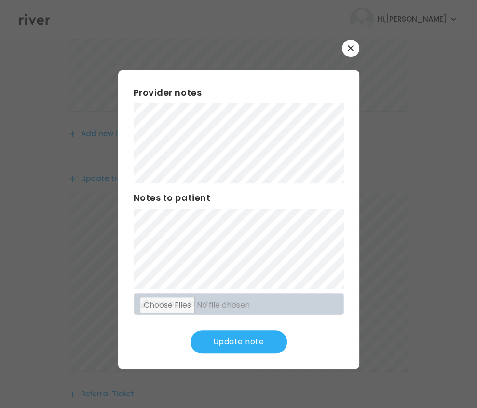
scroll to position [188, 0]
click at [233, 336] on button "Update note" at bounding box center [239, 341] width 96 height 23
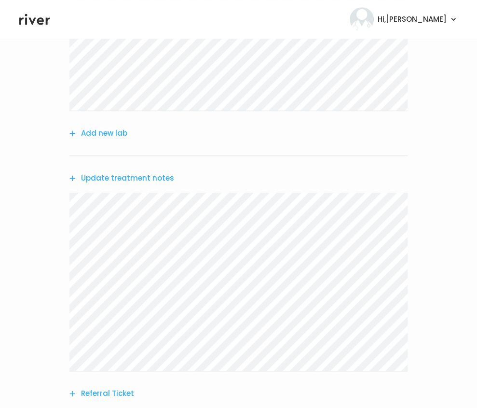
scroll to position [287, 0]
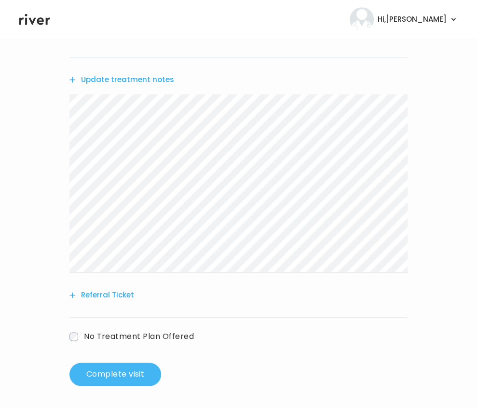
click at [118, 365] on button "Complete visit" at bounding box center [115, 373] width 92 height 23
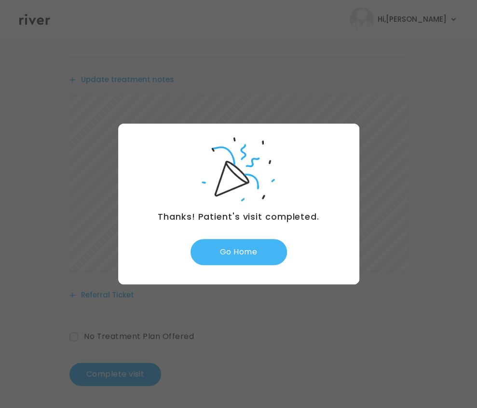
click at [235, 250] on button "Go Home" at bounding box center [239, 252] width 96 height 26
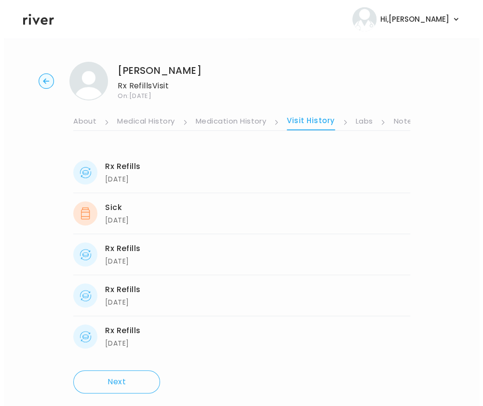
scroll to position [0, 184]
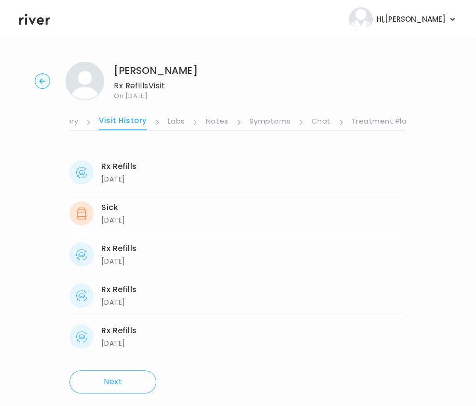
click at [366, 123] on link "Treatment Plan" at bounding box center [382, 121] width 60 height 15
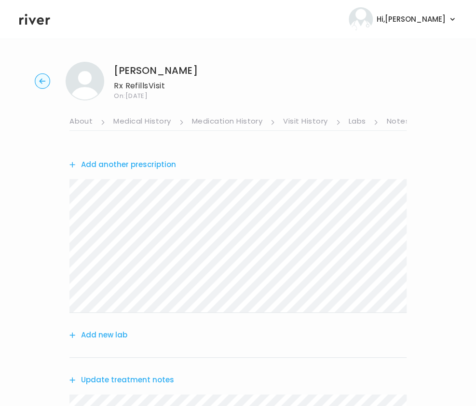
click at [83, 120] on link "About" at bounding box center [80, 121] width 23 height 15
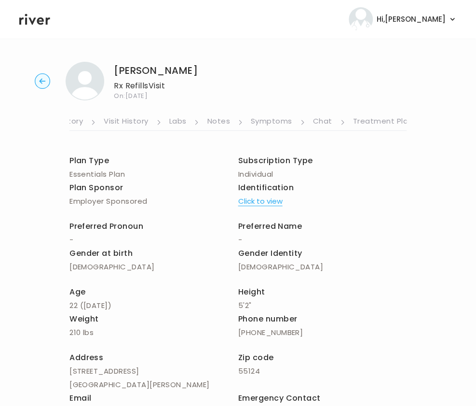
scroll to position [0, 183]
click at [389, 122] on link "Treatment Plan" at bounding box center [380, 121] width 60 height 15
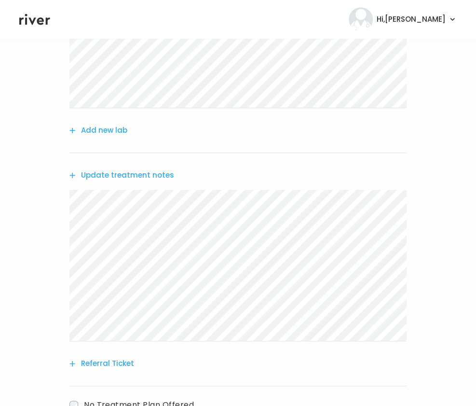
scroll to position [275, 0]
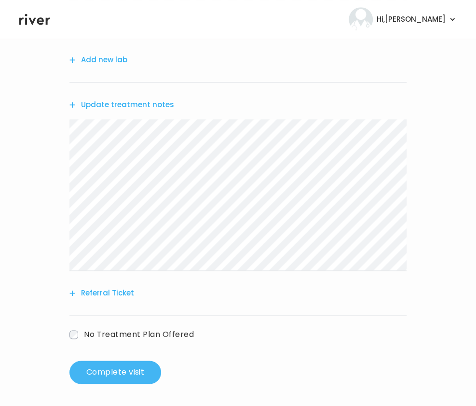
click at [140, 374] on button "Complete visit" at bounding box center [115, 371] width 92 height 23
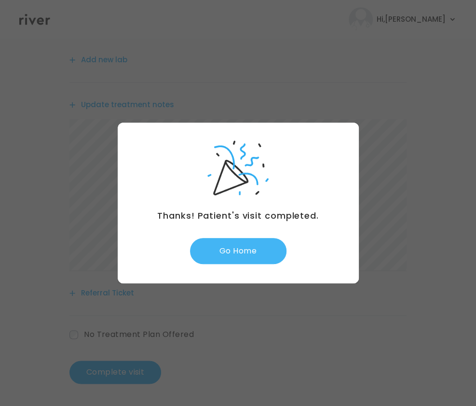
click at [246, 256] on button "Go Home" at bounding box center [238, 251] width 96 height 26
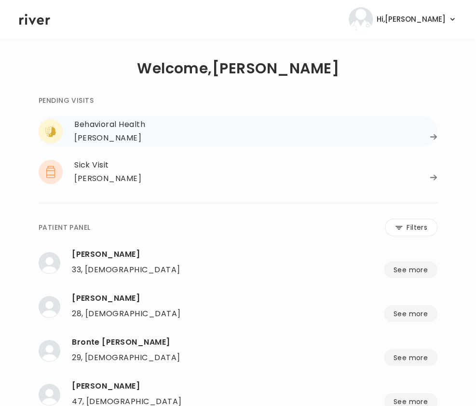
click at [120, 125] on div "Behavioral Health" at bounding box center [255, 125] width 363 height 14
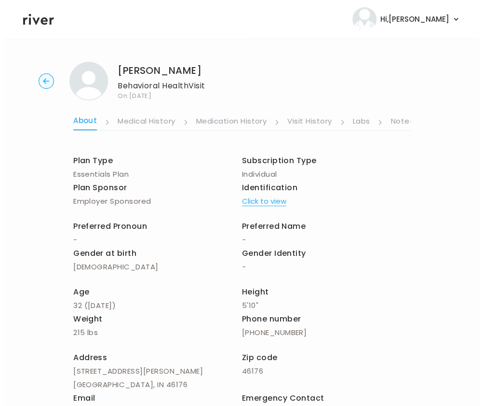
scroll to position [0, 183]
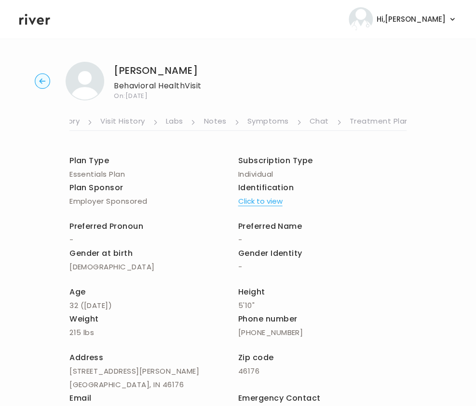
click at [365, 125] on link "Treatment Plan" at bounding box center [380, 121] width 60 height 15
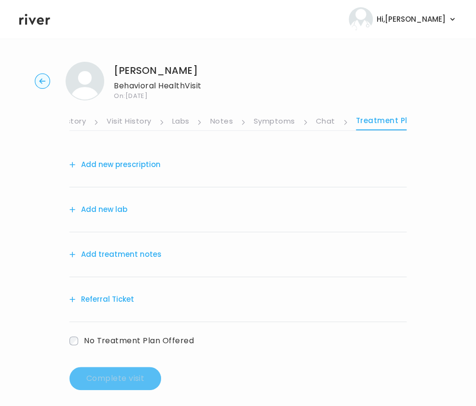
click at [322, 127] on link "Chat" at bounding box center [325, 121] width 19 height 15
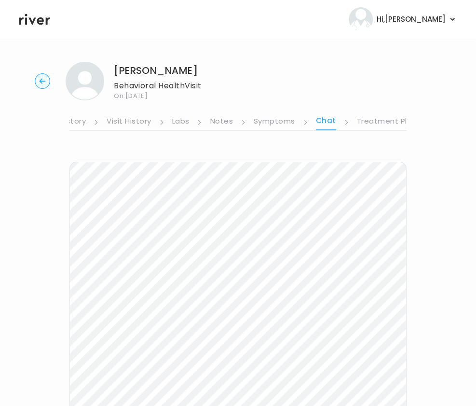
click at [280, 120] on link "Symptoms" at bounding box center [274, 121] width 41 height 15
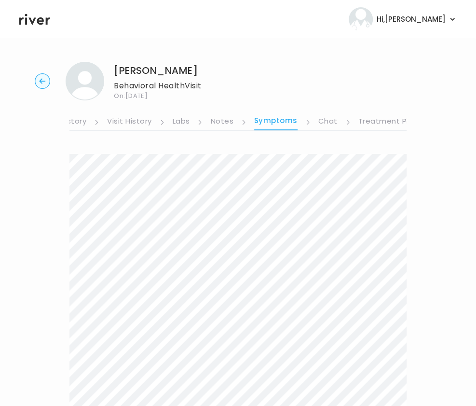
click at [377, 123] on link "Treatment Plan" at bounding box center [388, 121] width 60 height 15
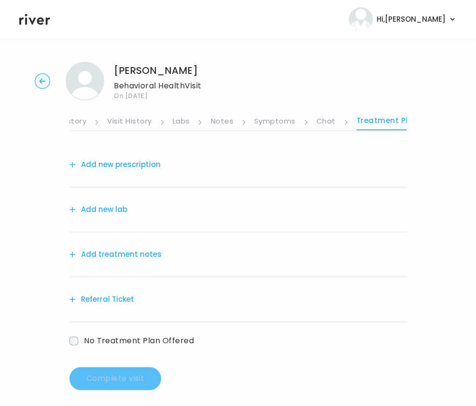
click at [112, 248] on button "Add treatment notes" at bounding box center [115, 254] width 92 height 14
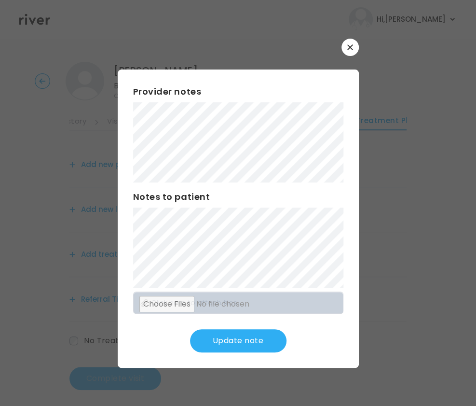
click at [249, 343] on button "Update note" at bounding box center [238, 340] width 96 height 23
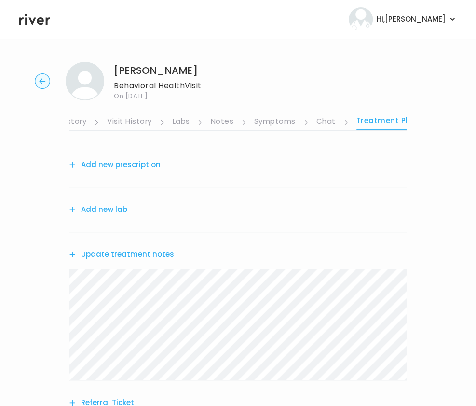
scroll to position [0, 184]
click at [316, 117] on link "Chat" at bounding box center [318, 121] width 19 height 15
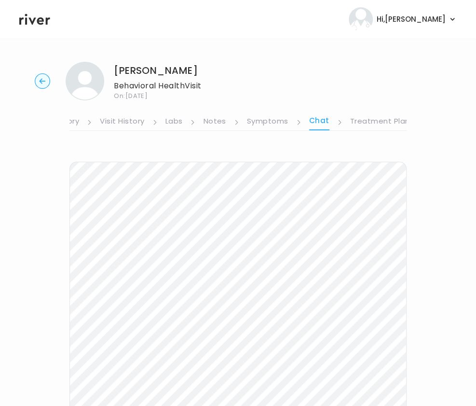
click at [44, 81] on icon "button" at bounding box center [42, 80] width 6 height 5
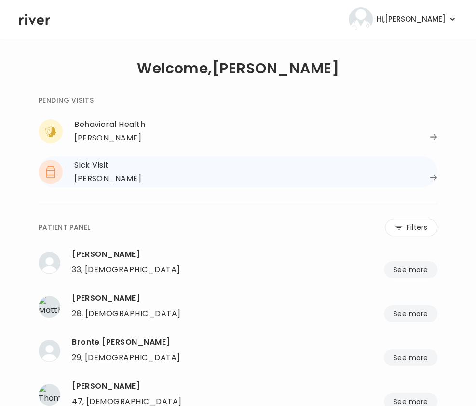
click at [93, 175] on div "[PERSON_NAME]" at bounding box center [107, 179] width 67 height 14
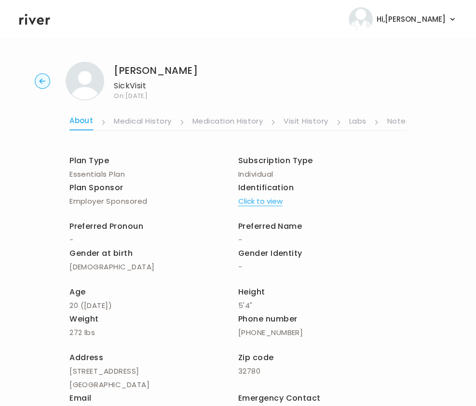
click at [397, 124] on link "Notes" at bounding box center [398, 121] width 23 height 15
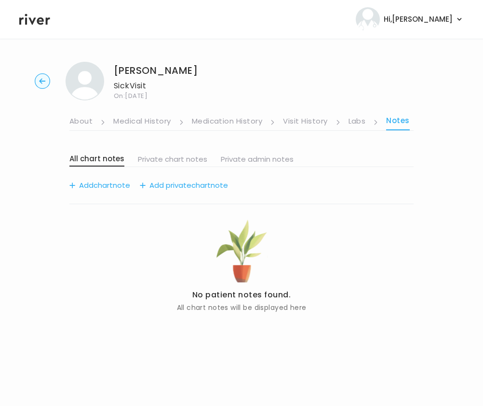
click at [354, 121] on link "Labs" at bounding box center [357, 121] width 17 height 15
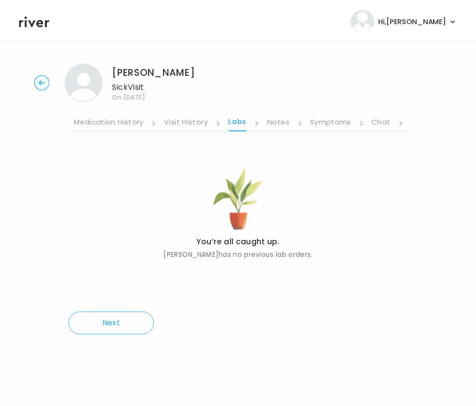
scroll to position [0, 176]
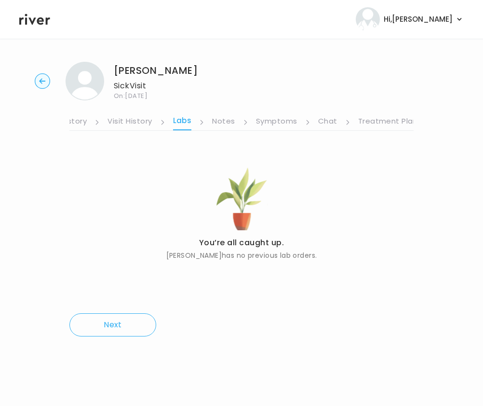
click at [329, 119] on link "Chat" at bounding box center [327, 121] width 19 height 15
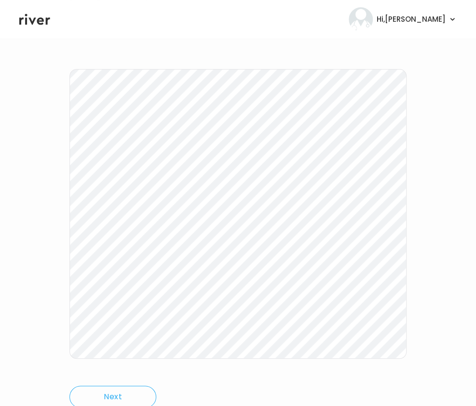
scroll to position [92, 0]
